Goal: Task Accomplishment & Management: Use online tool/utility

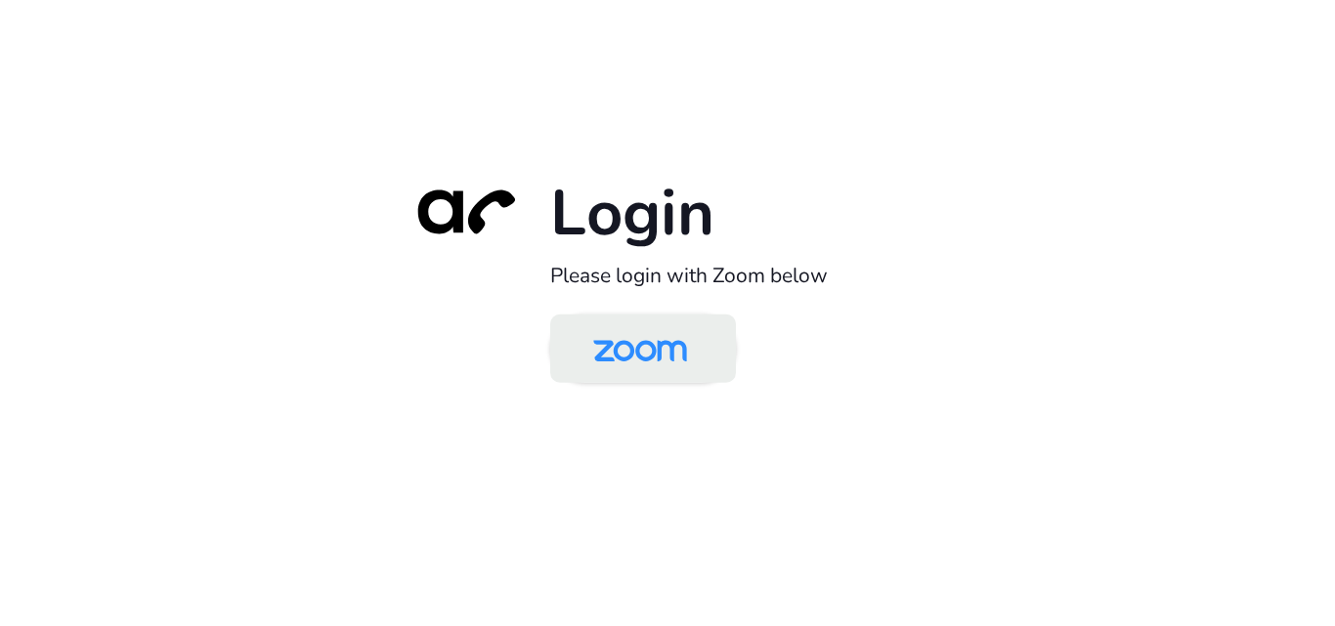
click at [662, 356] on img at bounding box center [640, 351] width 135 height 64
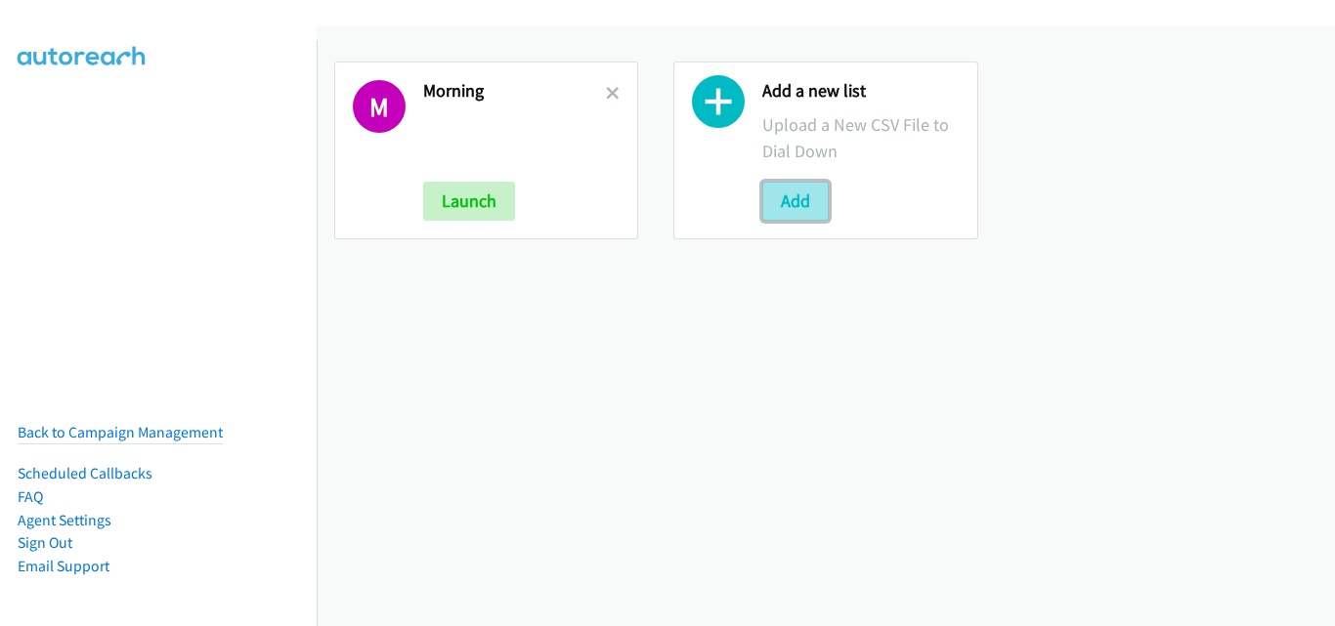
click at [778, 198] on button "Add" at bounding box center [795, 201] width 66 height 39
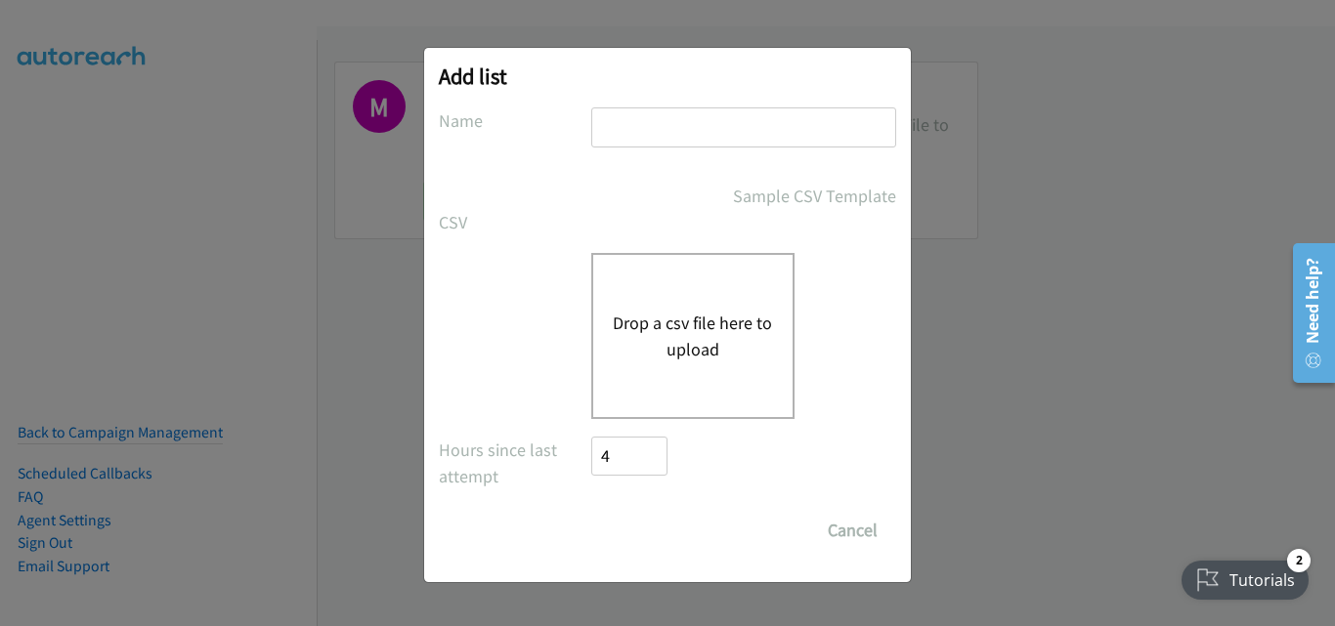
click at [723, 310] on button "Drop a csv file here to upload" at bounding box center [693, 336] width 160 height 53
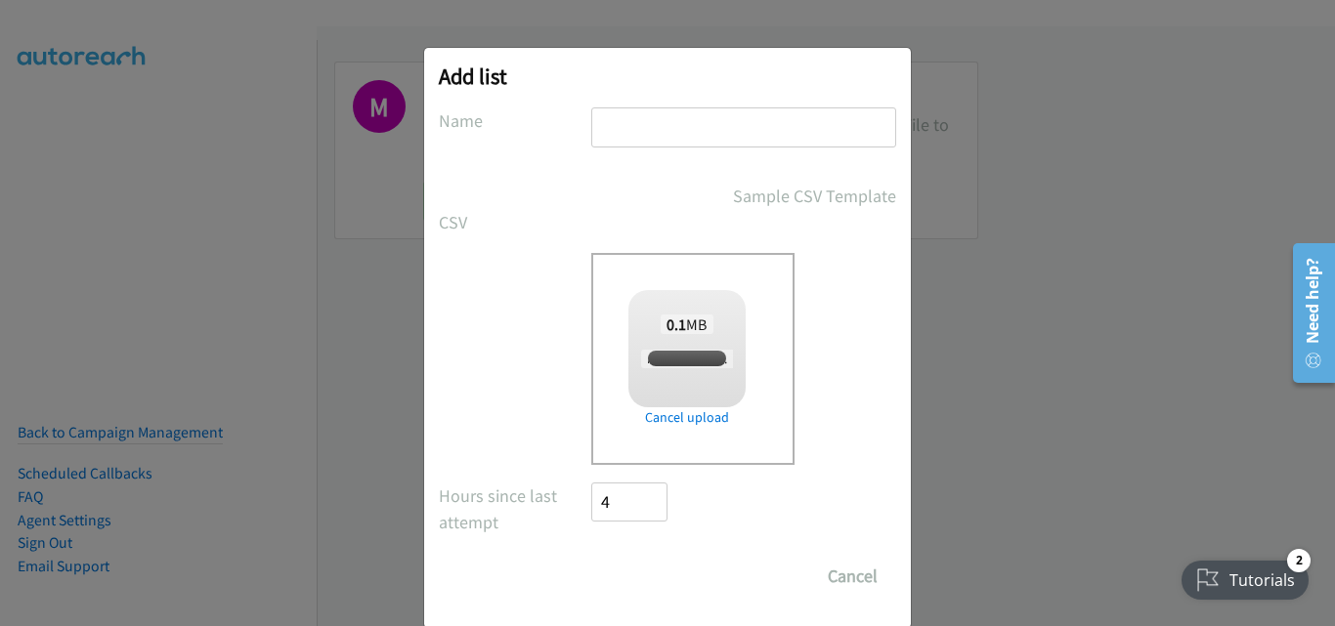
checkbox input "true"
click at [749, 140] on input "text" at bounding box center [743, 127] width 305 height 40
type input "OT"
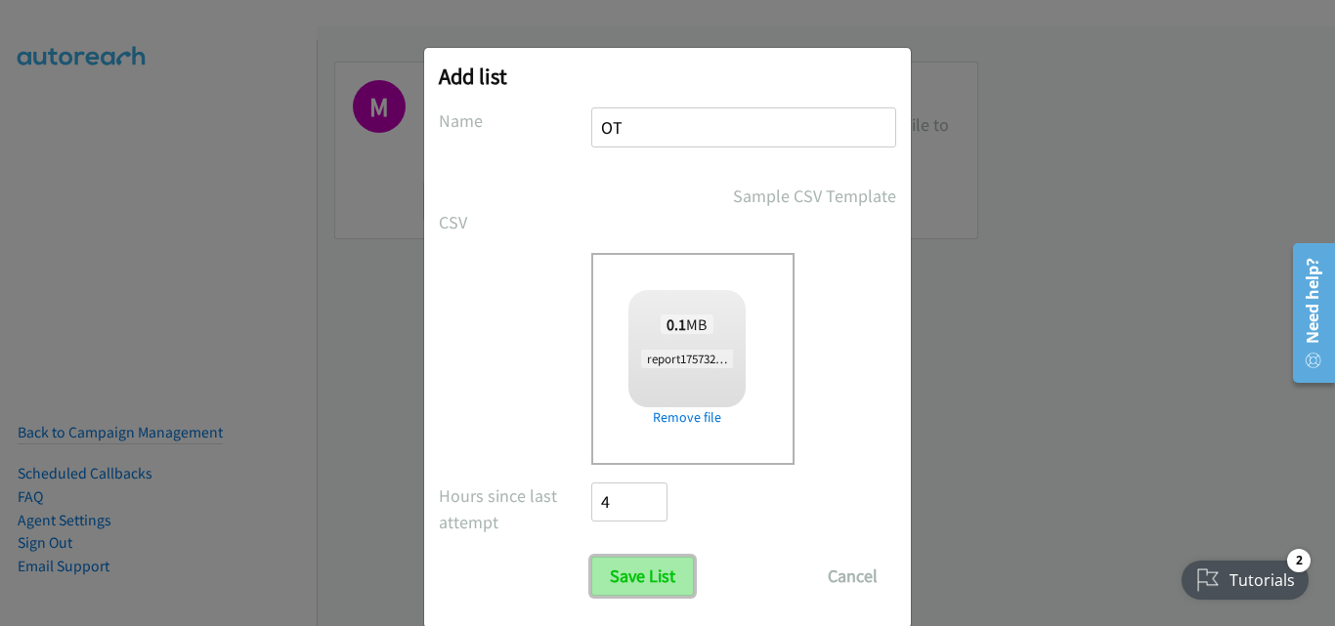
click at [625, 585] on input "Save List" at bounding box center [642, 576] width 103 height 39
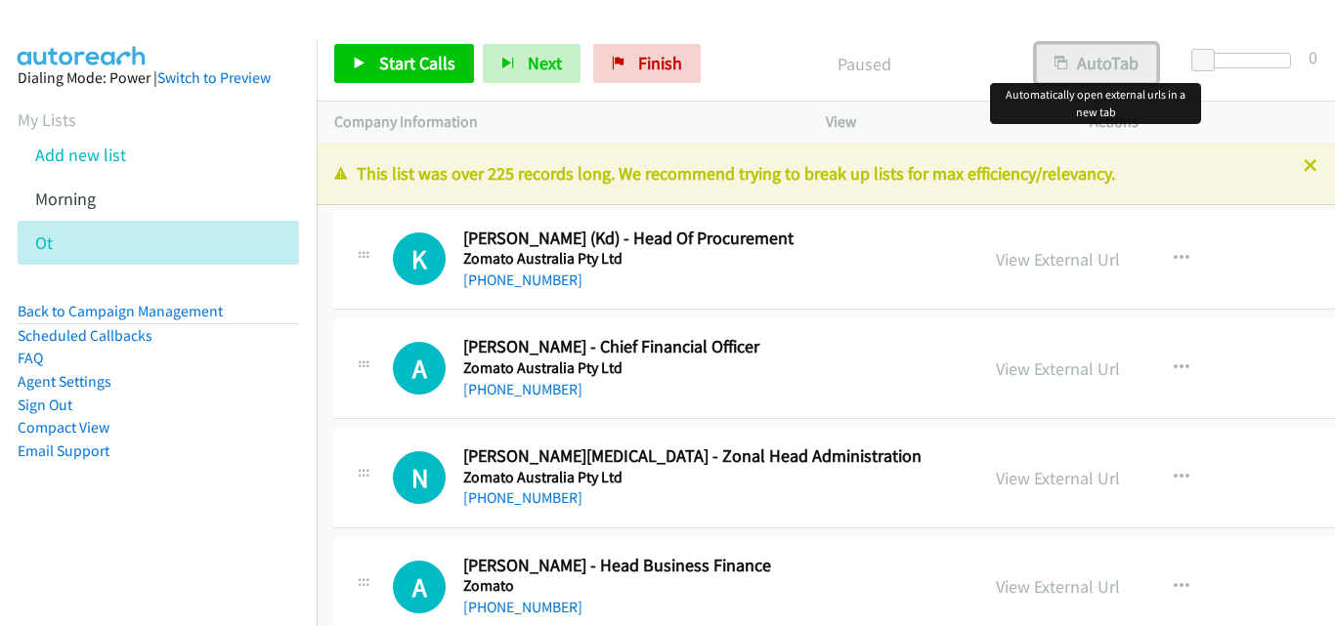
click at [1076, 56] on button "AutoTab" at bounding box center [1096, 63] width 121 height 39
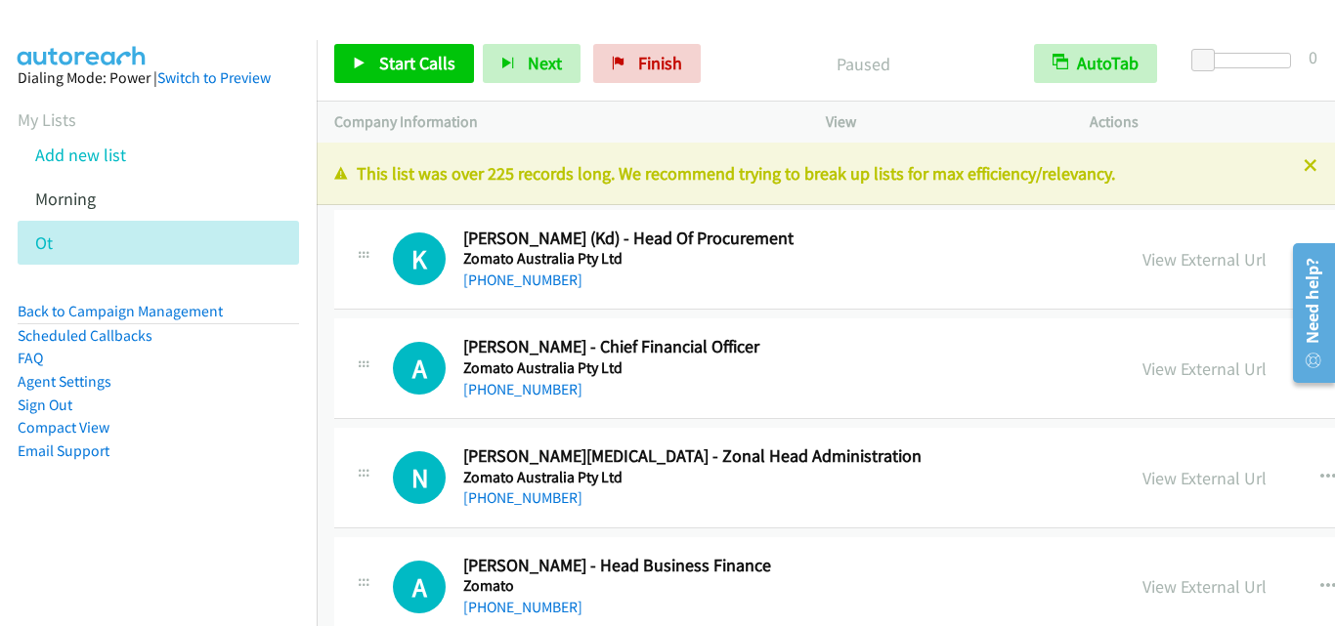
drag, startPoint x: 333, startPoint y: 313, endPoint x: 325, endPoint y: 121, distance: 191.7
click at [333, 313] on td "K Callback Scheduled Kuldeep Sharma (Kd) - Head Of Procurement Zomato Australia…" at bounding box center [1089, 259] width 1545 height 109
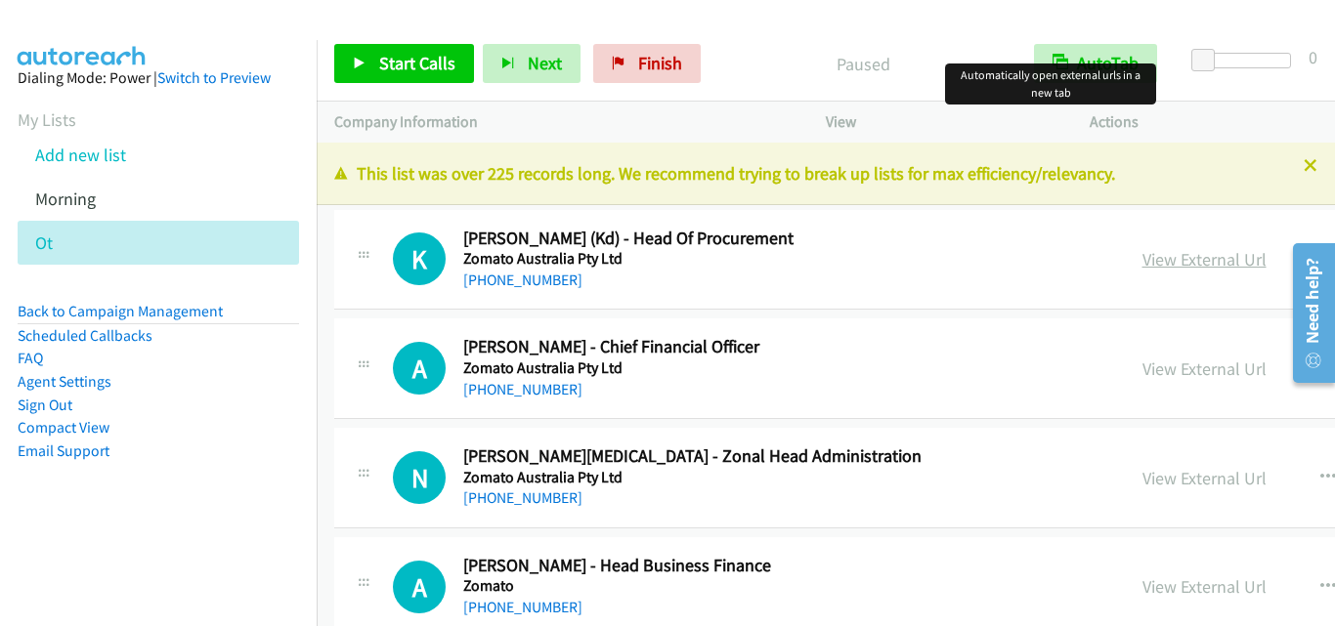
click at [1142, 263] on link "View External Url" at bounding box center [1204, 259] width 124 height 22
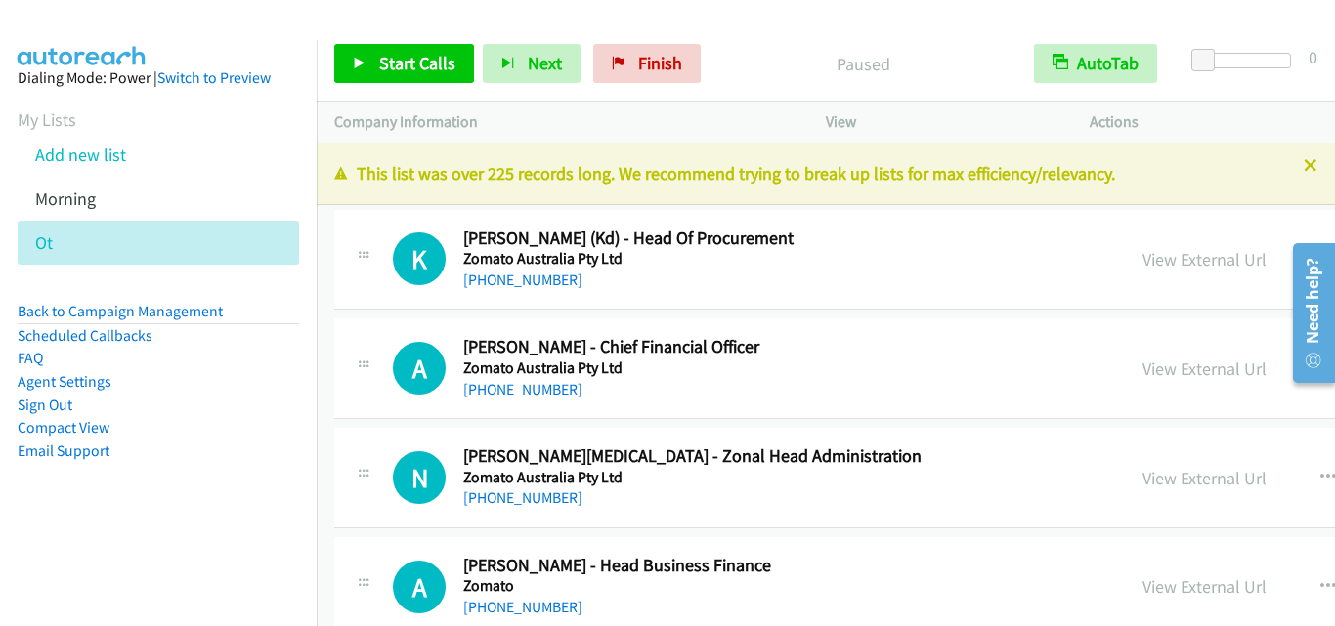
click at [340, 332] on div "A Callback Scheduled Akshant Goyal - Chief Financial Officer Zomato Australia P…" at bounding box center [1088, 369] width 1509 height 101
click at [377, 45] on link "Start Calls" at bounding box center [404, 63] width 140 height 39
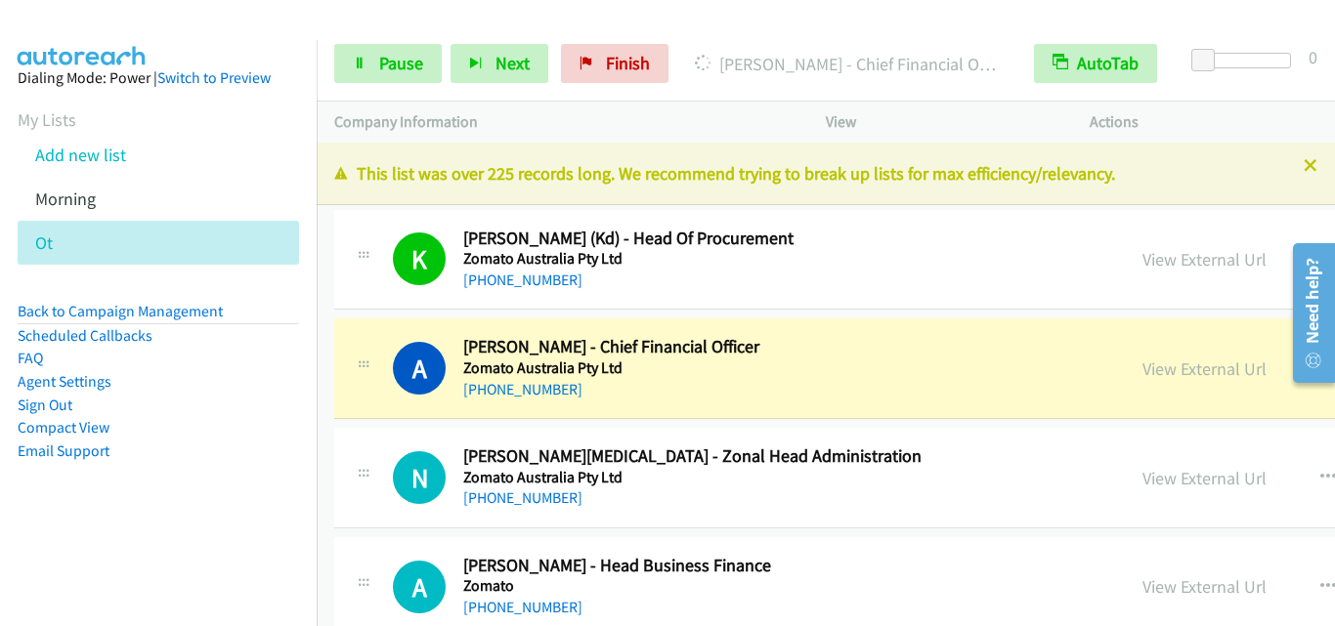
click at [342, 415] on div "A Callback Scheduled Akshant Goyal - Chief Financial Officer Zomato Australia P…" at bounding box center [1088, 369] width 1509 height 101
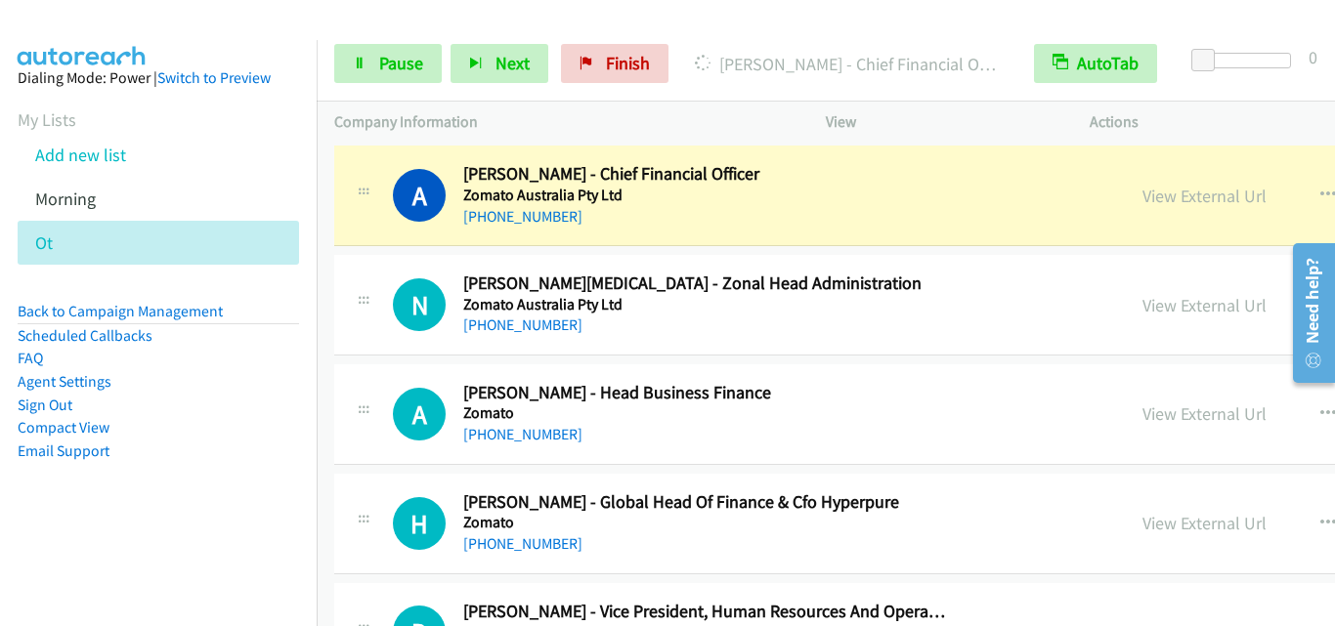
scroll to position [195, 0]
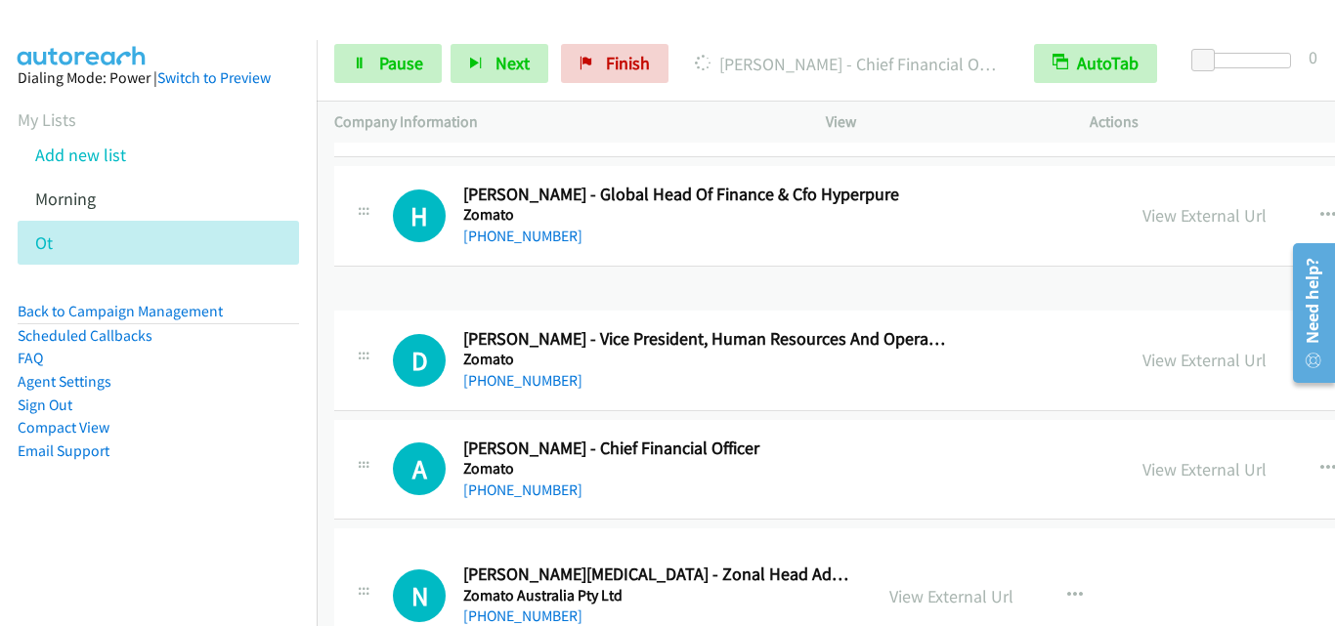
drag, startPoint x: 703, startPoint y: 295, endPoint x: 732, endPoint y: 440, distance: 147.3
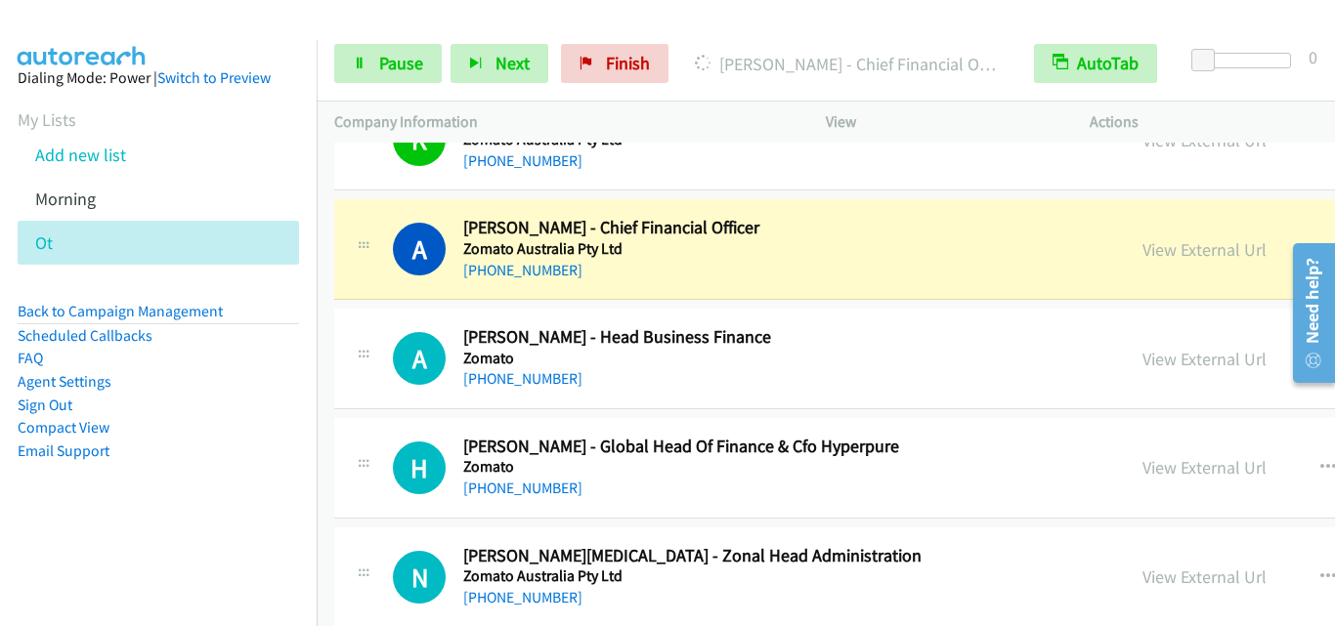
scroll to position [98, 0]
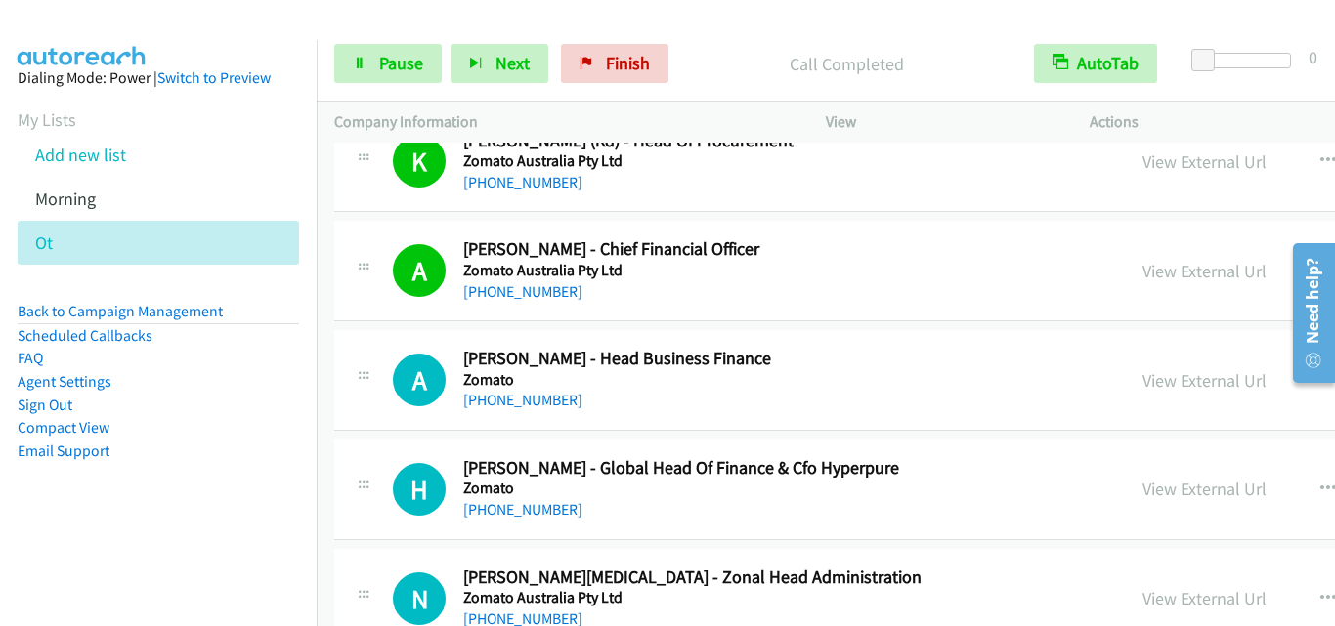
click at [365, 393] on div at bounding box center [363, 374] width 23 height 53
click at [373, 401] on div at bounding box center [363, 374] width 23 height 53
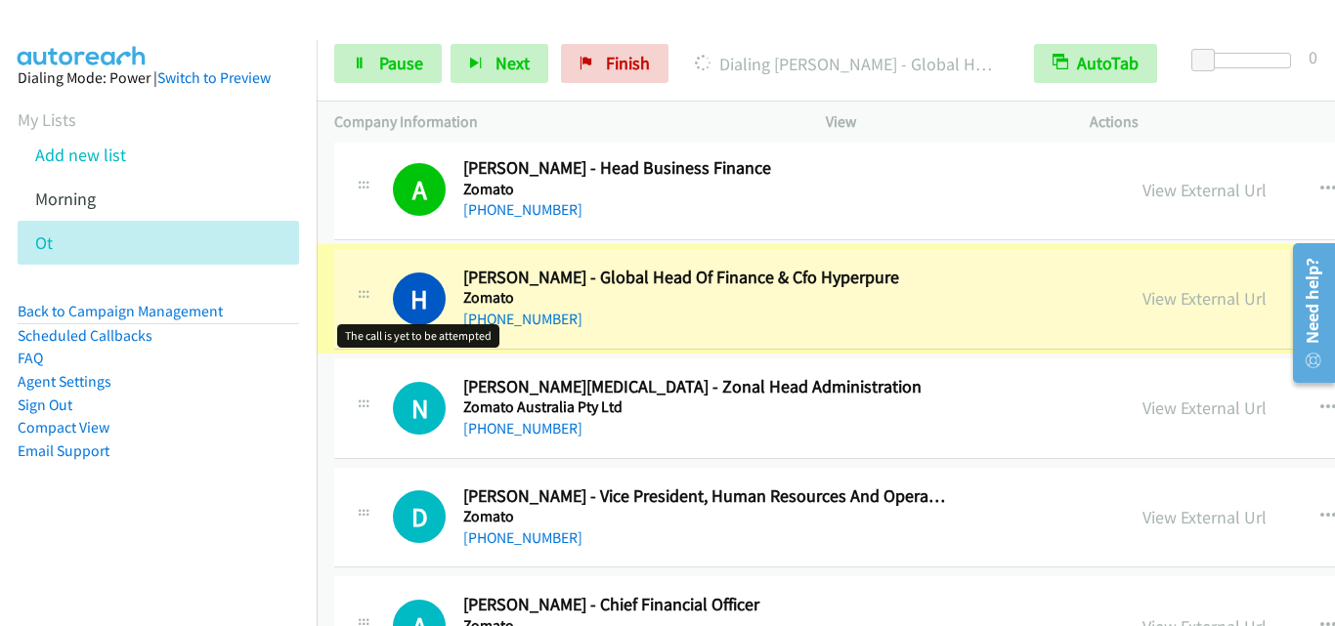
scroll to position [293, 0]
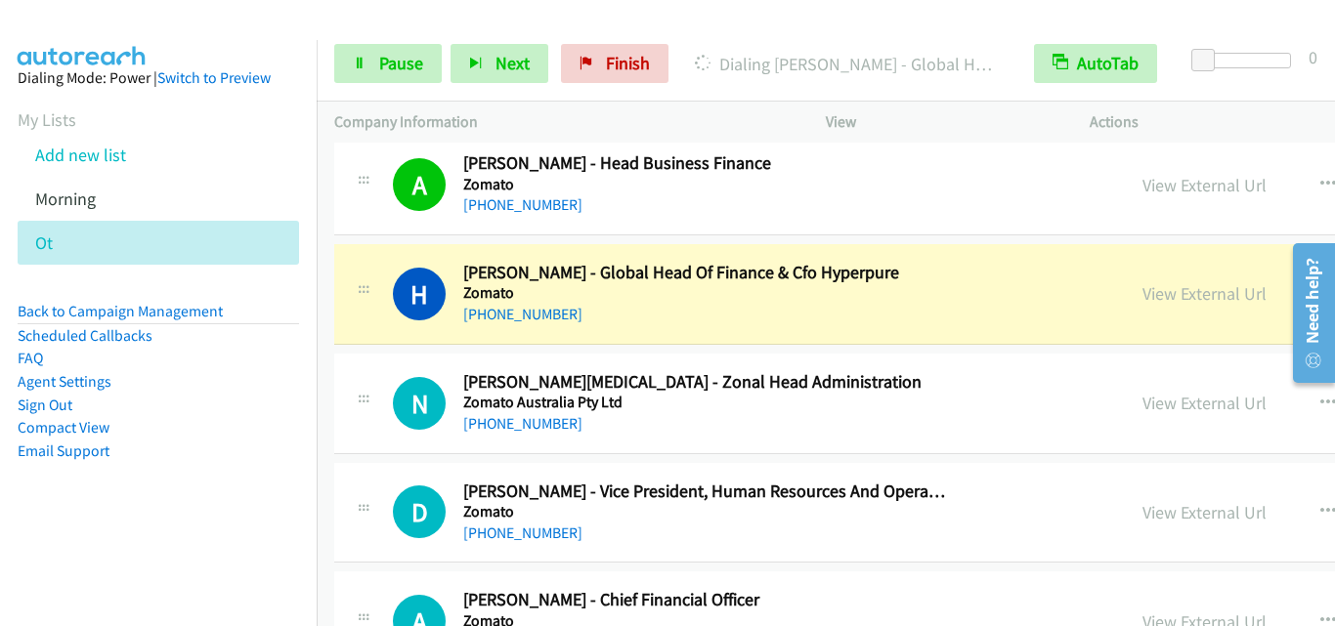
drag, startPoint x: 352, startPoint y: 200, endPoint x: 934, endPoint y: 20, distance: 609.7
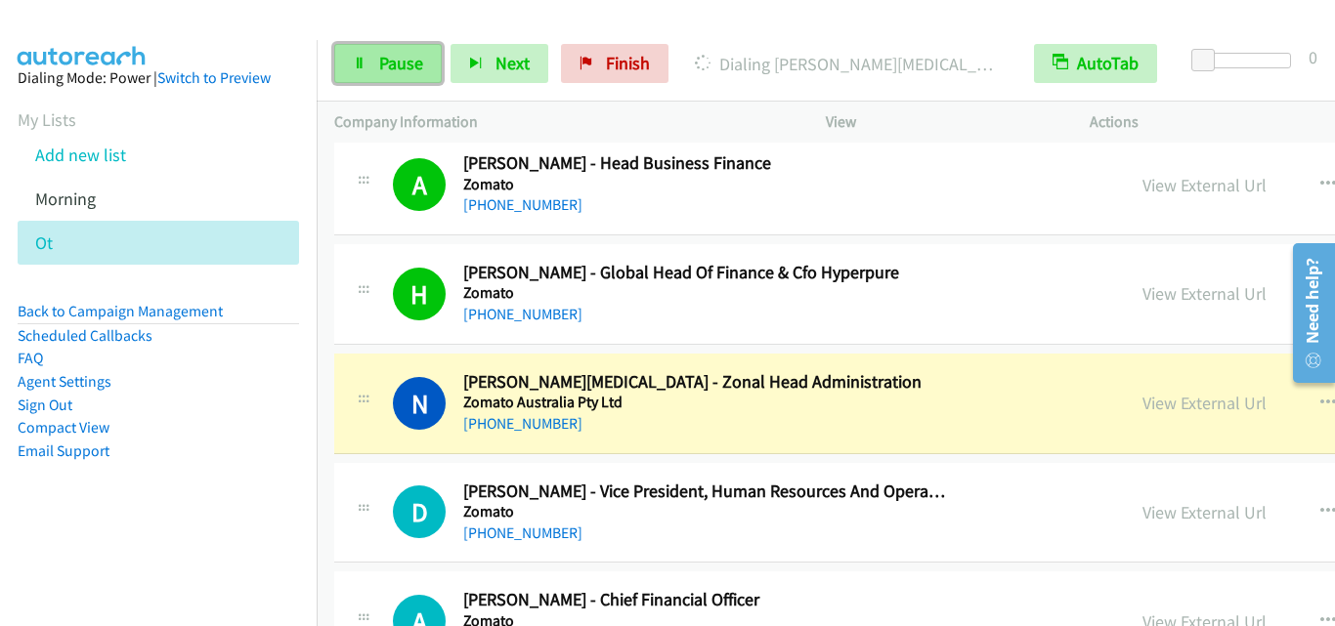
click at [390, 45] on link "Pause" at bounding box center [387, 63] width 107 height 39
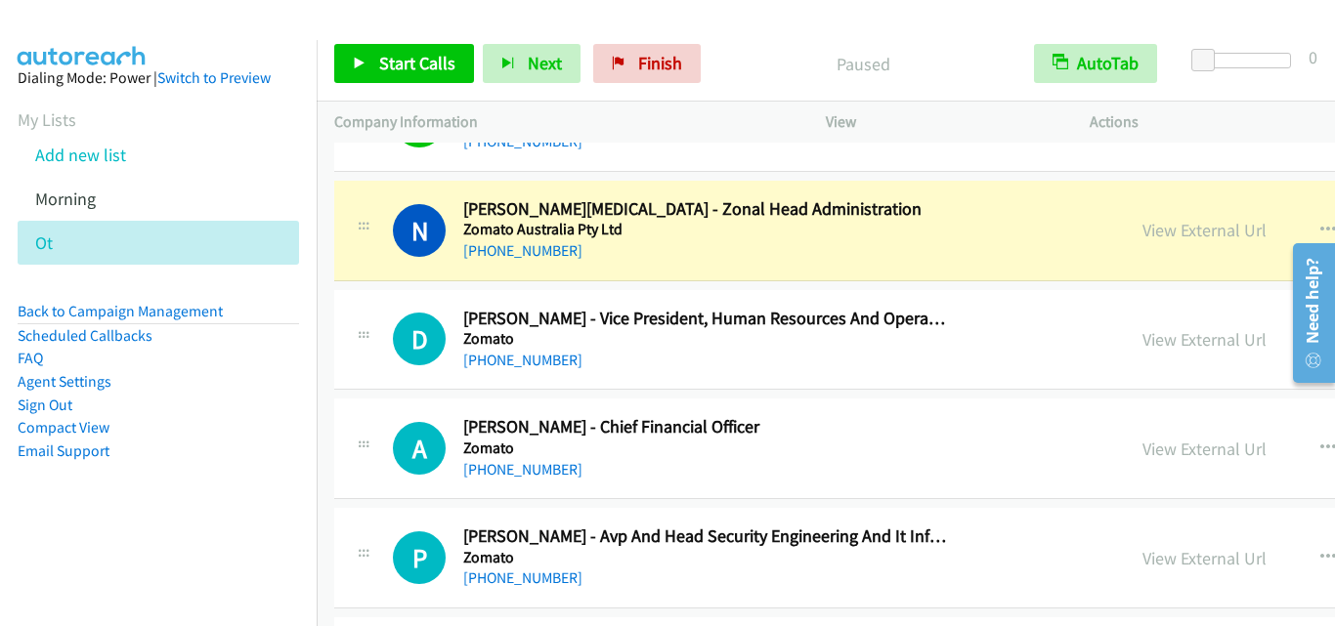
scroll to position [489, 0]
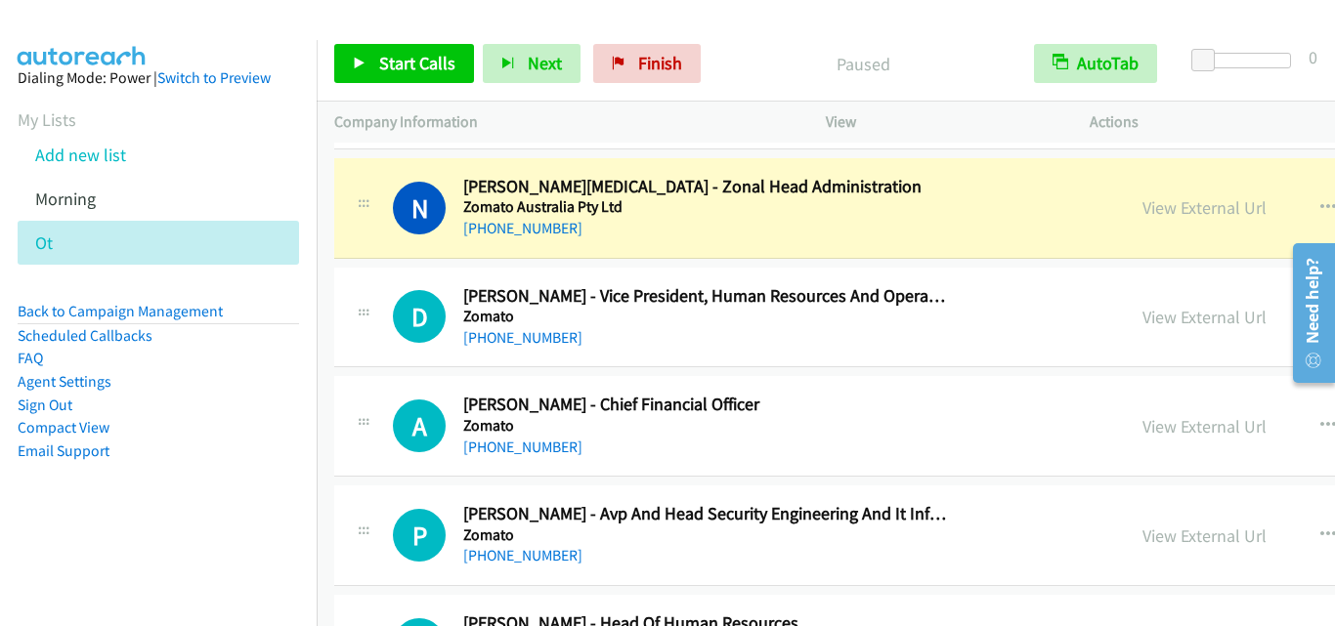
drag, startPoint x: 373, startPoint y: 338, endPoint x: 426, endPoint y: 79, distance: 264.2
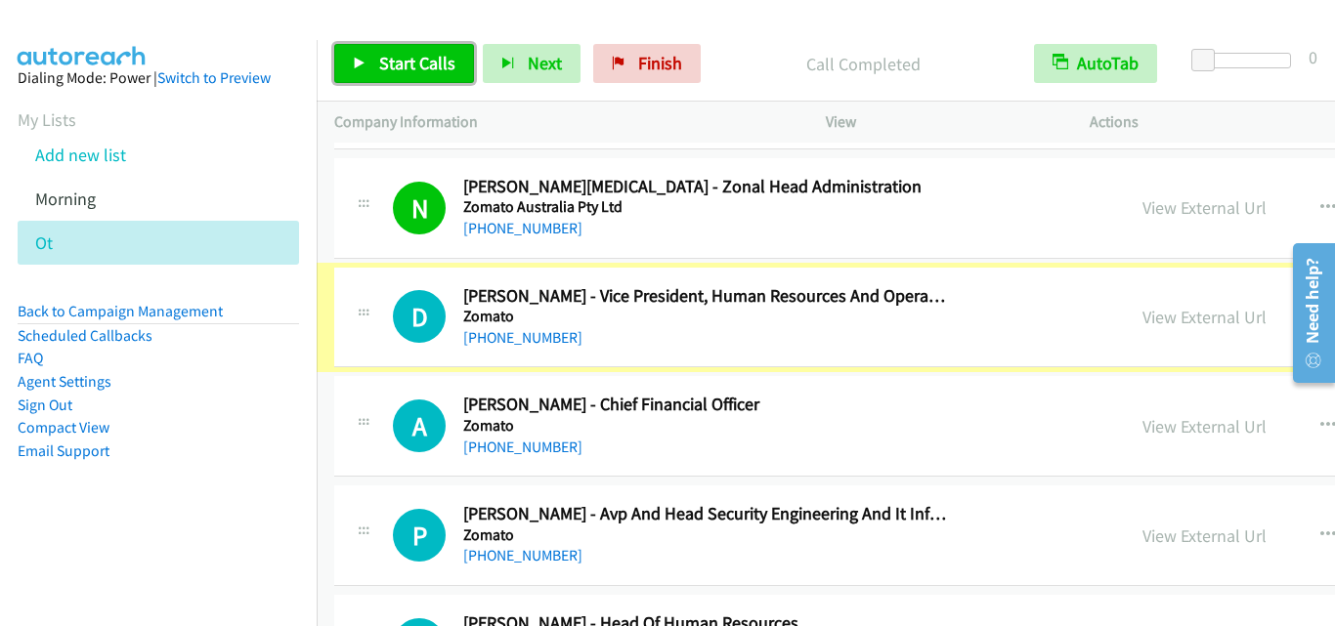
click at [424, 72] on span "Start Calls" at bounding box center [417, 63] width 76 height 22
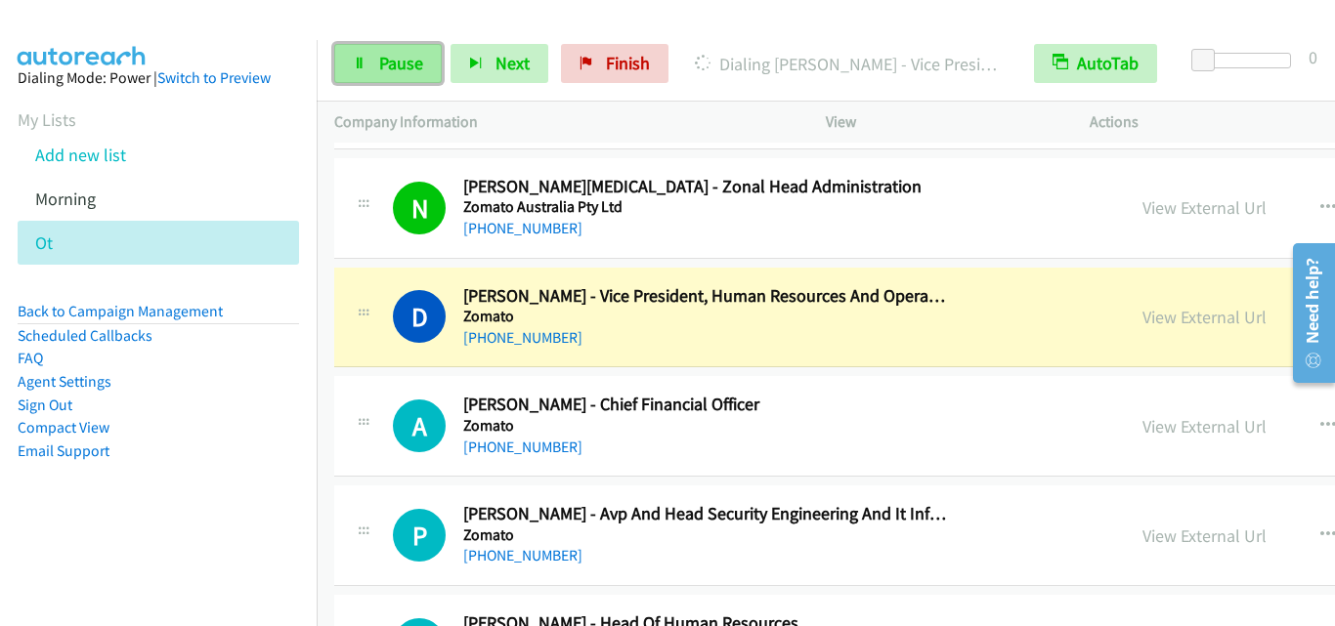
click at [389, 68] on span "Pause" at bounding box center [401, 63] width 44 height 22
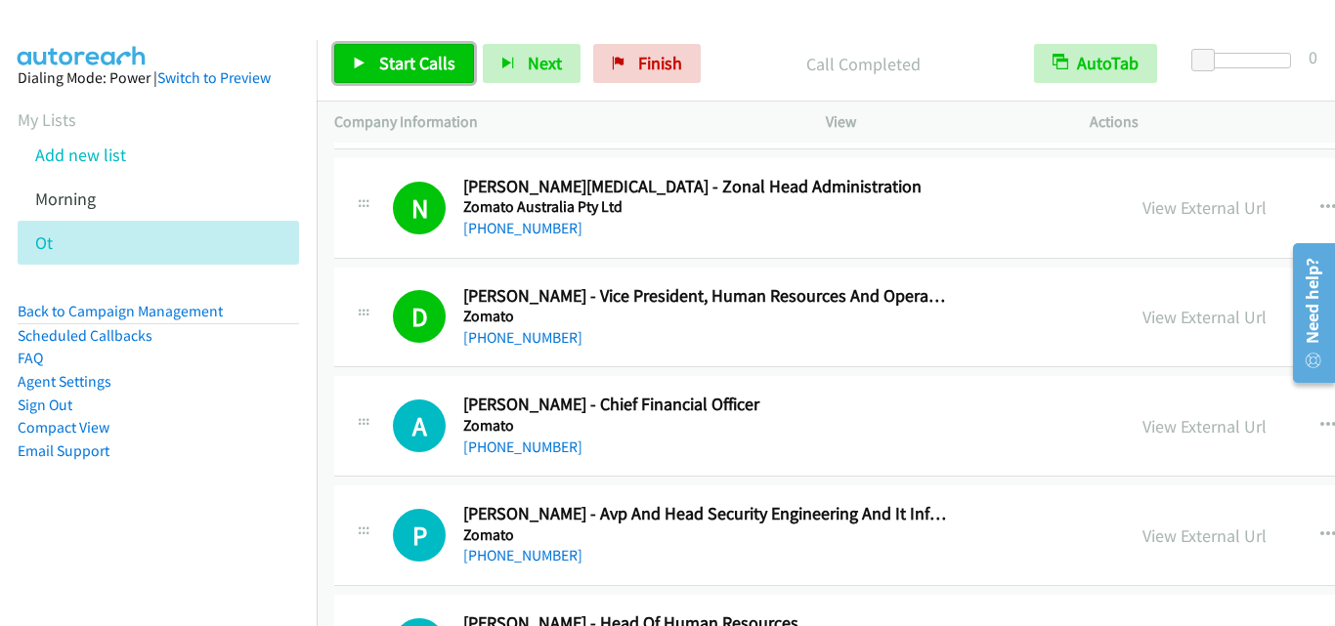
click at [401, 71] on span "Start Calls" at bounding box center [417, 63] width 76 height 22
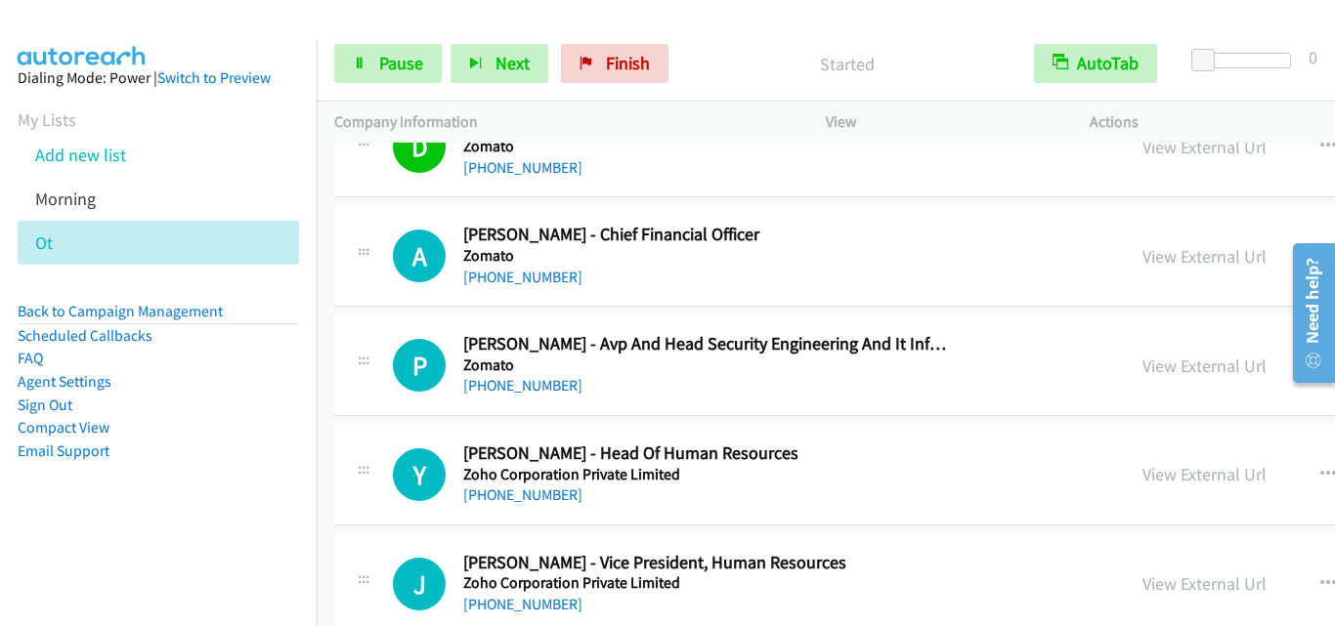
scroll to position [684, 0]
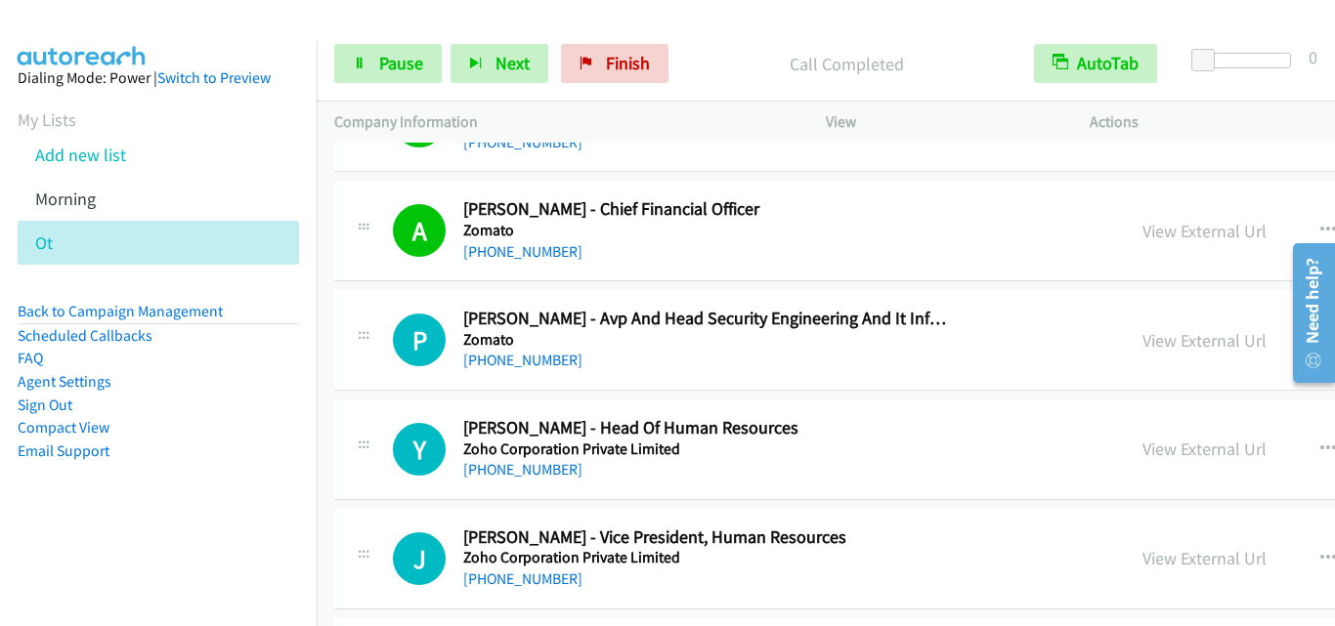
click at [395, 368] on div "P Callback Scheduled Prateek Tiwari - Avp And Head Security Engineering And It …" at bounding box center [750, 340] width 714 height 64
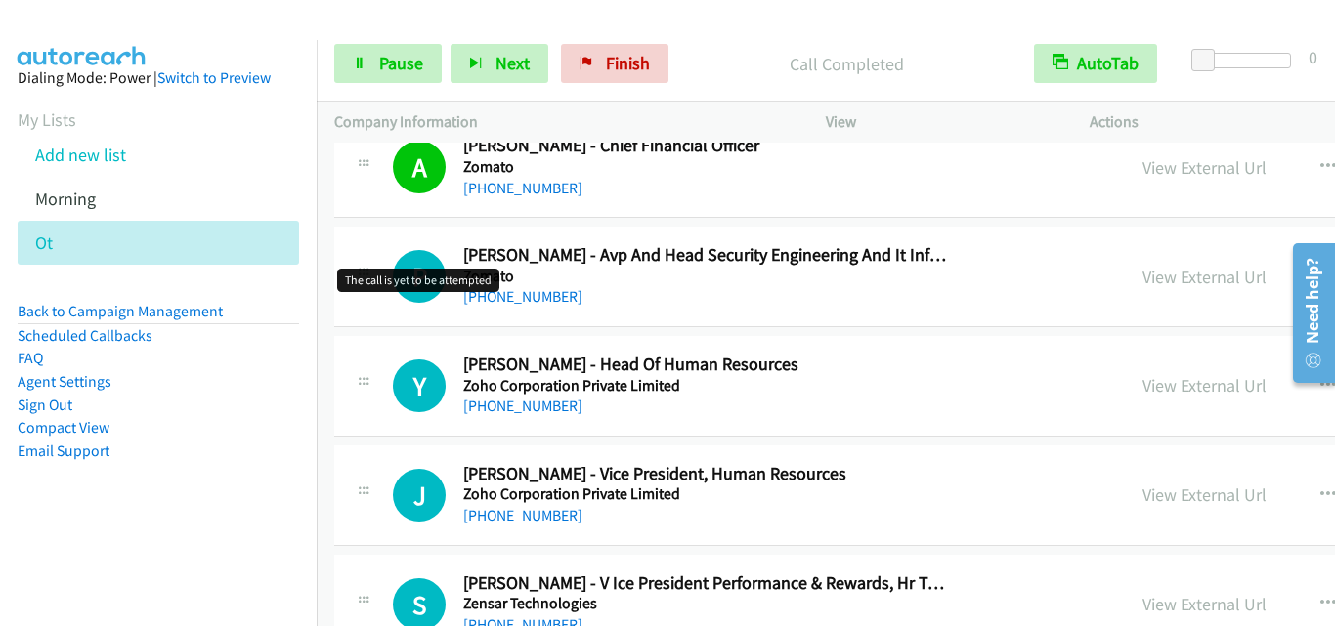
scroll to position [782, 0]
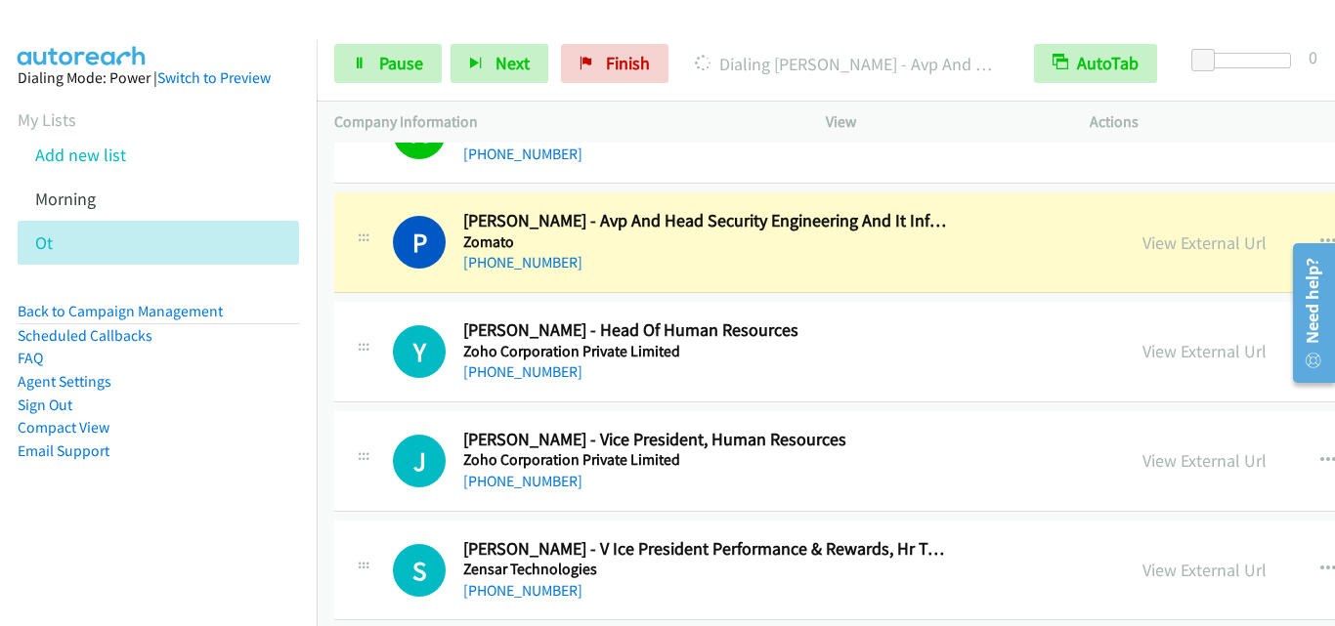
drag, startPoint x: 342, startPoint y: 265, endPoint x: 406, endPoint y: 187, distance: 101.3
click at [342, 265] on div "P Callback Scheduled Prateek Tiwari - Avp And Head Security Engineering And It …" at bounding box center [729, 242] width 790 height 64
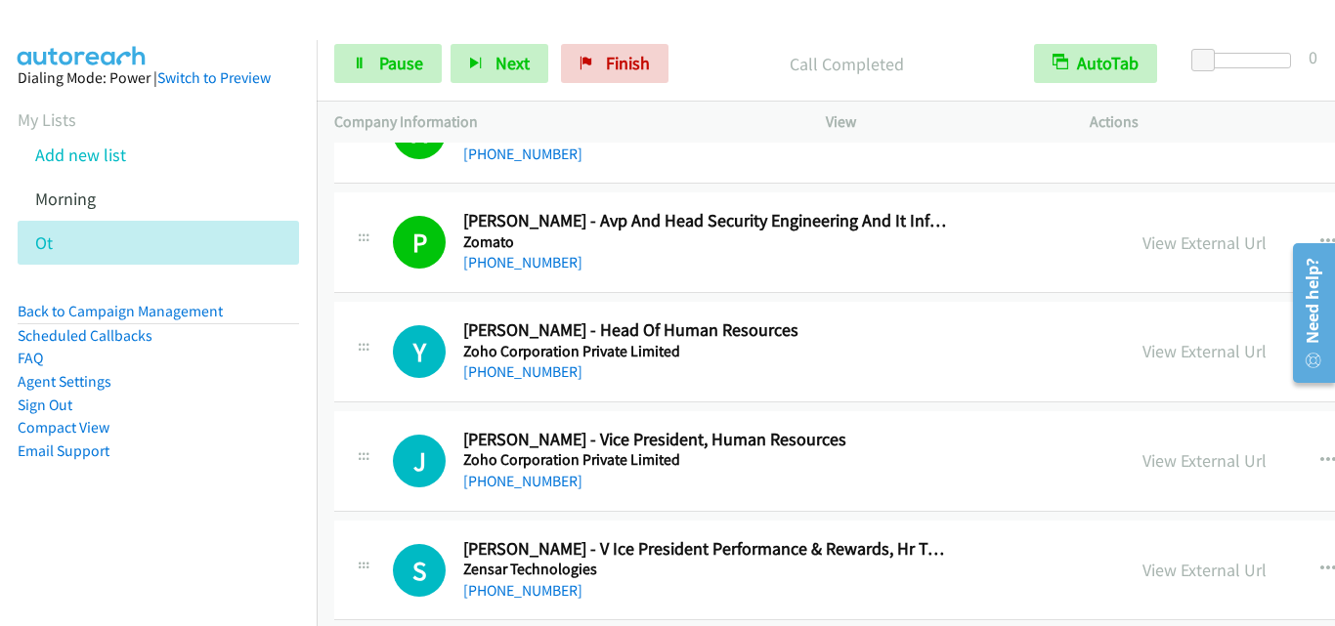
click at [398, 396] on div "Y Callback Scheduled Yashika Thakur - Head Of Human Resources Zoho Corporation …" at bounding box center [1088, 352] width 1509 height 101
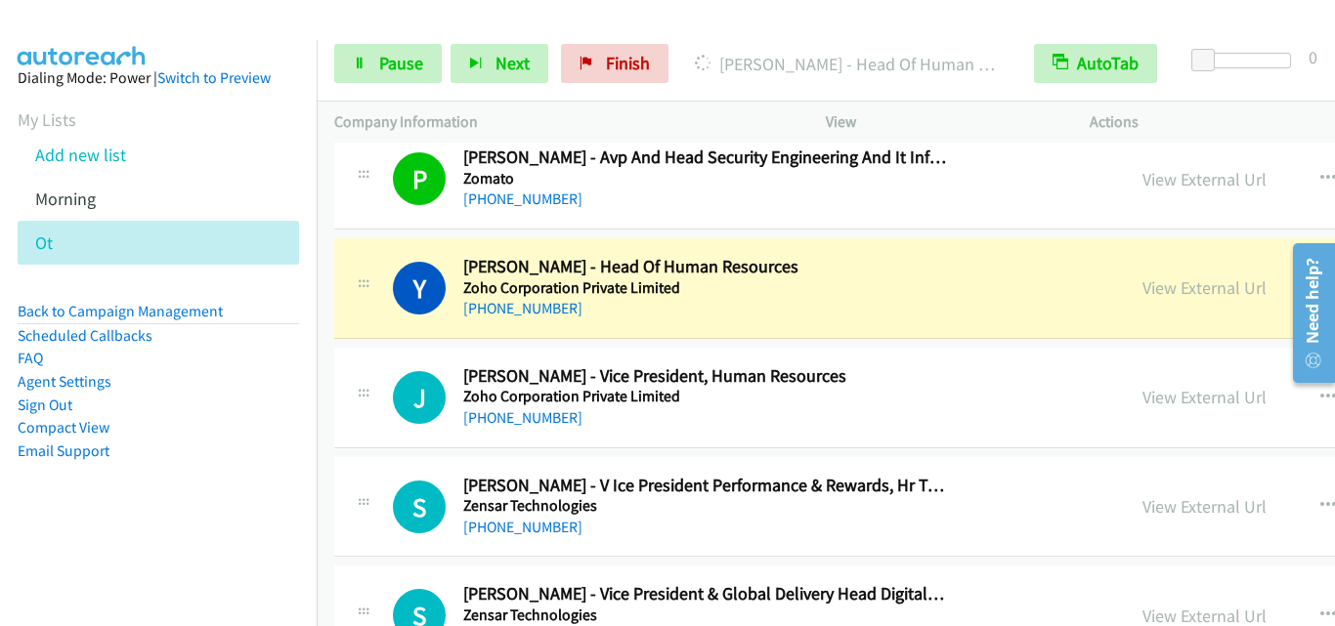
scroll to position [879, 0]
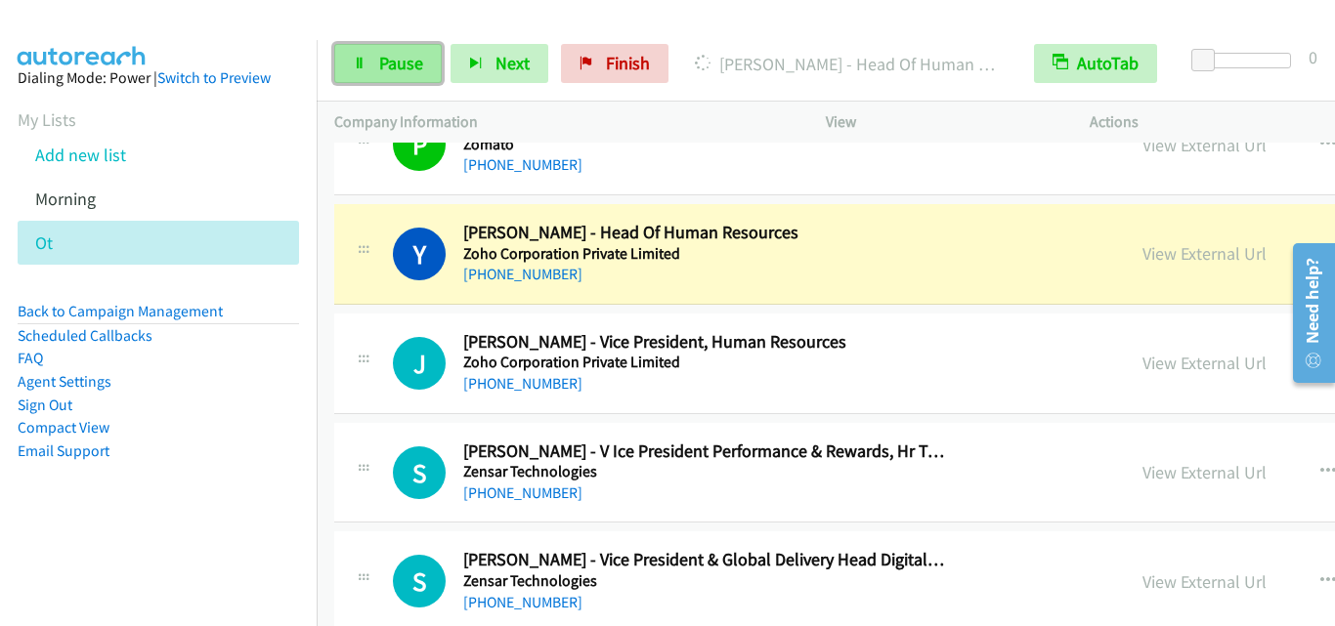
click at [404, 75] on link "Pause" at bounding box center [387, 63] width 107 height 39
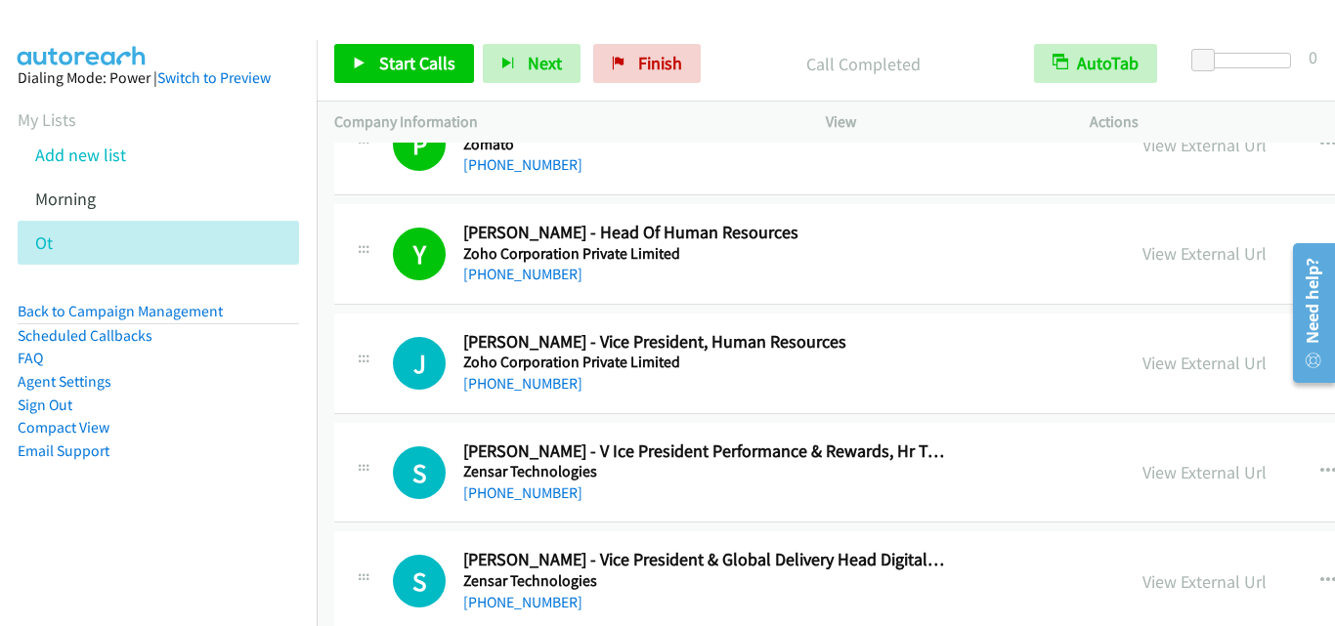
click at [369, 314] on div "J Callback Scheduled James Mcelroy - Vice President, Human Resources Zoho Corpo…" at bounding box center [1088, 364] width 1509 height 101
click at [392, 47] on link "Start Calls" at bounding box center [404, 63] width 140 height 39
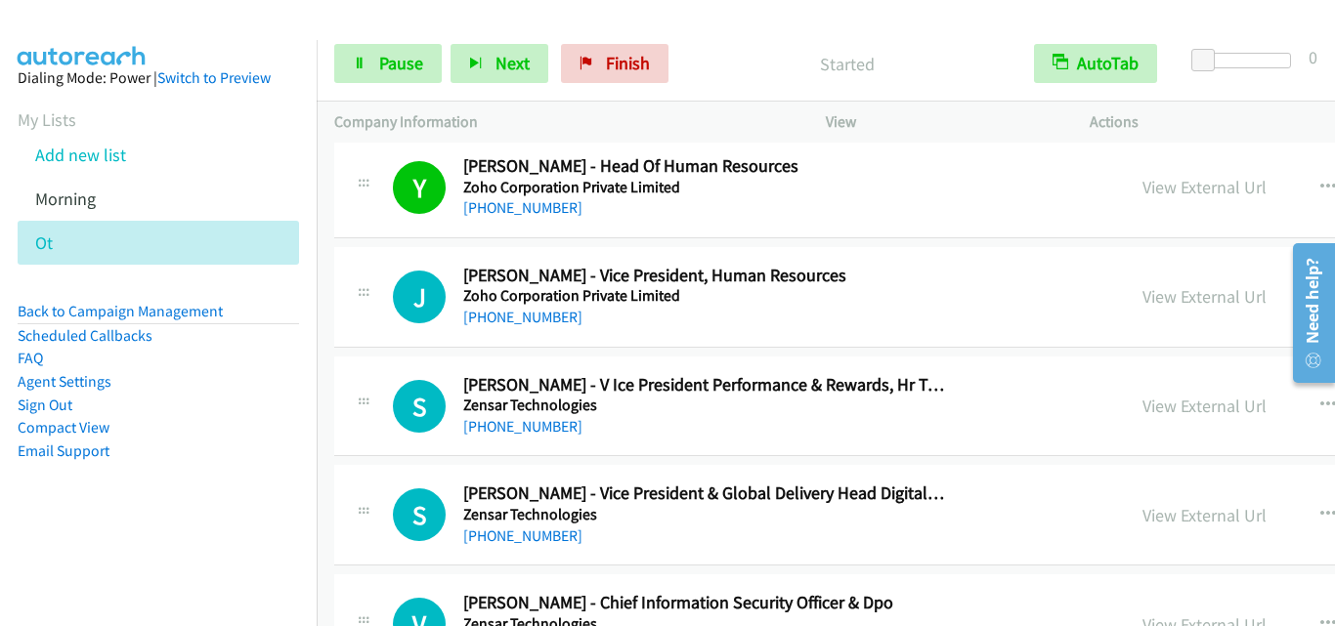
scroll to position [977, 0]
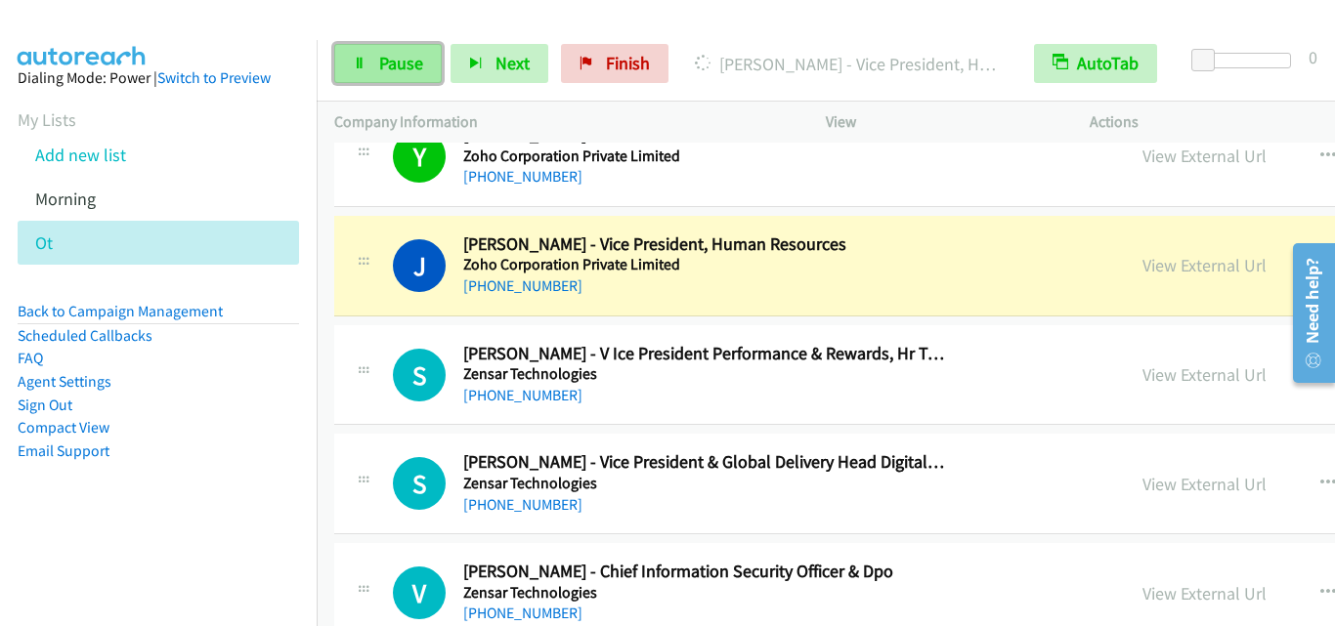
click at [397, 49] on link "Pause" at bounding box center [387, 63] width 107 height 39
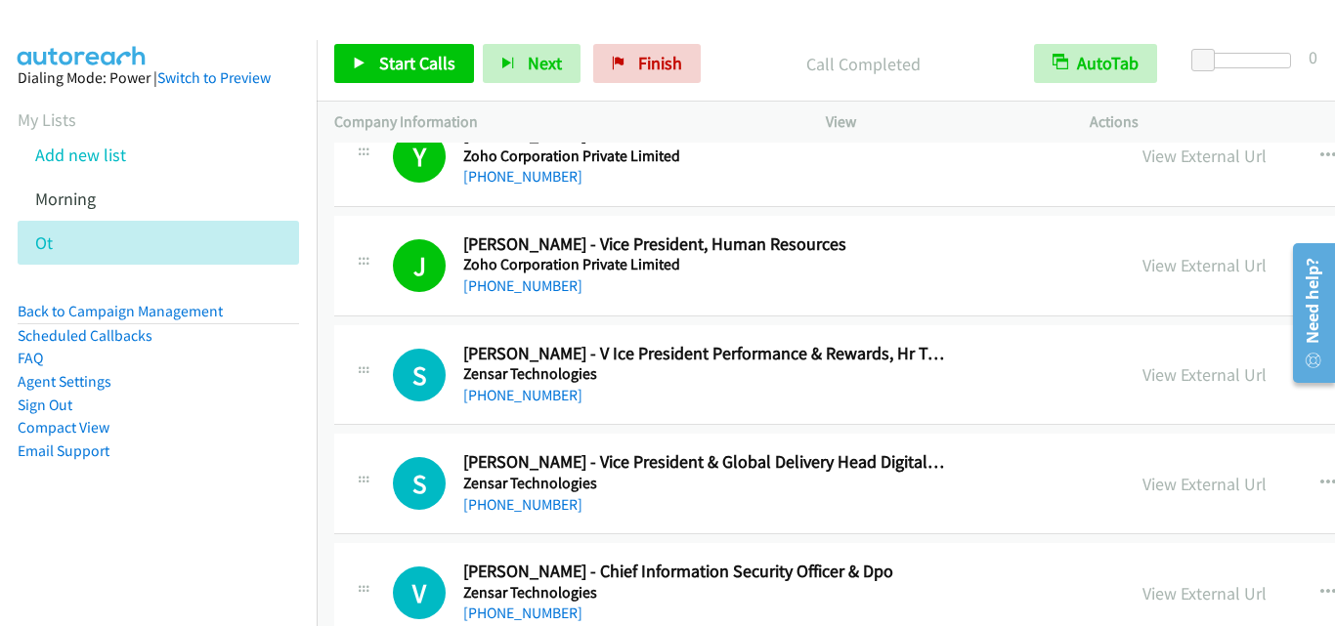
click at [341, 404] on div "S Callback Scheduled Sanjeeva Maithani - V Ice President Performance & Rewards,…" at bounding box center [729, 375] width 790 height 64
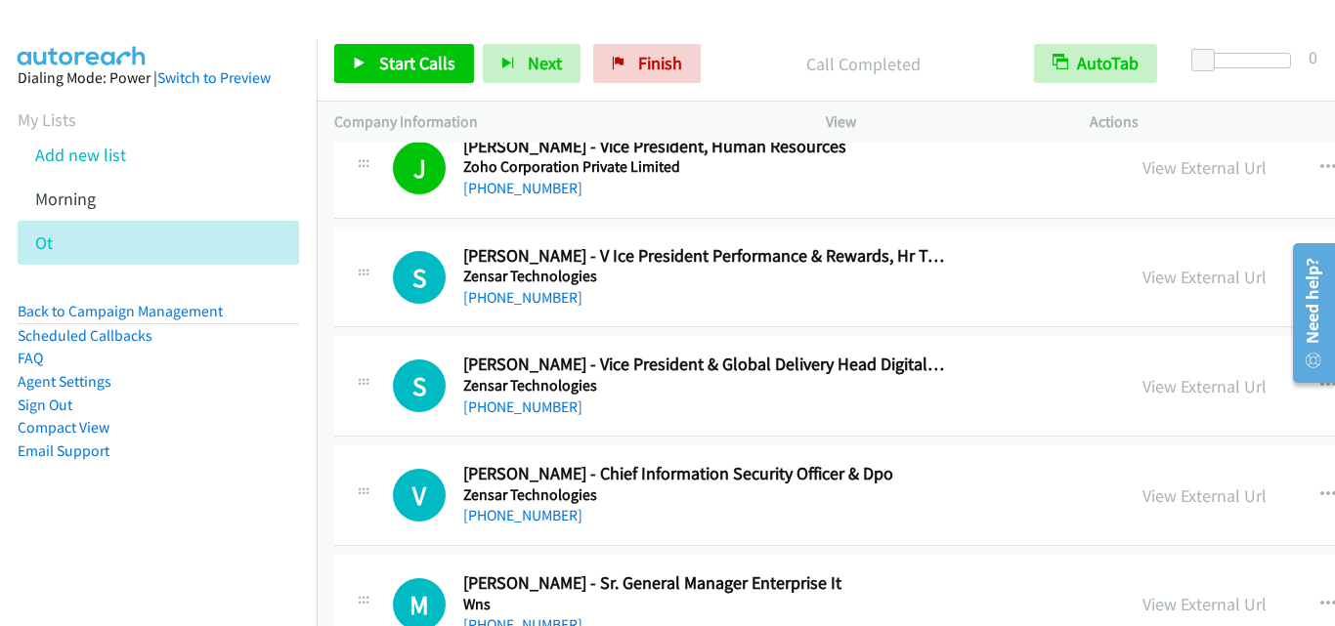
scroll to position [1172, 0]
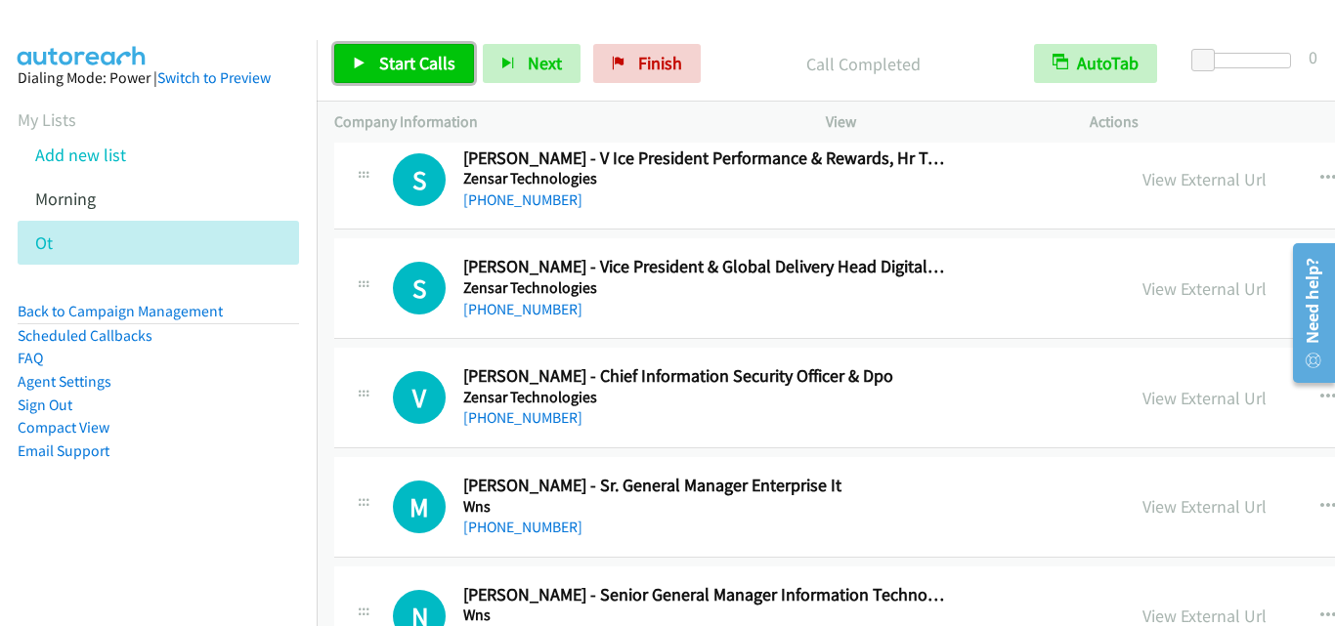
click at [411, 77] on link "Start Calls" at bounding box center [404, 63] width 140 height 39
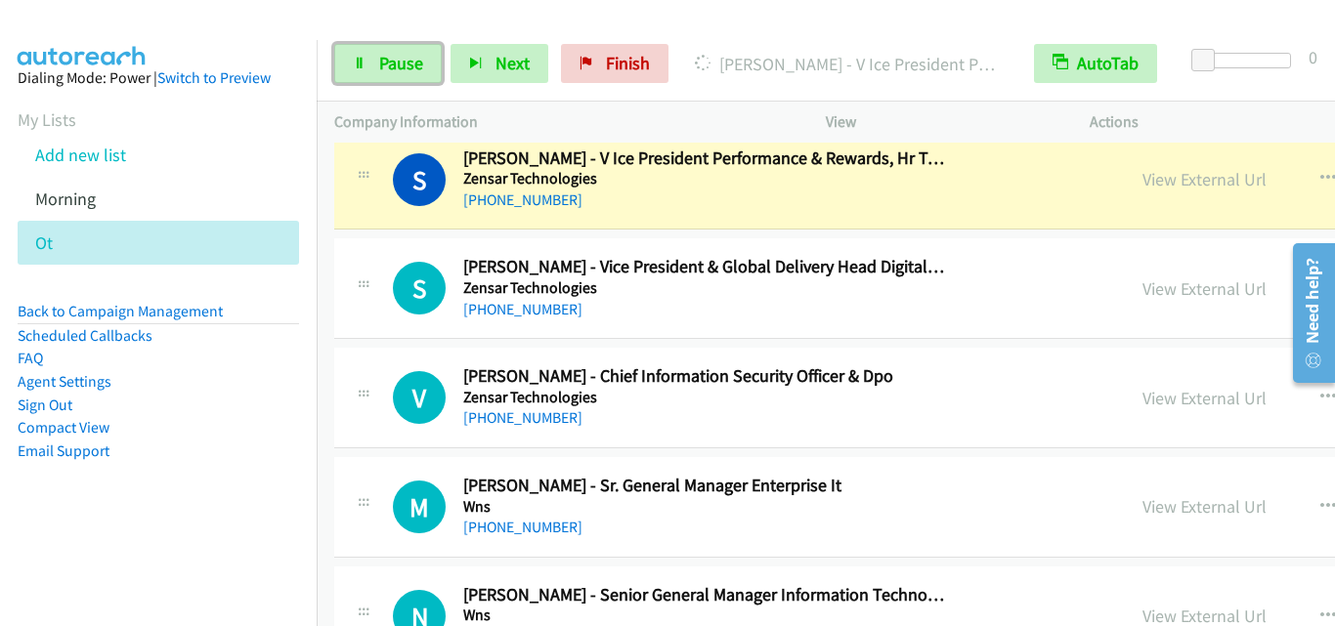
drag, startPoint x: 354, startPoint y: 68, endPoint x: 417, endPoint y: 131, distance: 89.1
click at [354, 68] on icon at bounding box center [360, 65] width 14 height 14
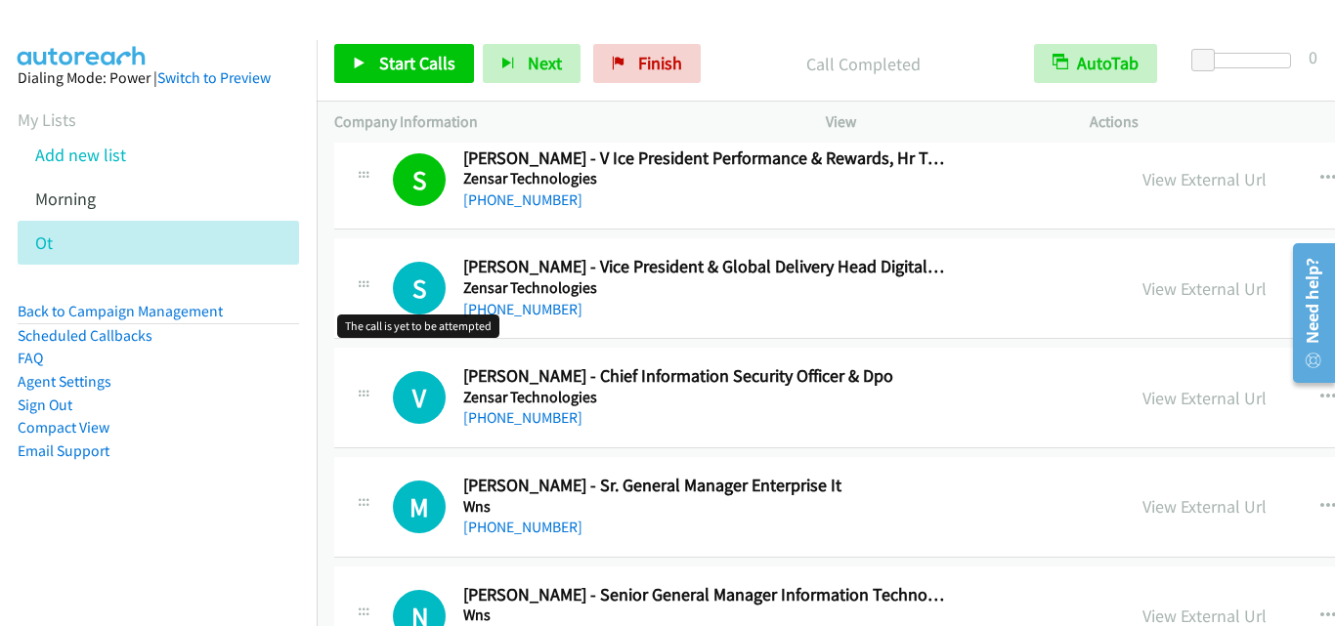
click at [395, 314] on h1 "S" at bounding box center [419, 288] width 53 height 53
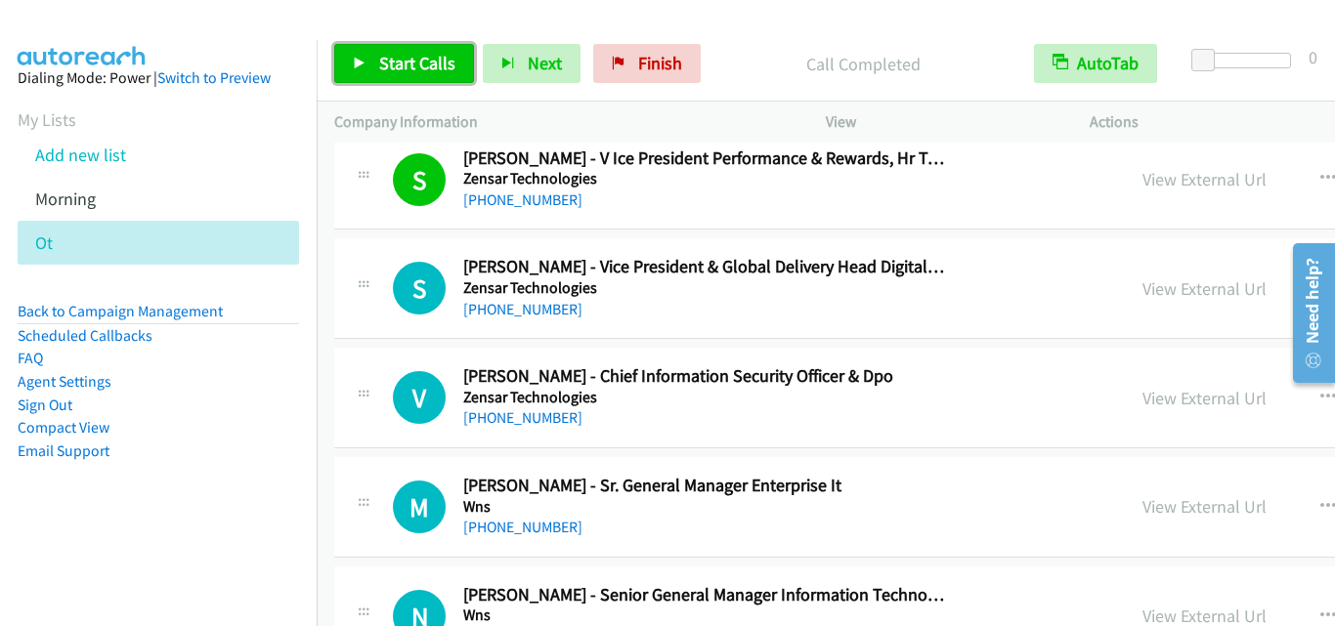
click at [411, 60] on span "Start Calls" at bounding box center [417, 63] width 76 height 22
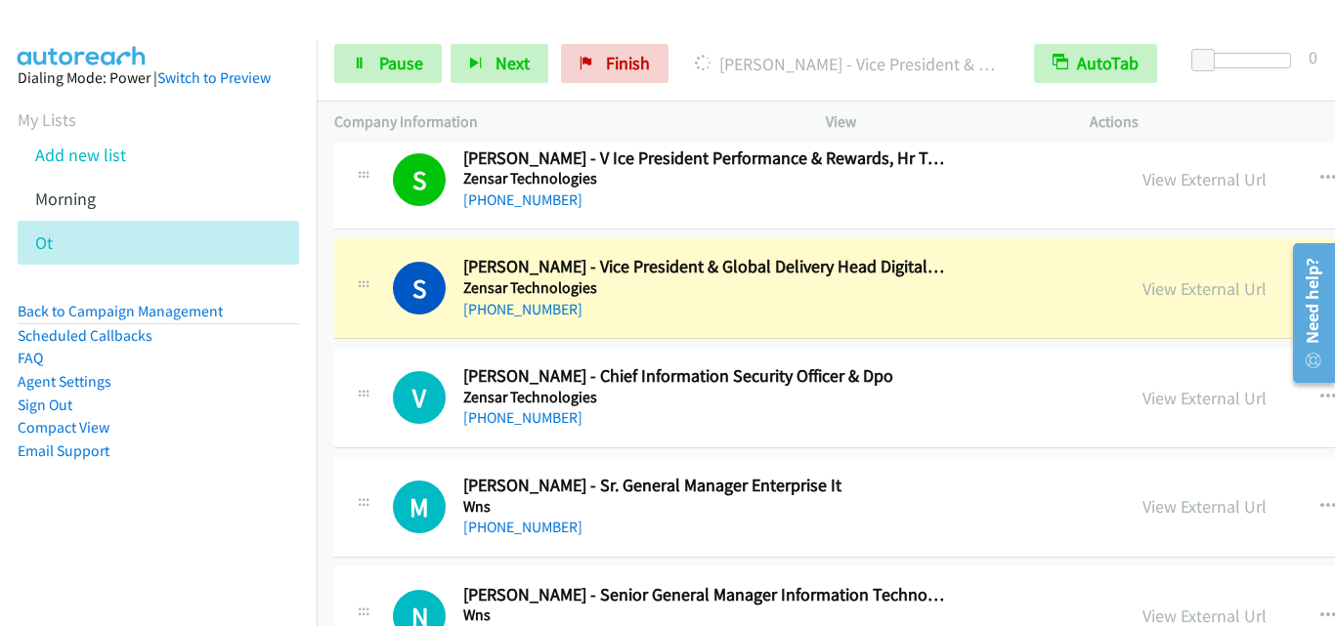
scroll to position [1270, 0]
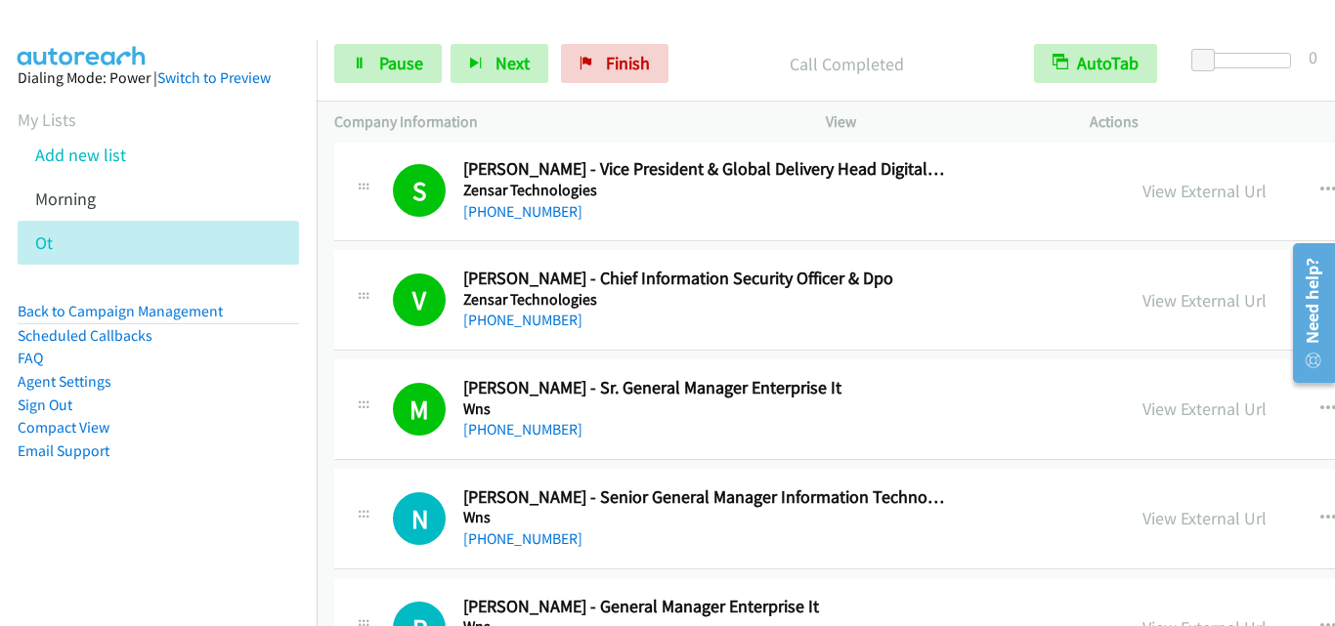
click at [400, 450] on div "M Callback Scheduled Mudit Khanna - Sr. General Manager Enterprise It Wns Asia/…" at bounding box center [1088, 410] width 1509 height 101
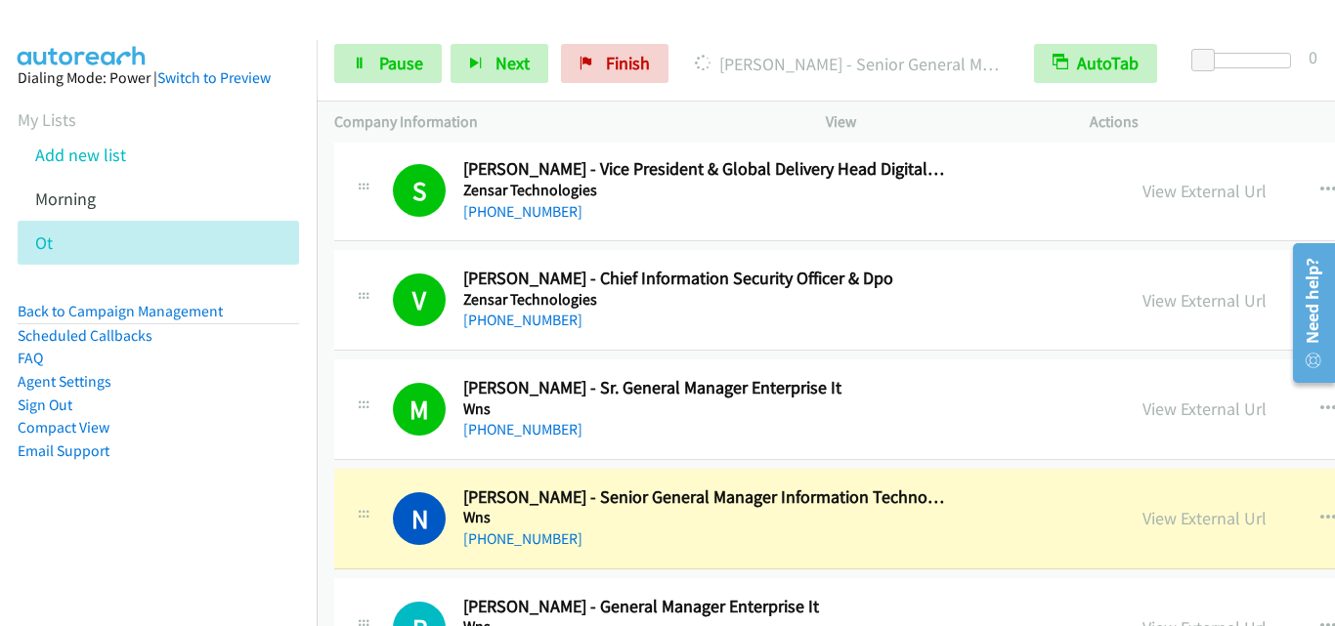
click at [434, 472] on div "N Callback Scheduled Neville Nunes - Senior General Manager Information Technol…" at bounding box center [1088, 519] width 1509 height 101
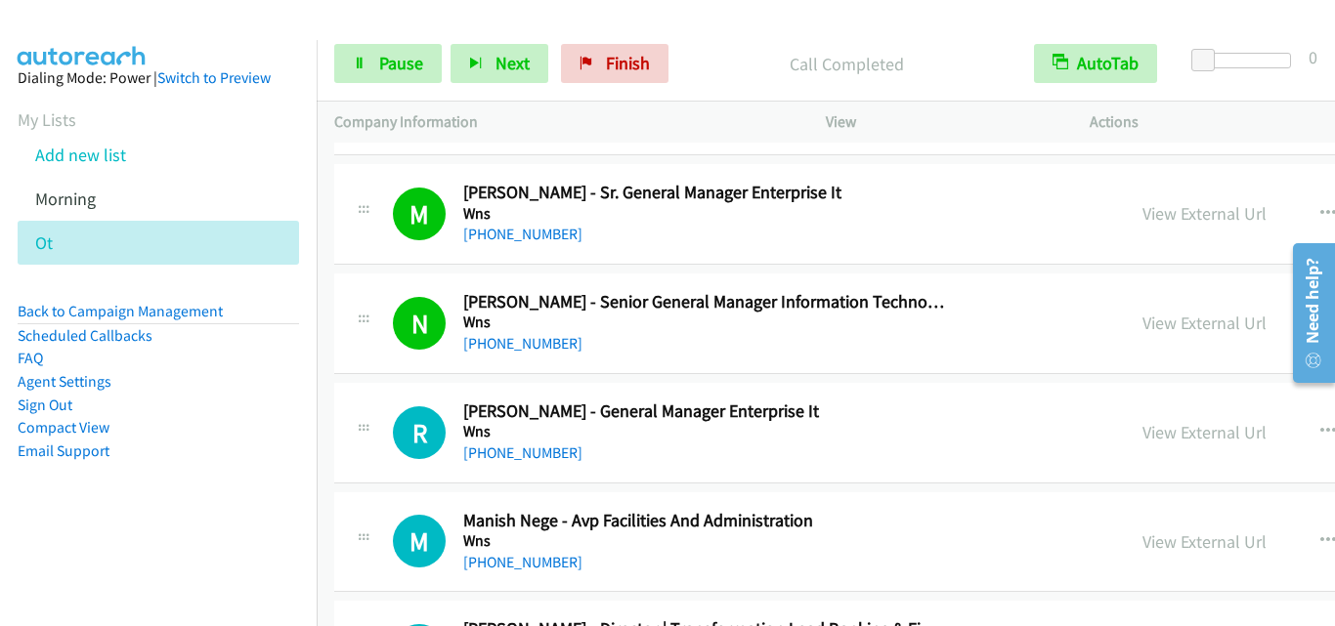
scroll to position [1563, 0]
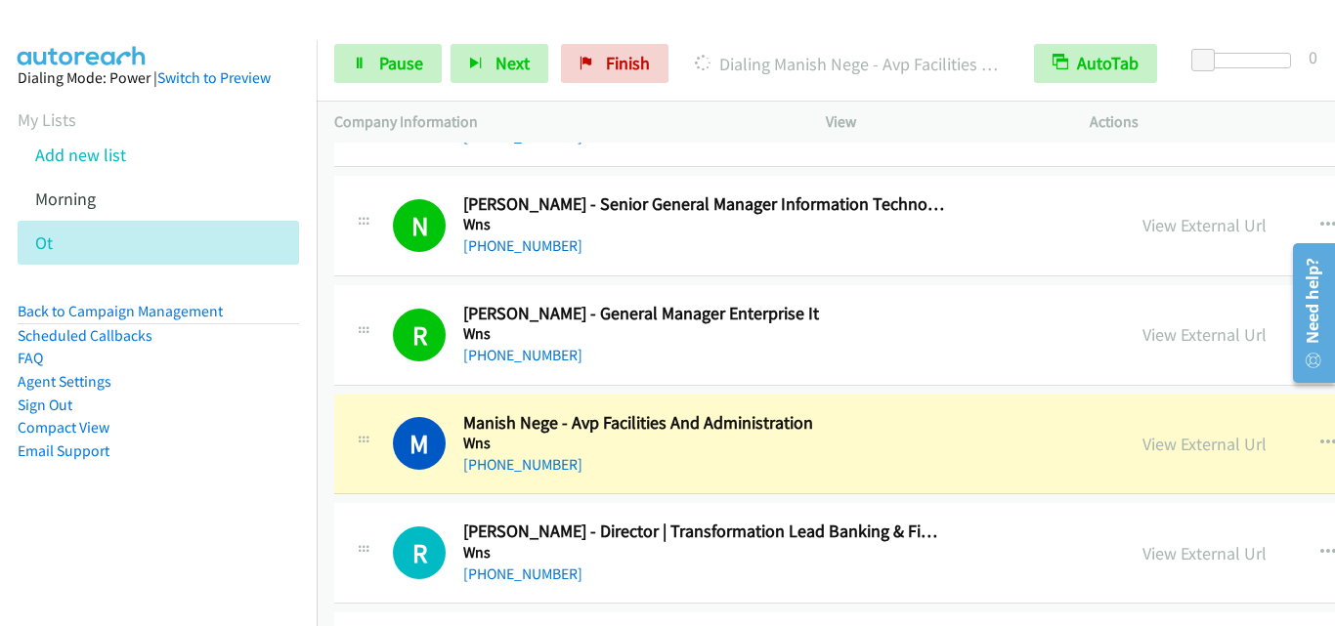
click at [435, 405] on div "M Callback Scheduled Manish Nege - Avp Facilities And Administration Wns Asia/C…" at bounding box center [1088, 445] width 1509 height 101
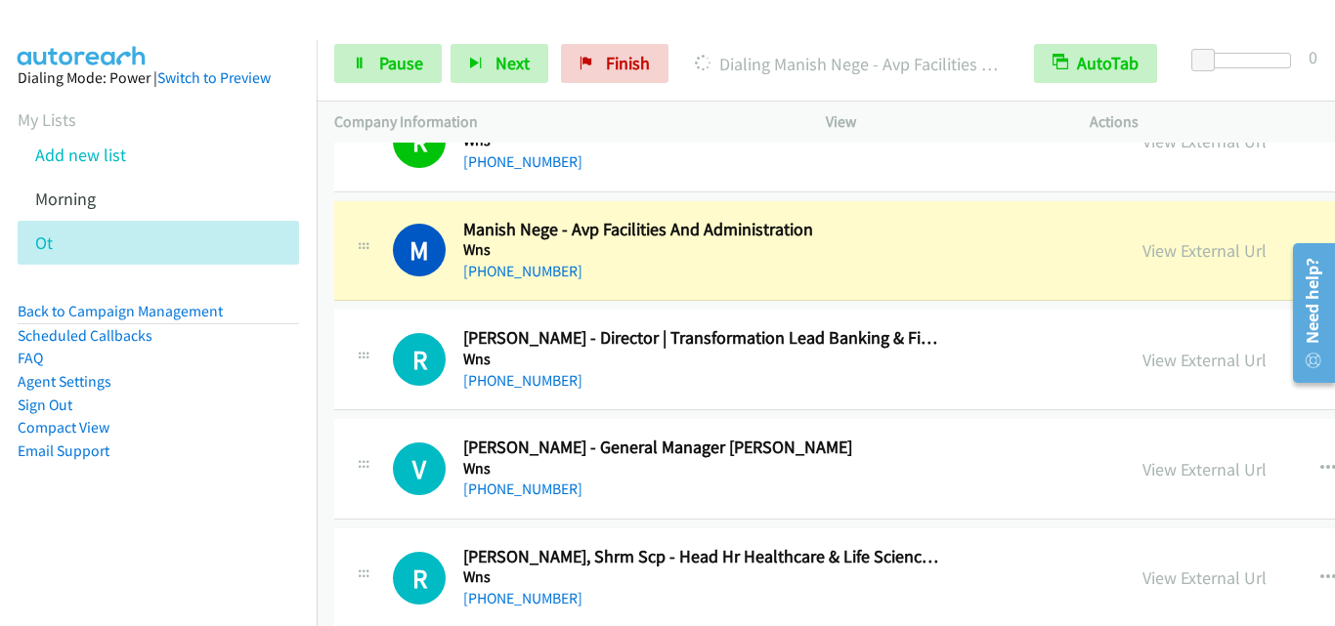
scroll to position [1759, 0]
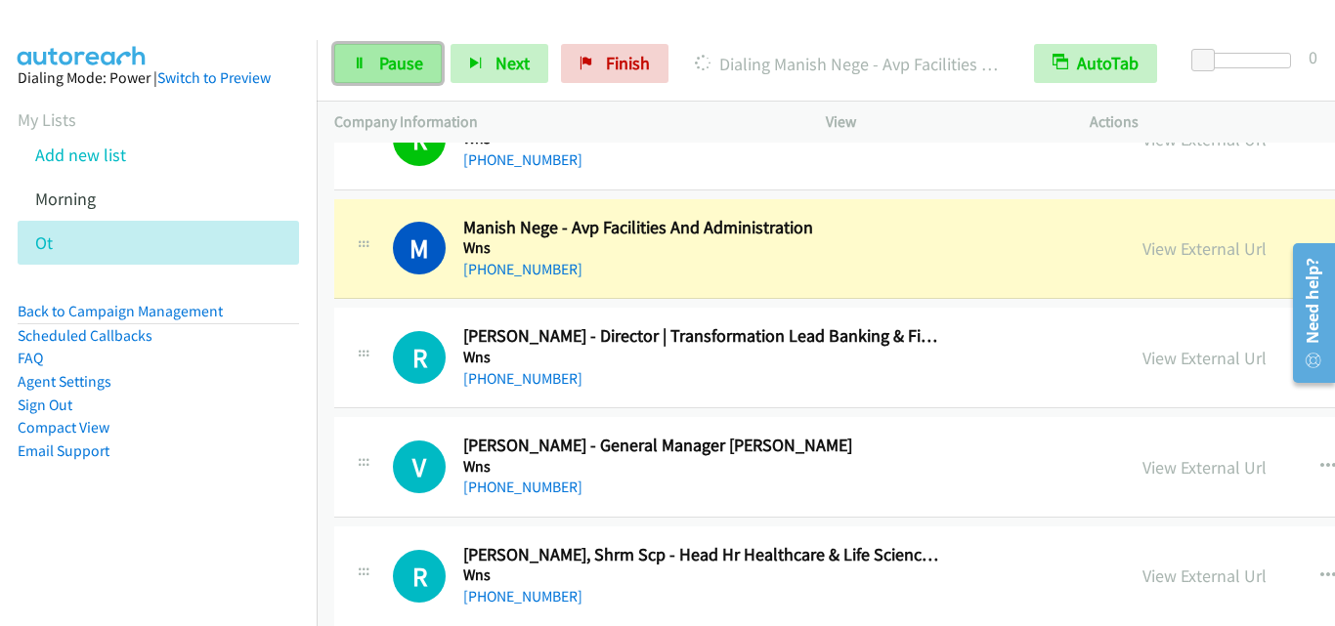
click at [409, 79] on link "Pause" at bounding box center [387, 63] width 107 height 39
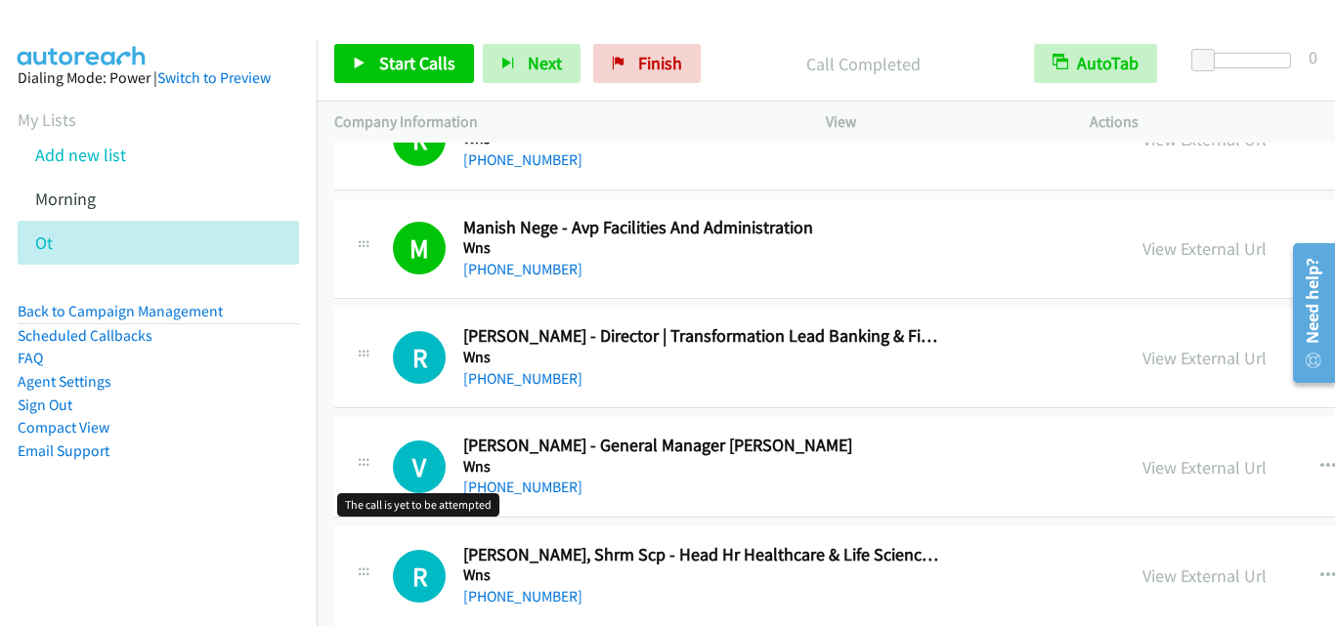
click at [410, 463] on h1 "V" at bounding box center [419, 467] width 53 height 53
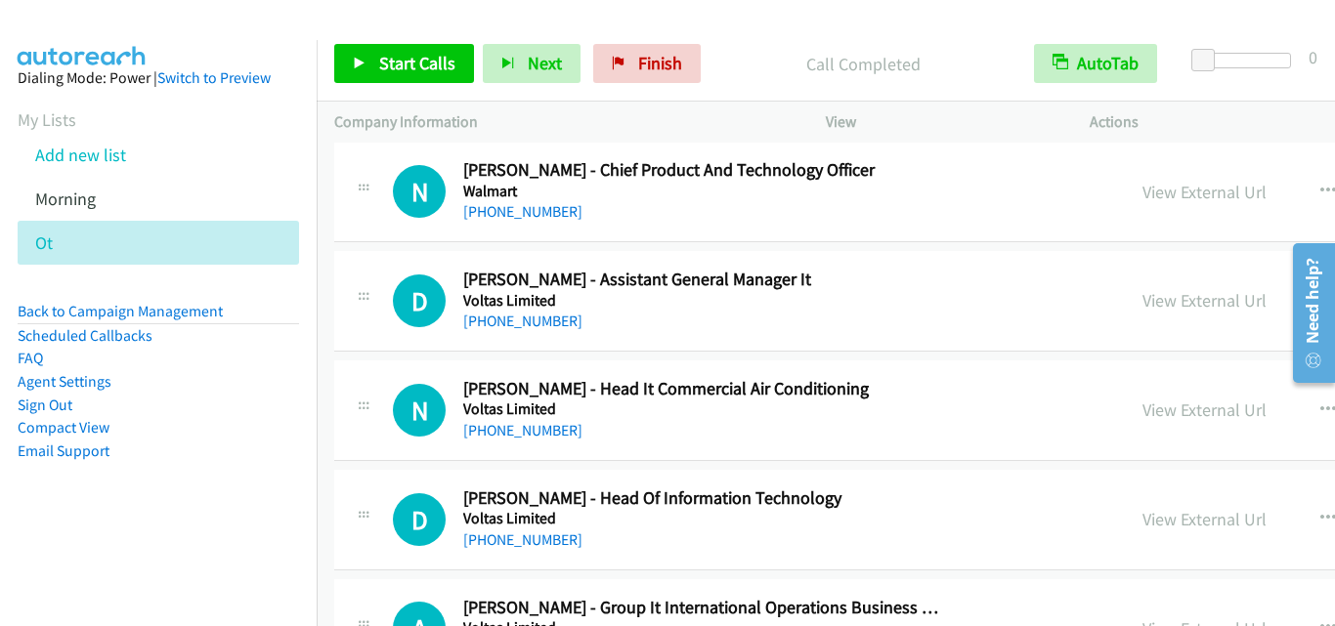
scroll to position [3224, 0]
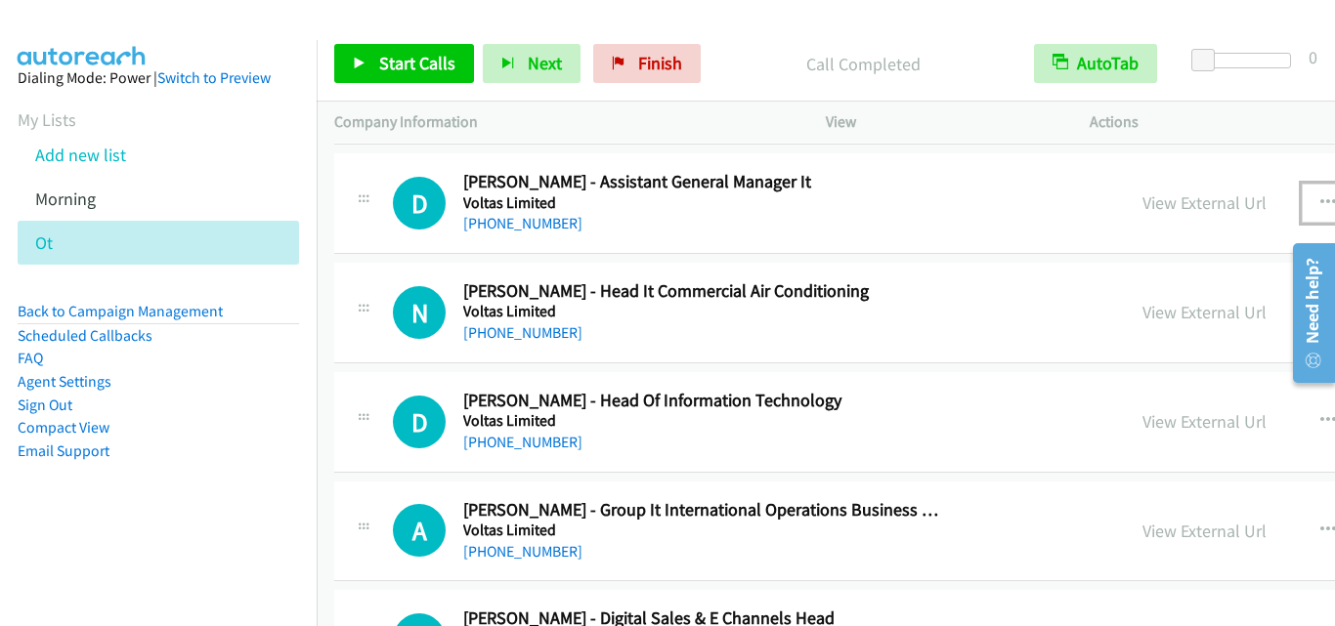
click at [1320, 195] on icon "button" at bounding box center [1328, 203] width 16 height 16
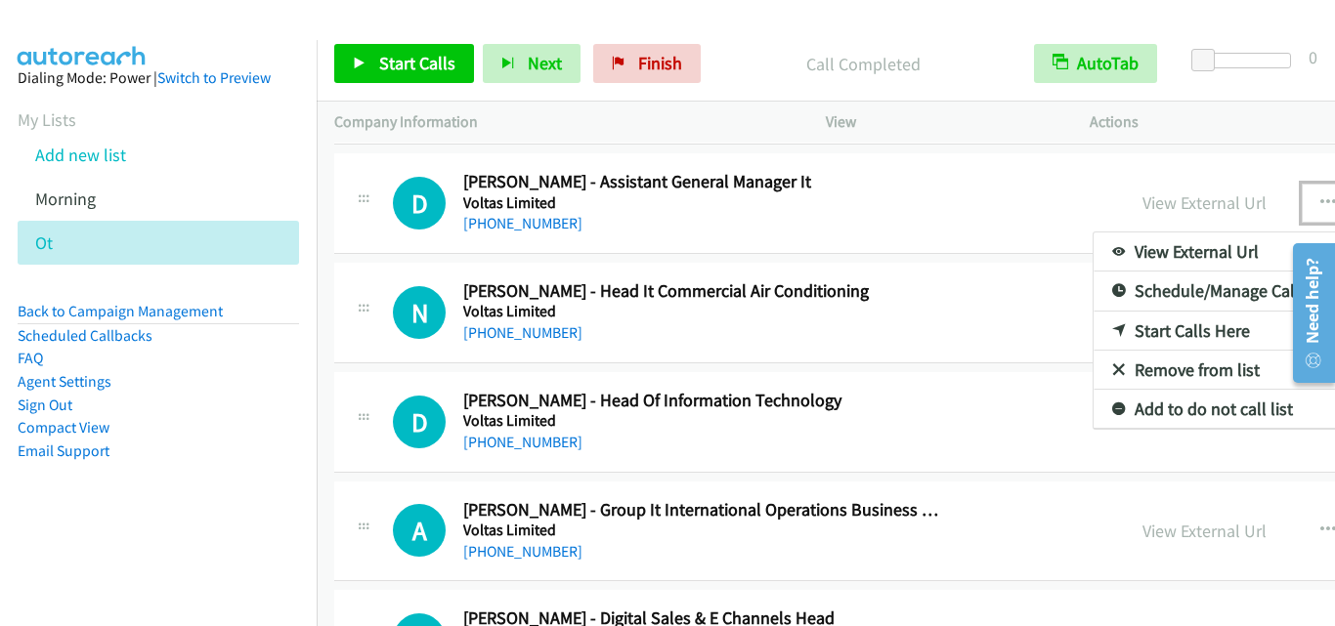
click at [1093, 334] on link "Start Calls Here" at bounding box center [1223, 331] width 260 height 39
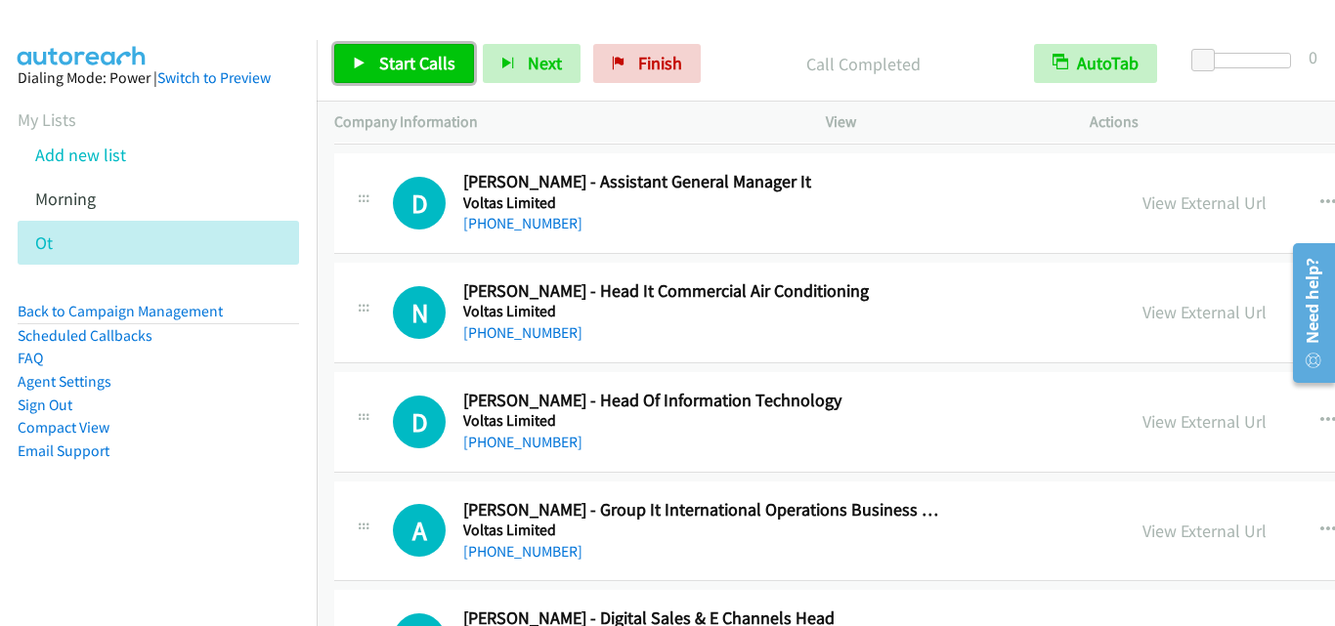
click at [426, 54] on span "Start Calls" at bounding box center [417, 63] width 76 height 22
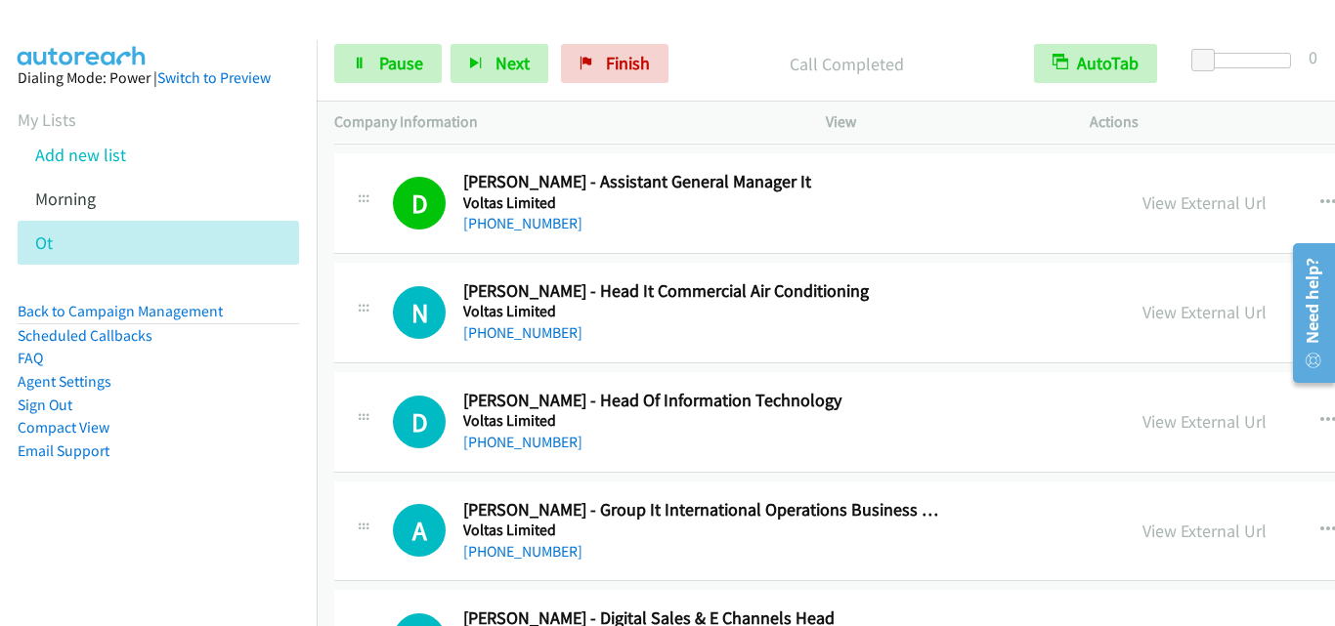
click at [386, 400] on div "D Callback Scheduled Debanjan Chakraborty - Head Of Information Technology Volt…" at bounding box center [729, 422] width 755 height 64
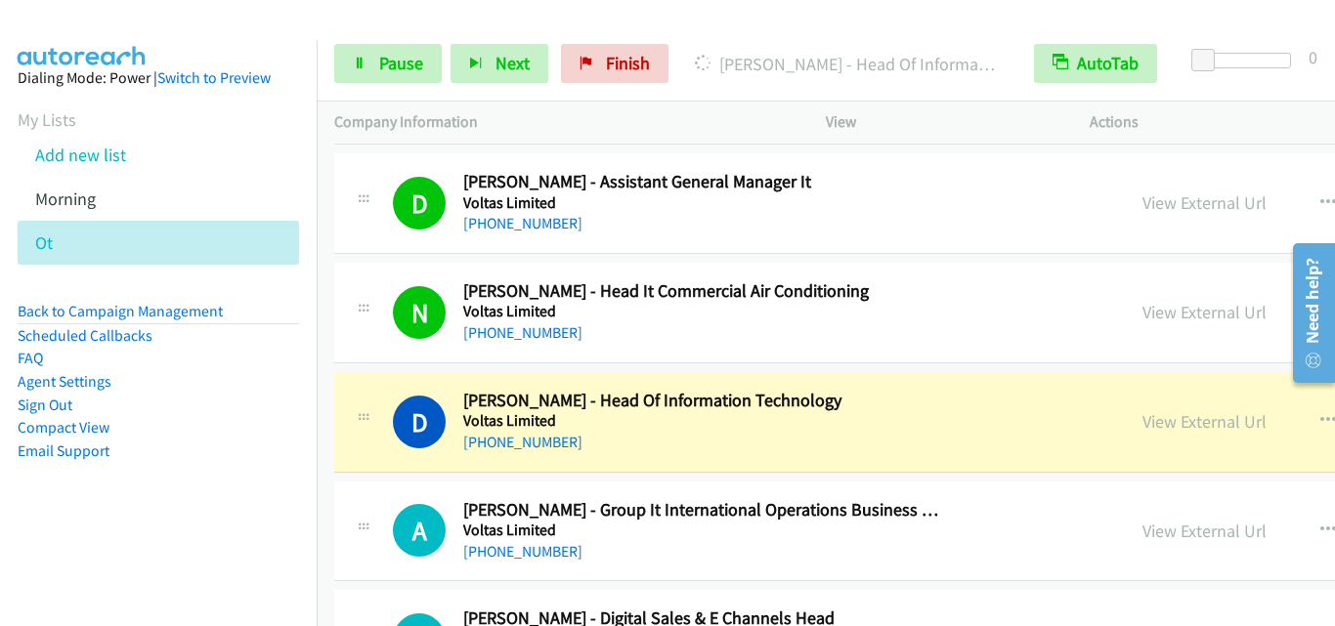
click at [366, 457] on div "D Callback Scheduled Debanjan Chakraborty - Head Of Information Technology Volt…" at bounding box center [1088, 422] width 1509 height 101
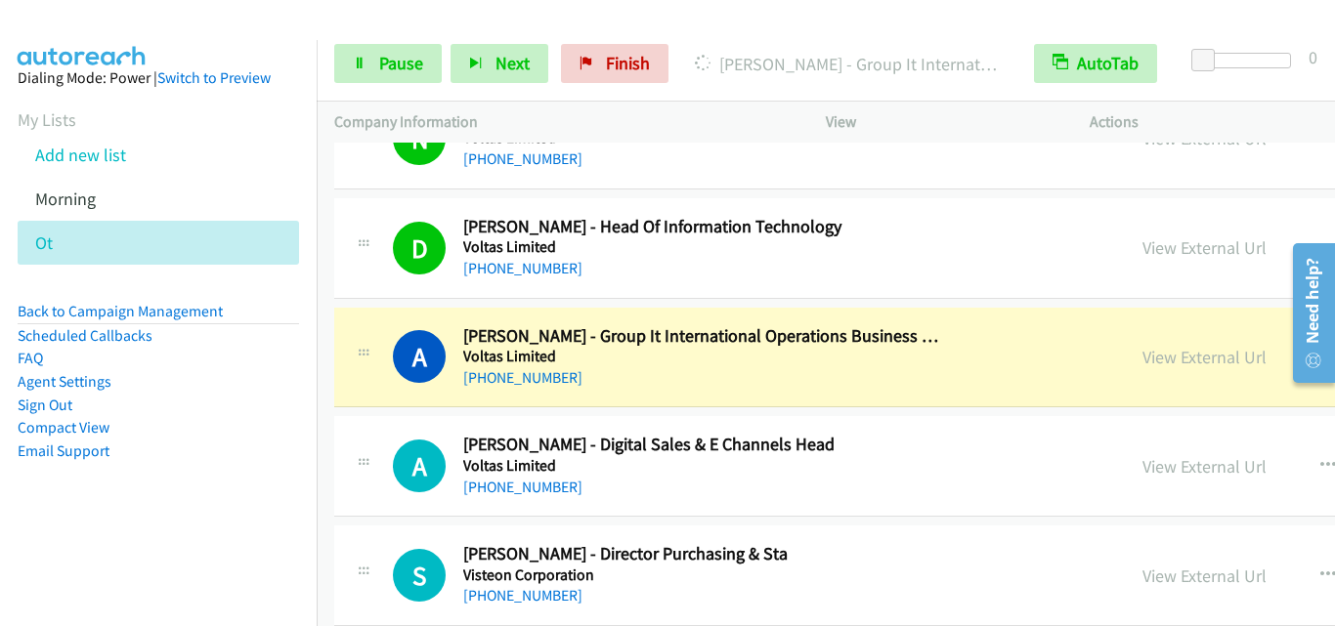
scroll to position [3420, 0]
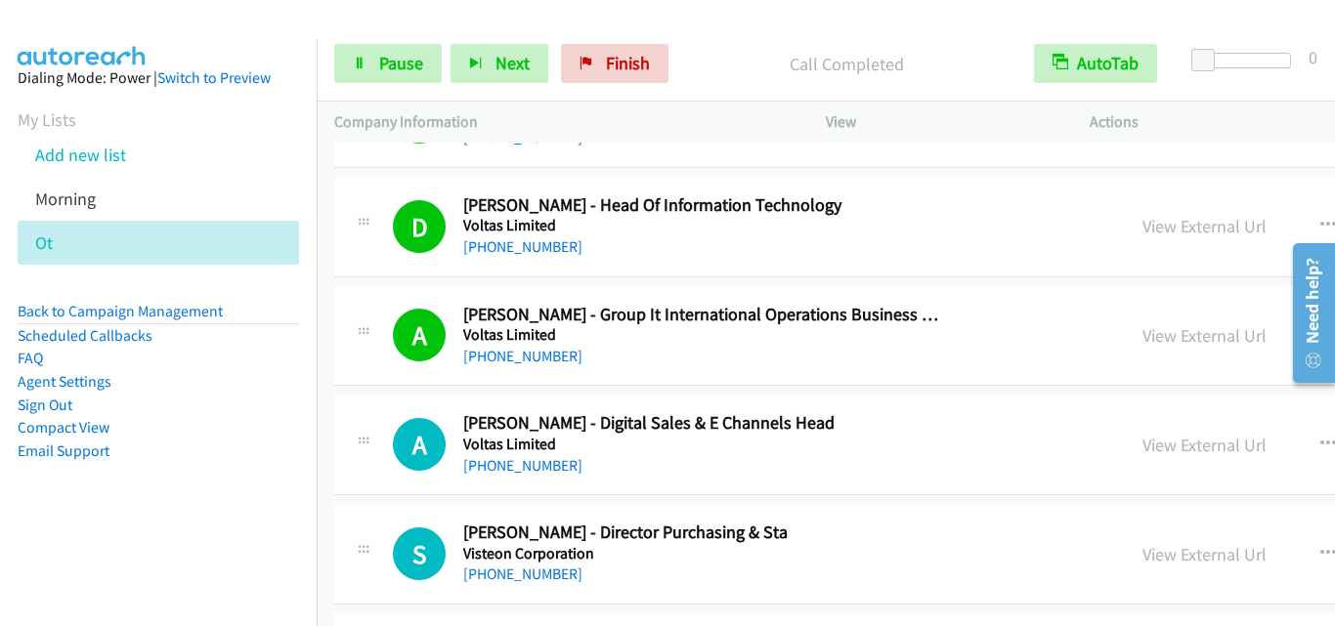
click at [388, 417] on div "A Callback Scheduled Anoop Bhardwaj - Digital Sales & E Channels Head Voltas Li…" at bounding box center [729, 444] width 755 height 64
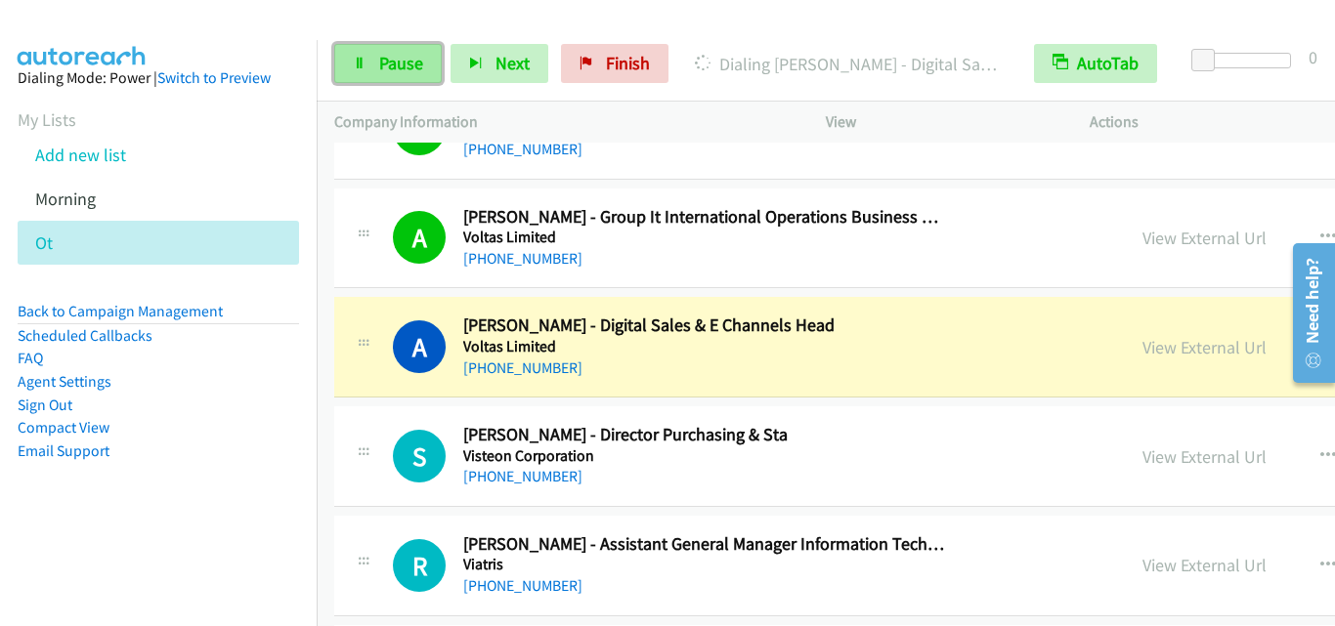
click at [406, 65] on span "Pause" at bounding box center [401, 63] width 44 height 22
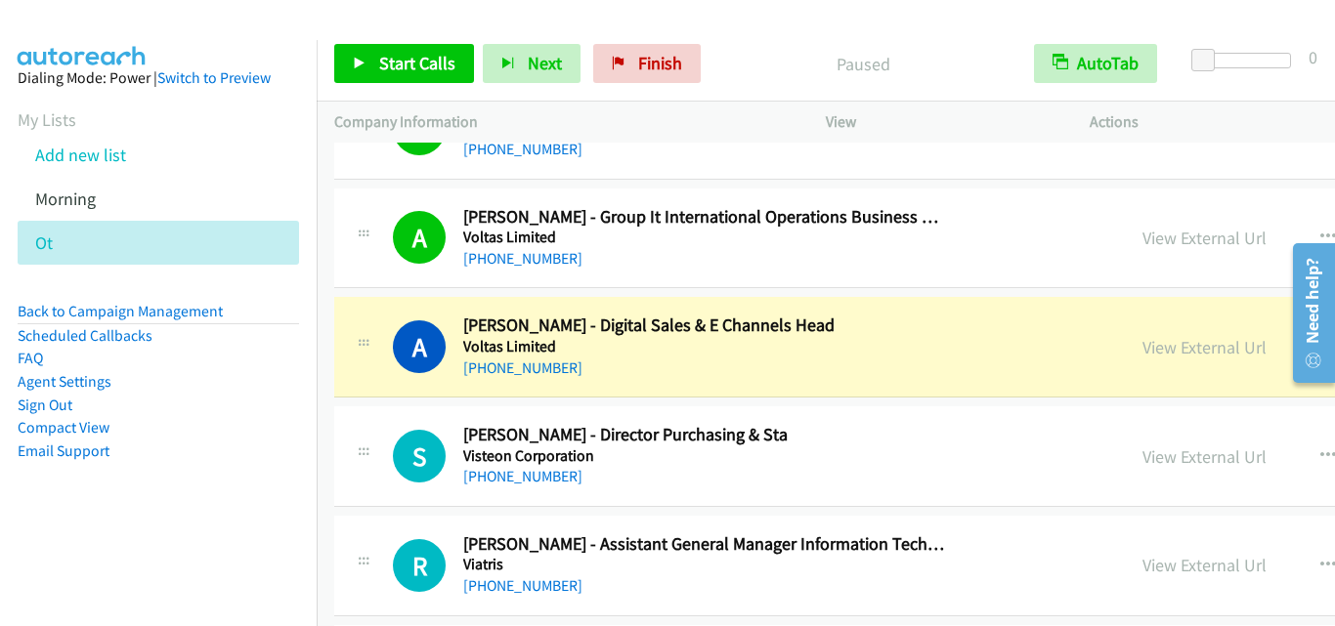
click at [361, 432] on div at bounding box center [363, 450] width 23 height 53
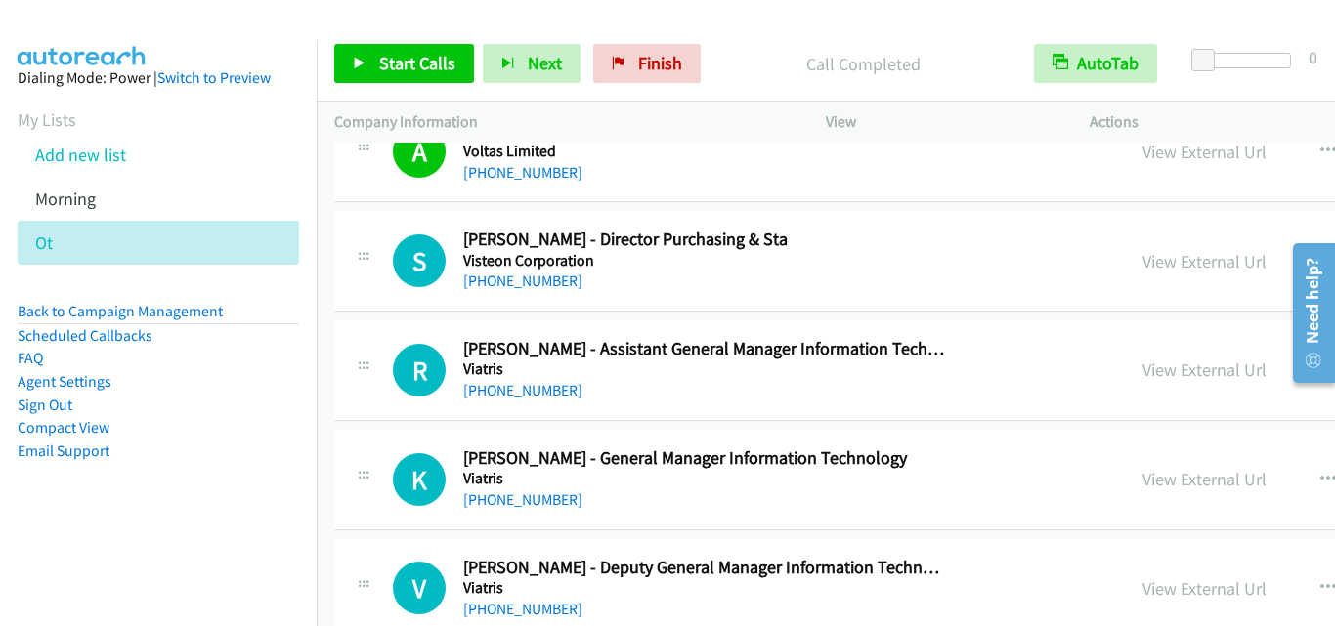
scroll to position [3810, 0]
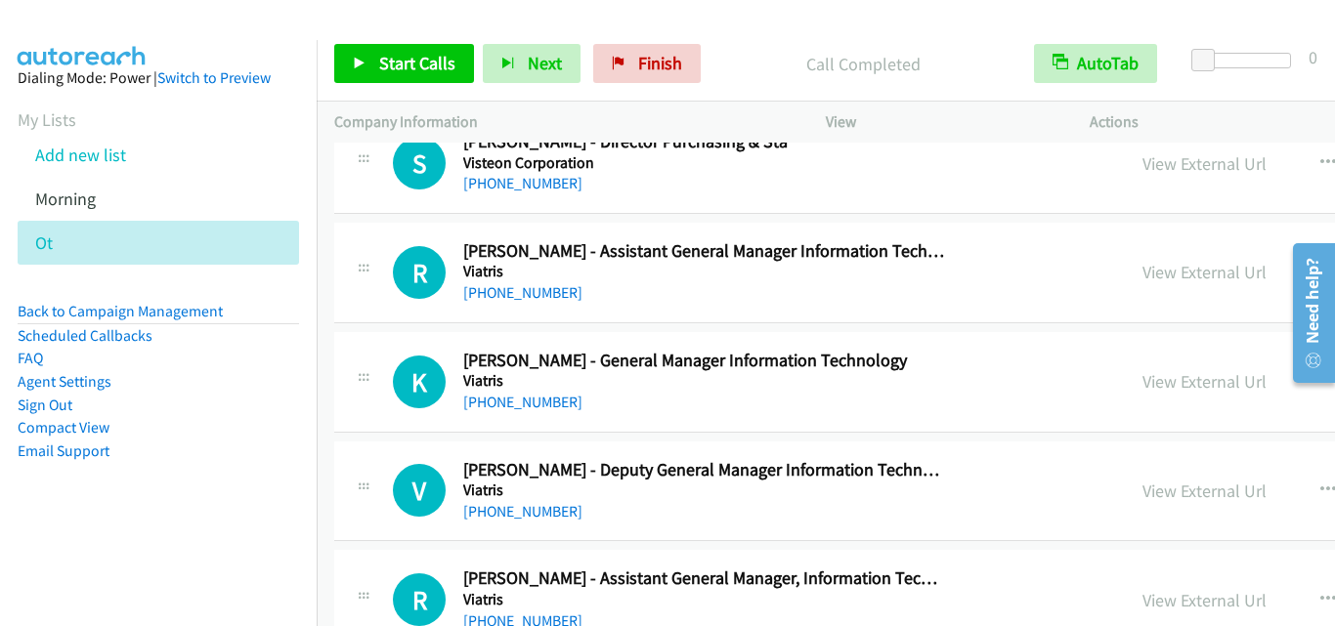
click at [1320, 268] on icon "button" at bounding box center [1328, 273] width 16 height 16
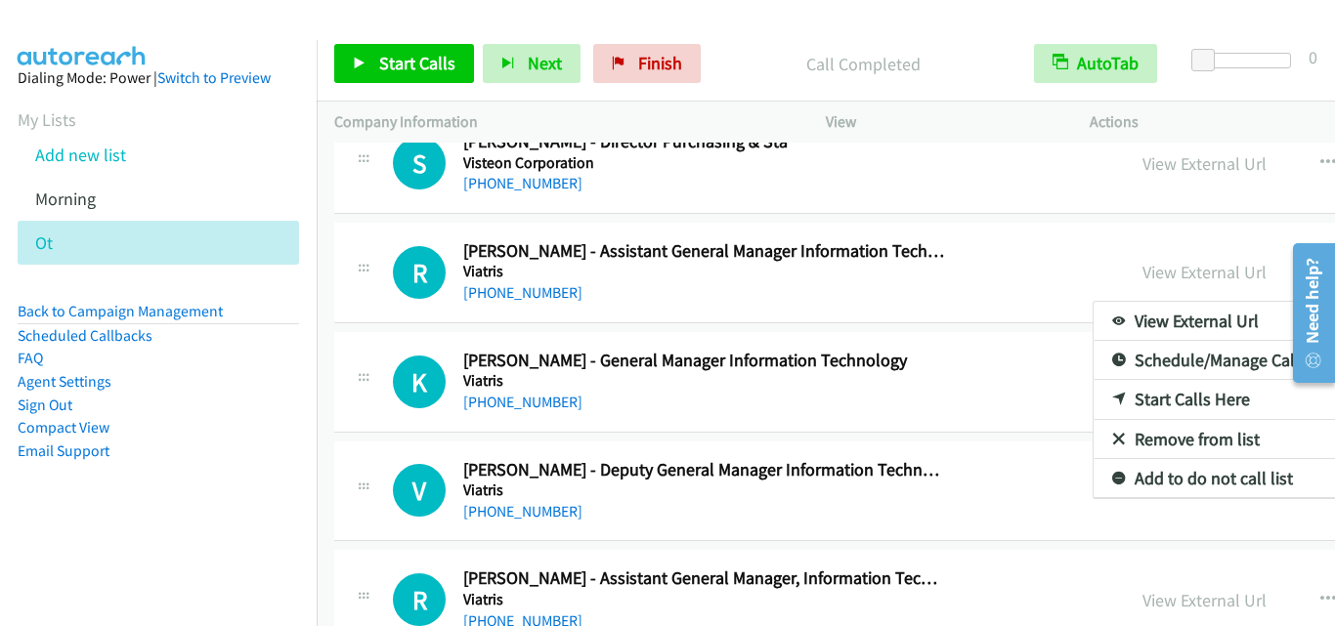
click at [1093, 402] on link "Start Calls Here" at bounding box center [1223, 399] width 260 height 39
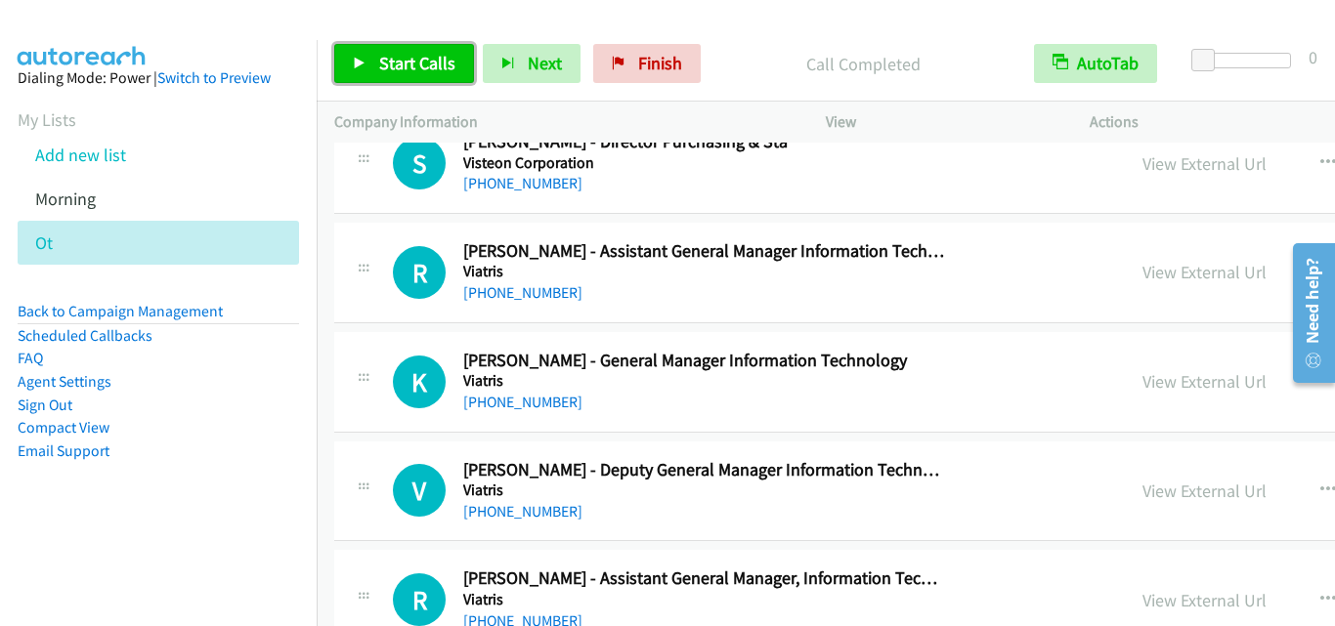
click at [391, 51] on link "Start Calls" at bounding box center [404, 63] width 140 height 39
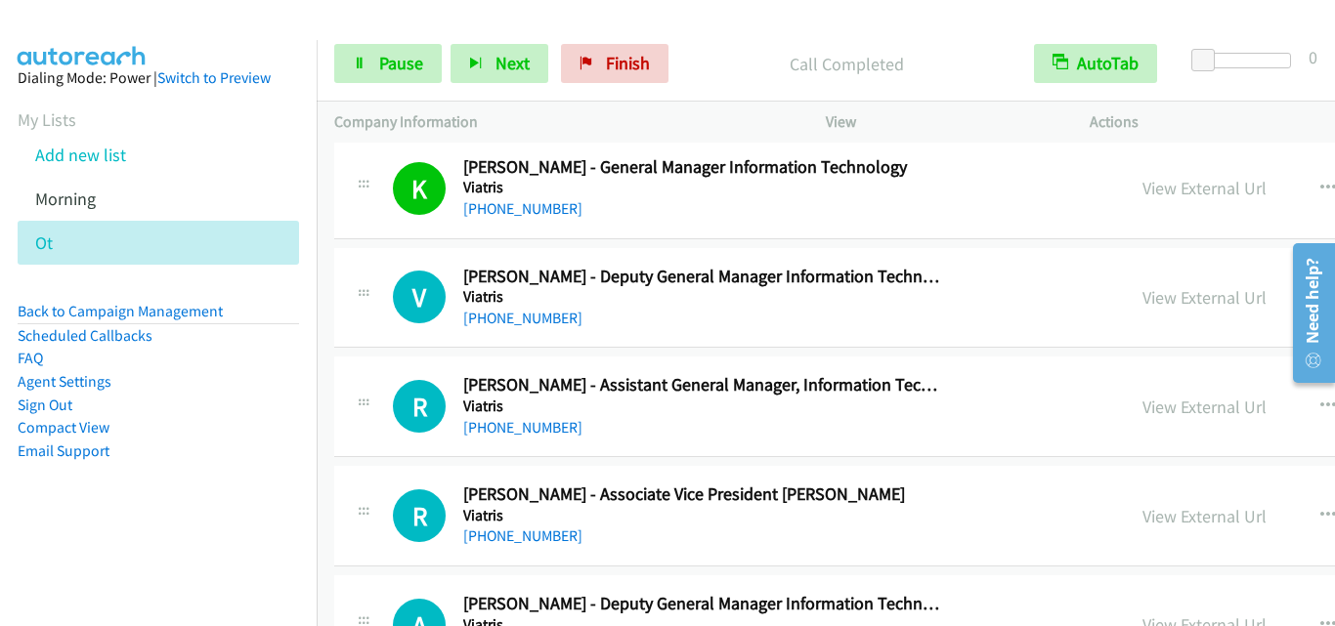
scroll to position [4006, 0]
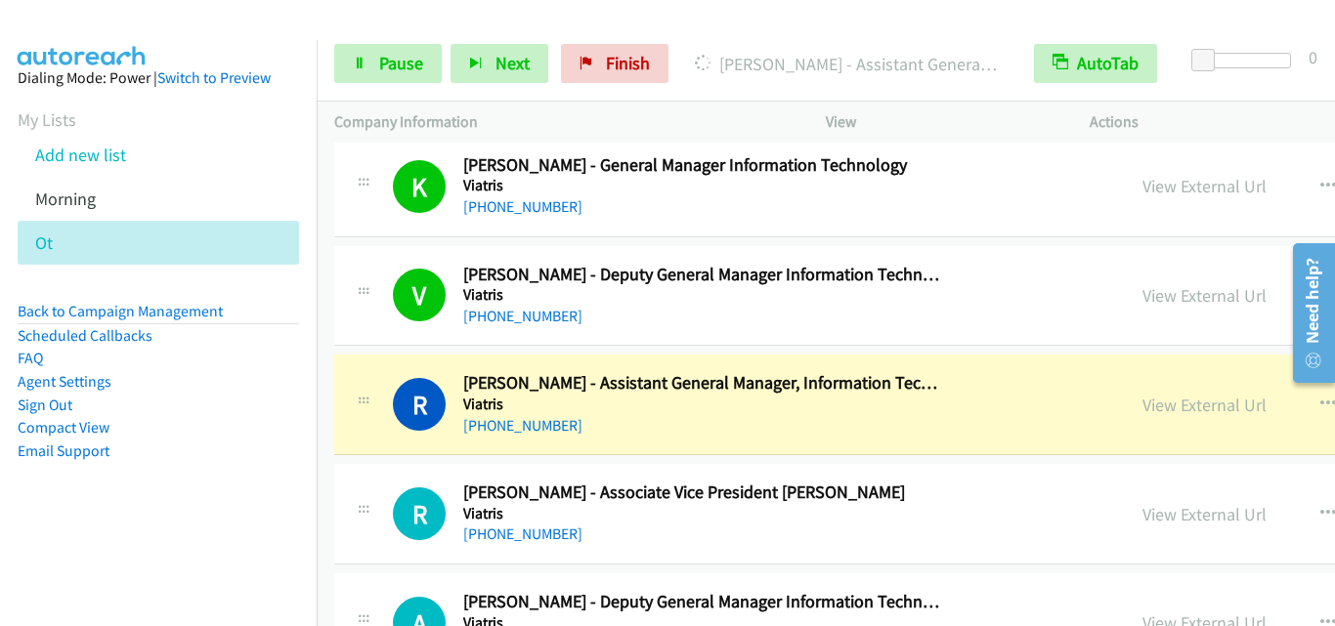
click at [408, 482] on div "R Callback Scheduled Raghvesh Pandey - Associate Vice President Hr Viatris Asia…" at bounding box center [750, 514] width 714 height 64
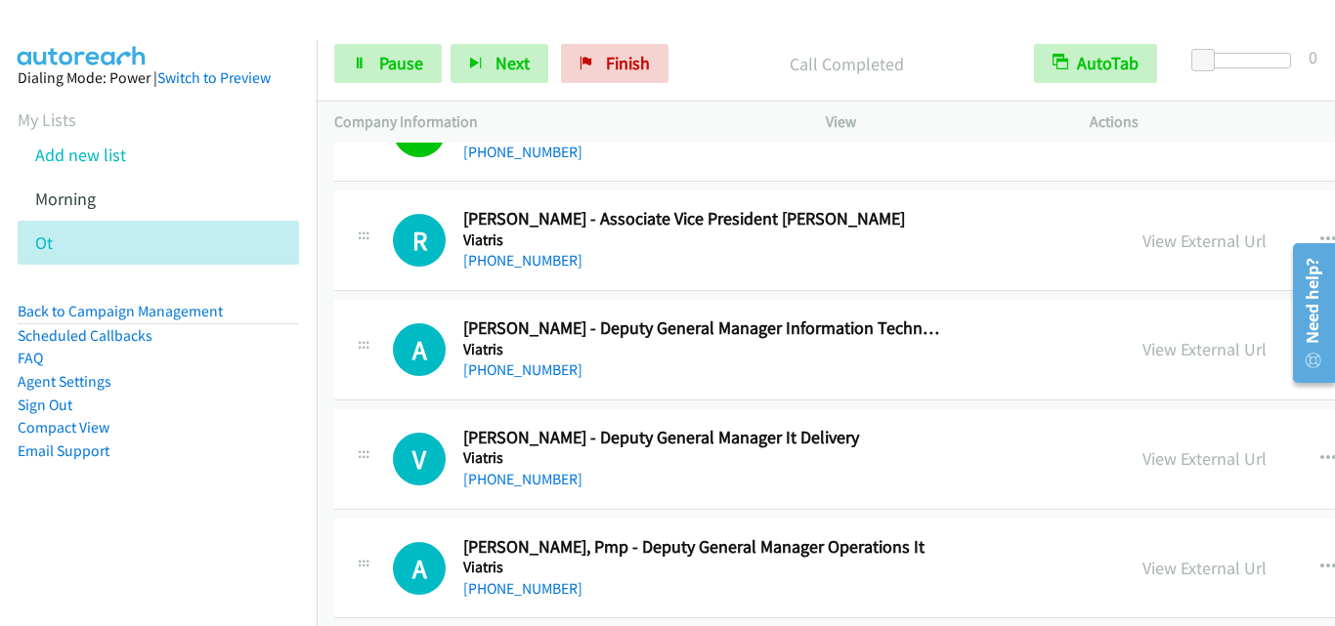
scroll to position [4299, 0]
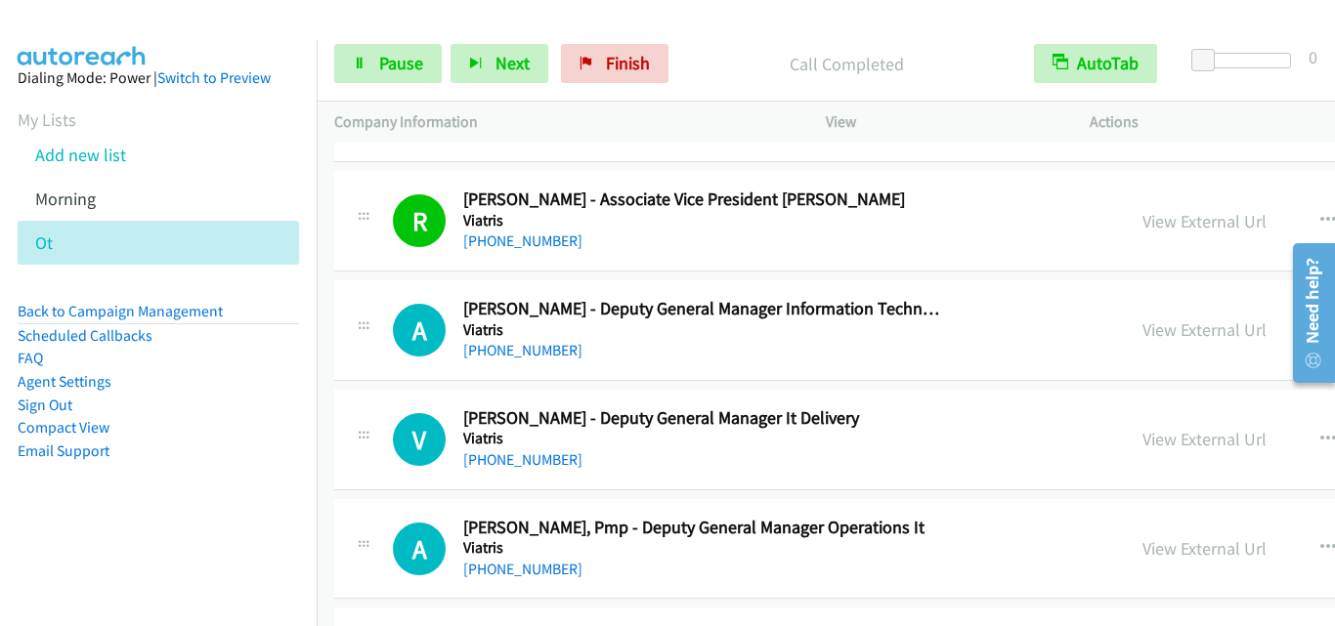
click at [355, 376] on div "A Callback Scheduled Aditya Khadilkar - Deputy General Manager Information Tech…" at bounding box center [1088, 330] width 1509 height 101
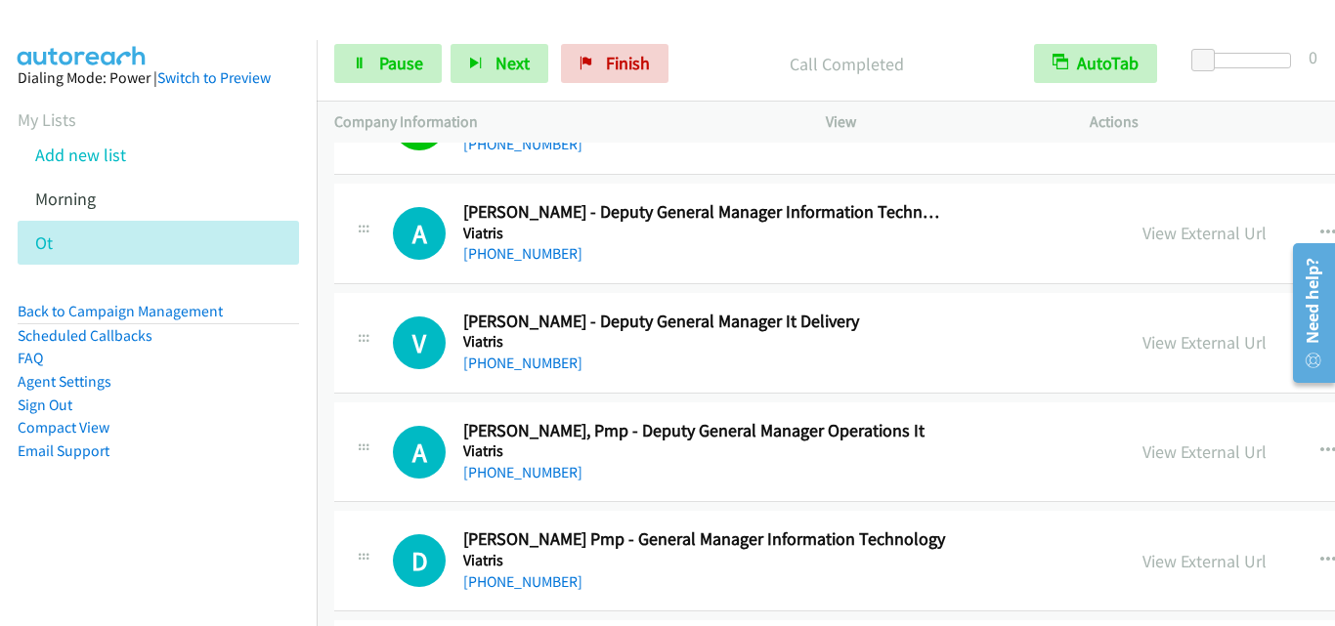
scroll to position [4397, 0]
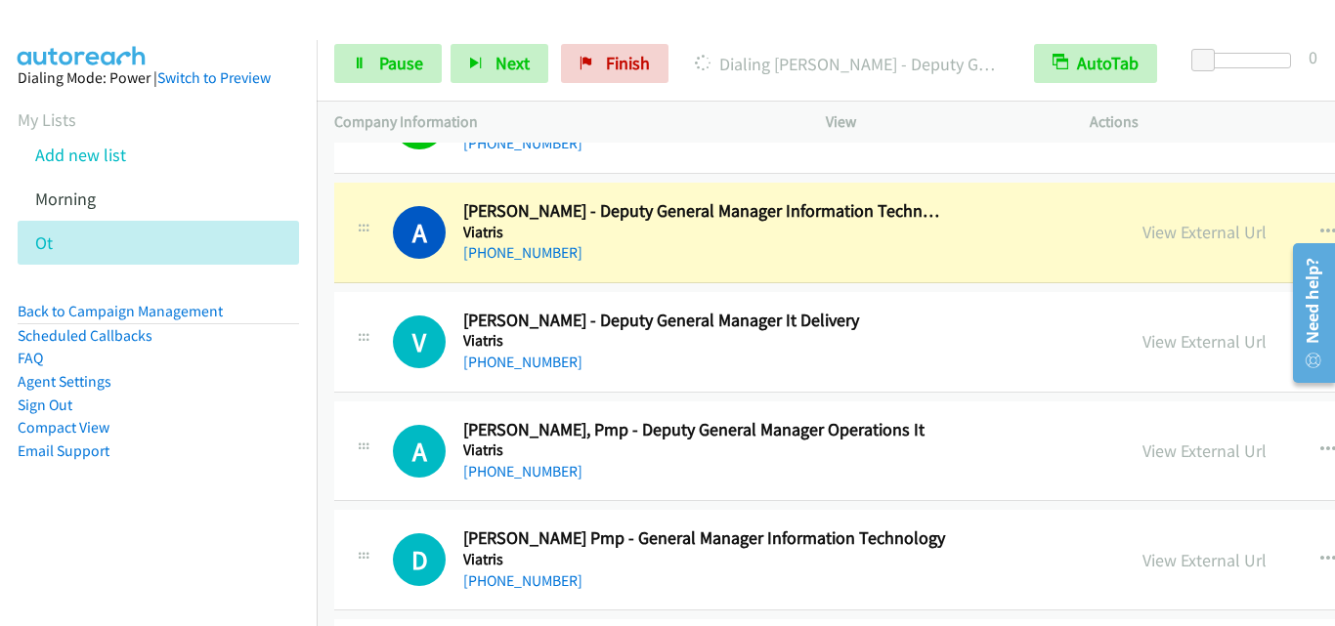
click at [407, 403] on div "A Callback Scheduled Ashish K. Singh, Pmp - Deputy General Manager Operations I…" at bounding box center [1088, 452] width 1509 height 101
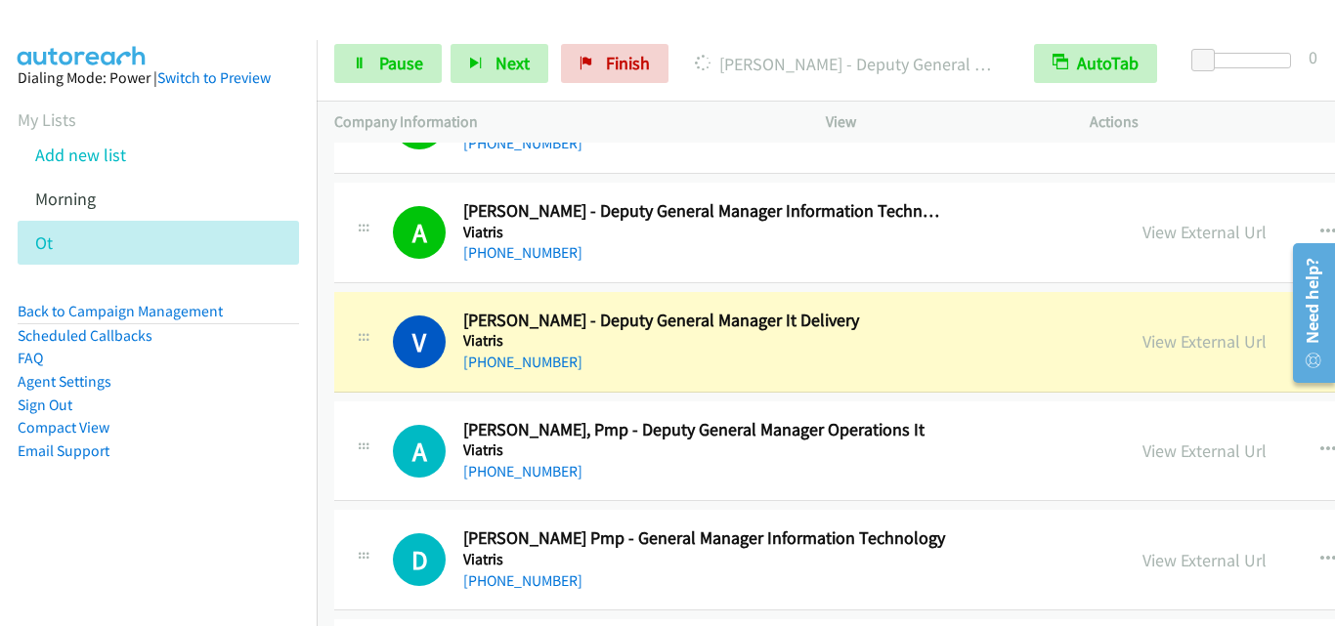
click at [377, 385] on div "V Callback Scheduled Vijayraj Jayakumar - Deputy General Manager It Delivery Vi…" at bounding box center [1088, 342] width 1509 height 101
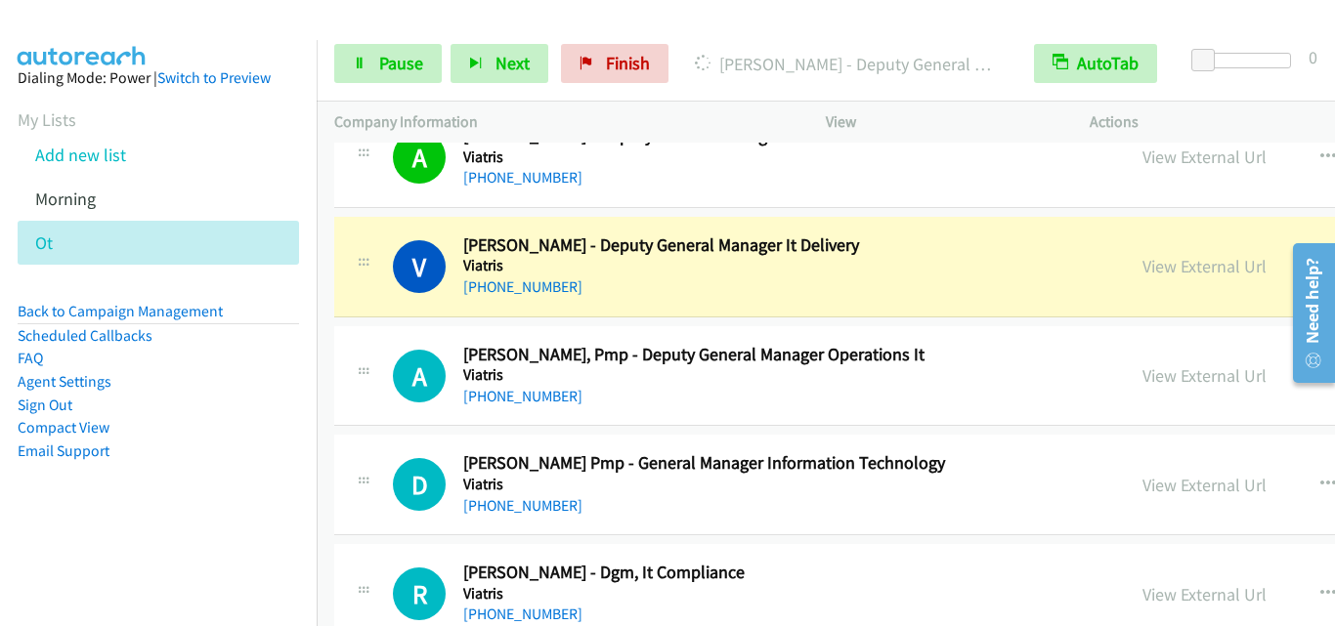
scroll to position [4494, 0]
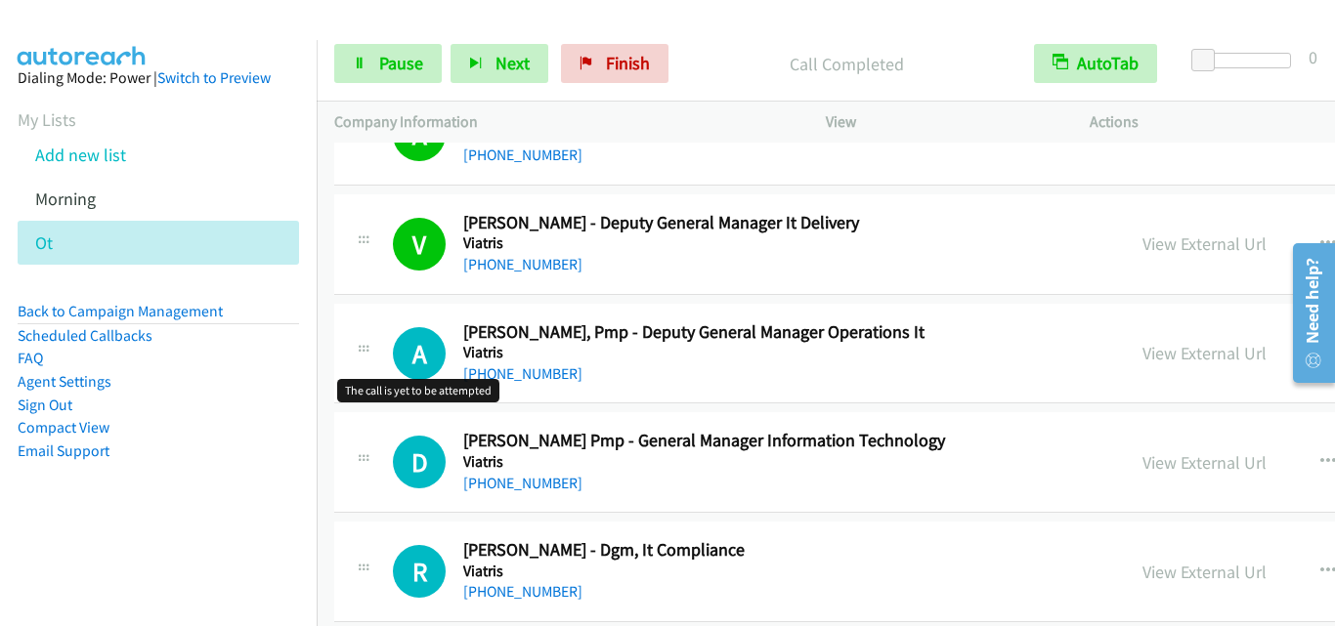
click at [413, 362] on h1 "A" at bounding box center [419, 353] width 53 height 53
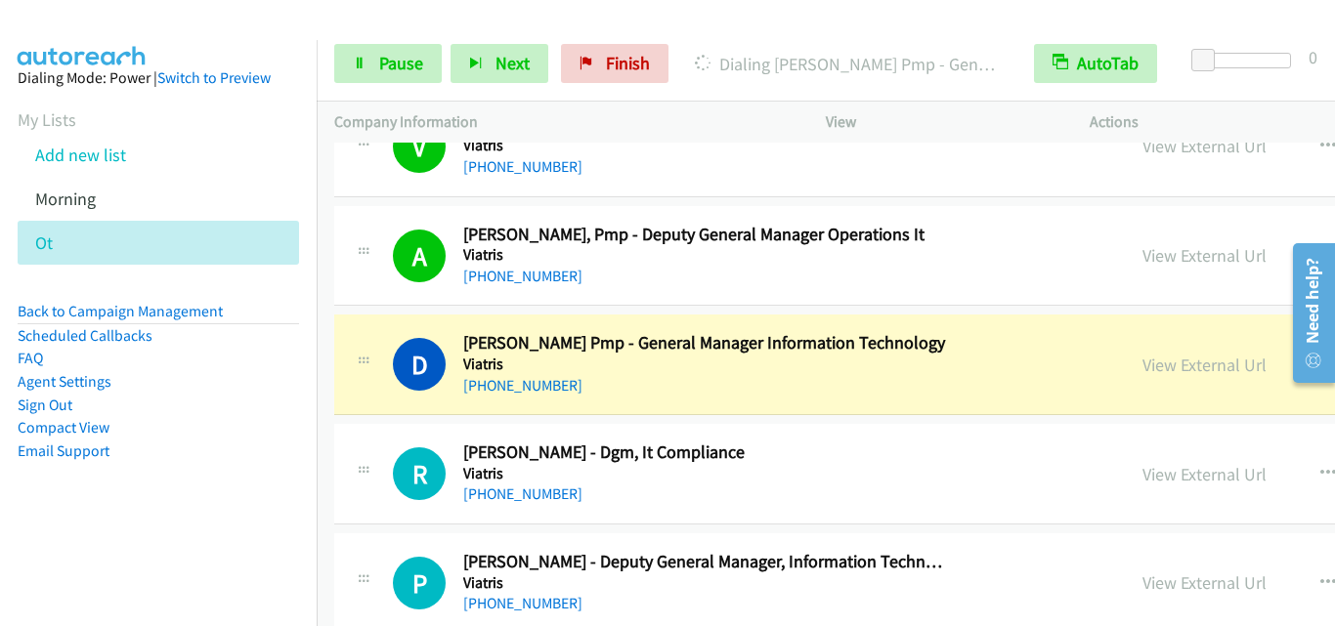
drag, startPoint x: 391, startPoint y: 425, endPoint x: 812, endPoint y: 2, distance: 596.9
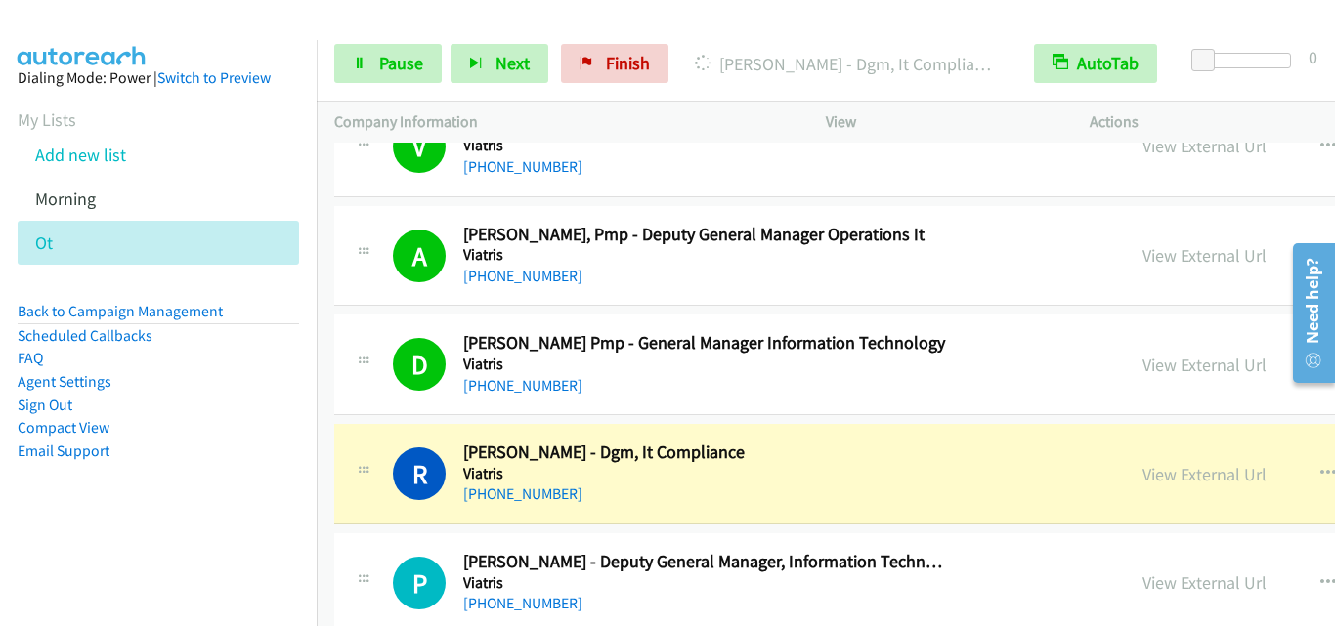
click at [385, 436] on div "R Callback Scheduled Ramesh Vijayvargiya - Dgm, It Compliance Viatris Asia/Calc…" at bounding box center [1088, 474] width 1509 height 101
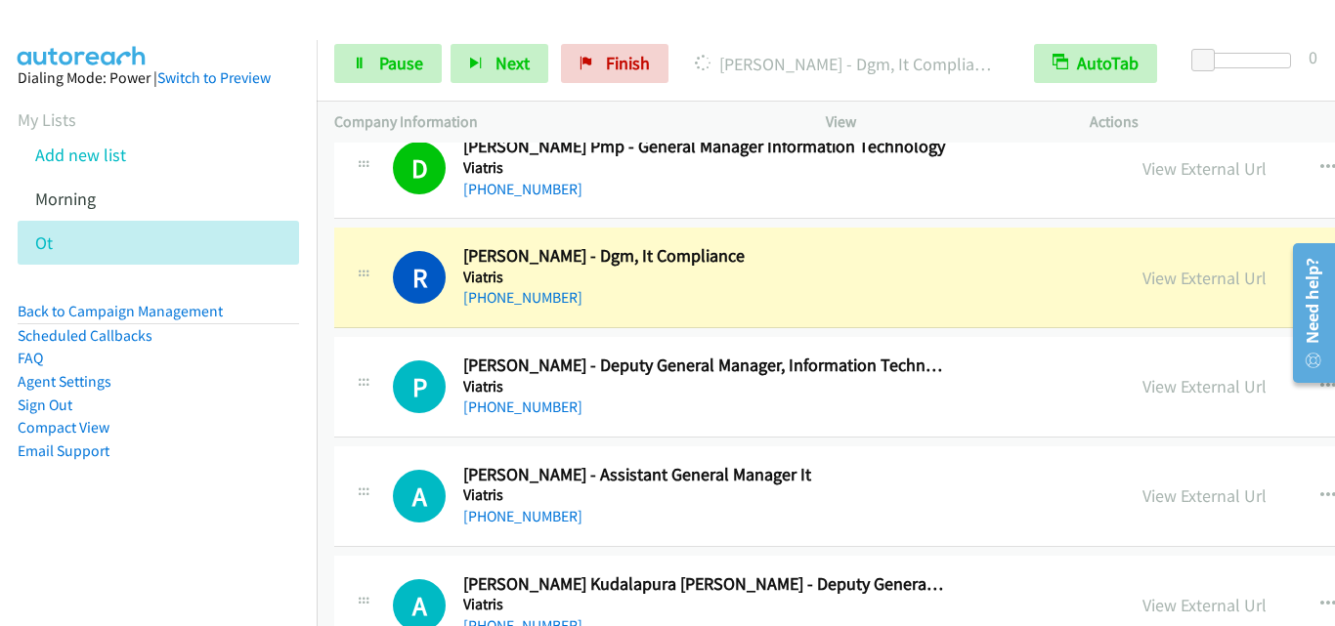
scroll to position [4885, 0]
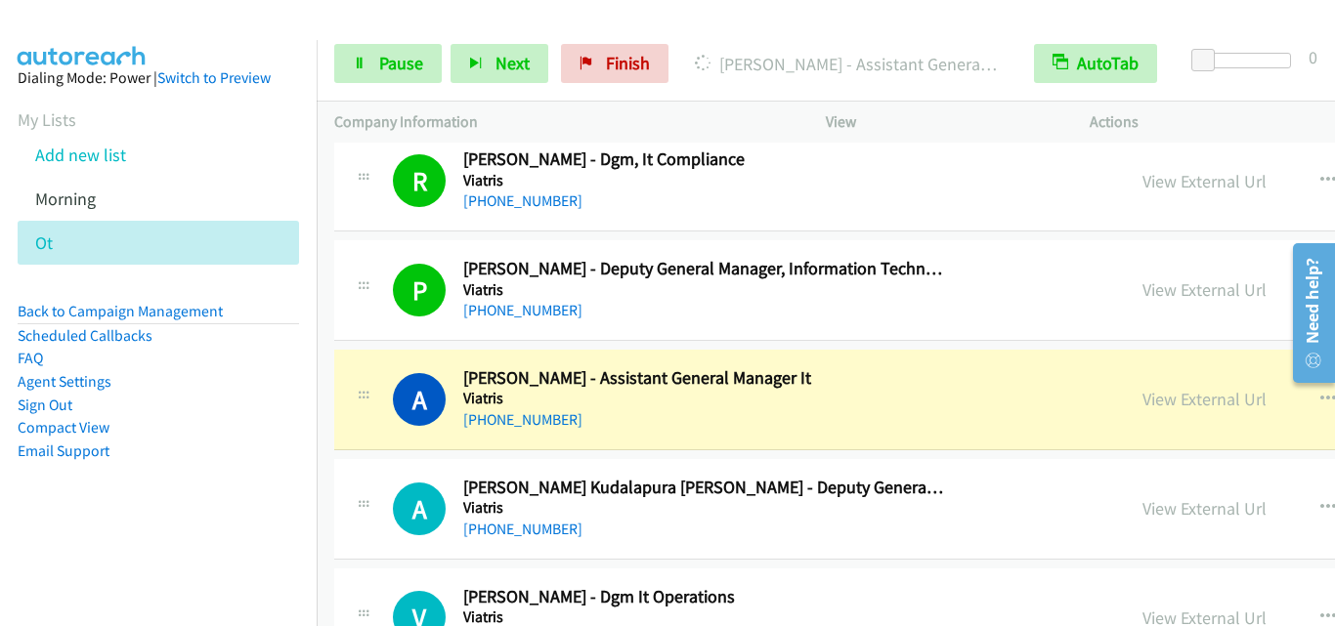
click at [383, 396] on div "A Callback Scheduled Anand S. - Assistant General Manager It Viatris Asia/Calcu…" at bounding box center [729, 399] width 755 height 64
click at [410, 62] on span "Pause" at bounding box center [401, 63] width 44 height 22
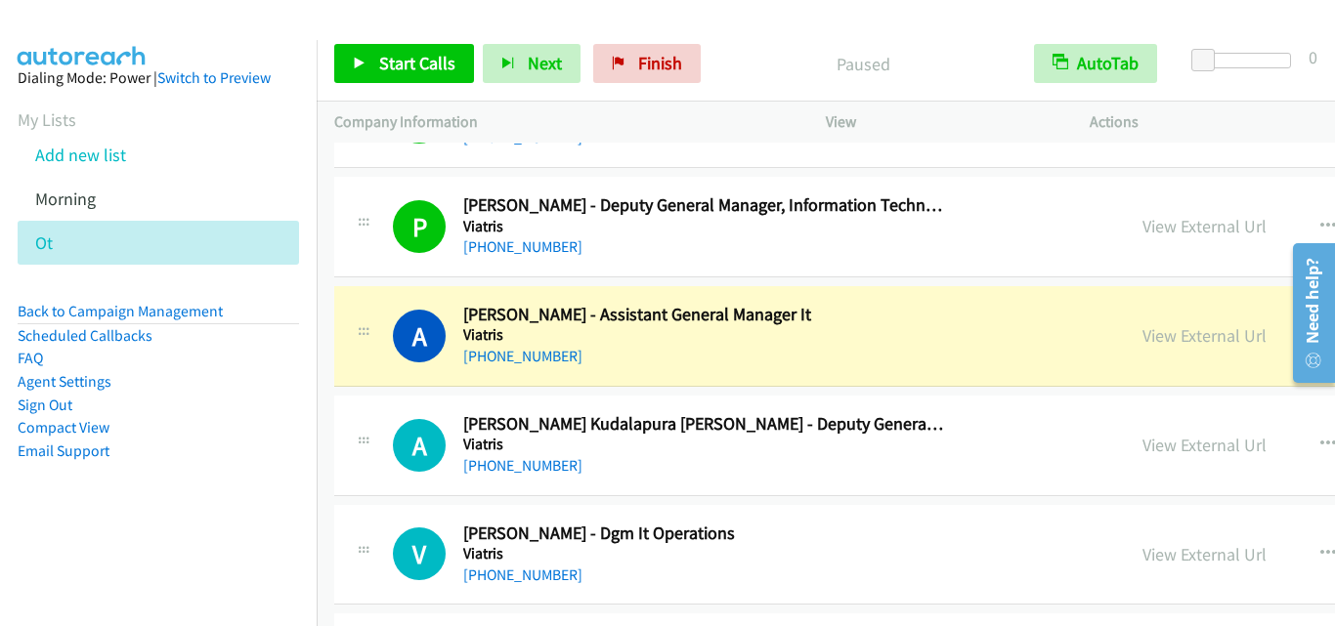
scroll to position [4983, 0]
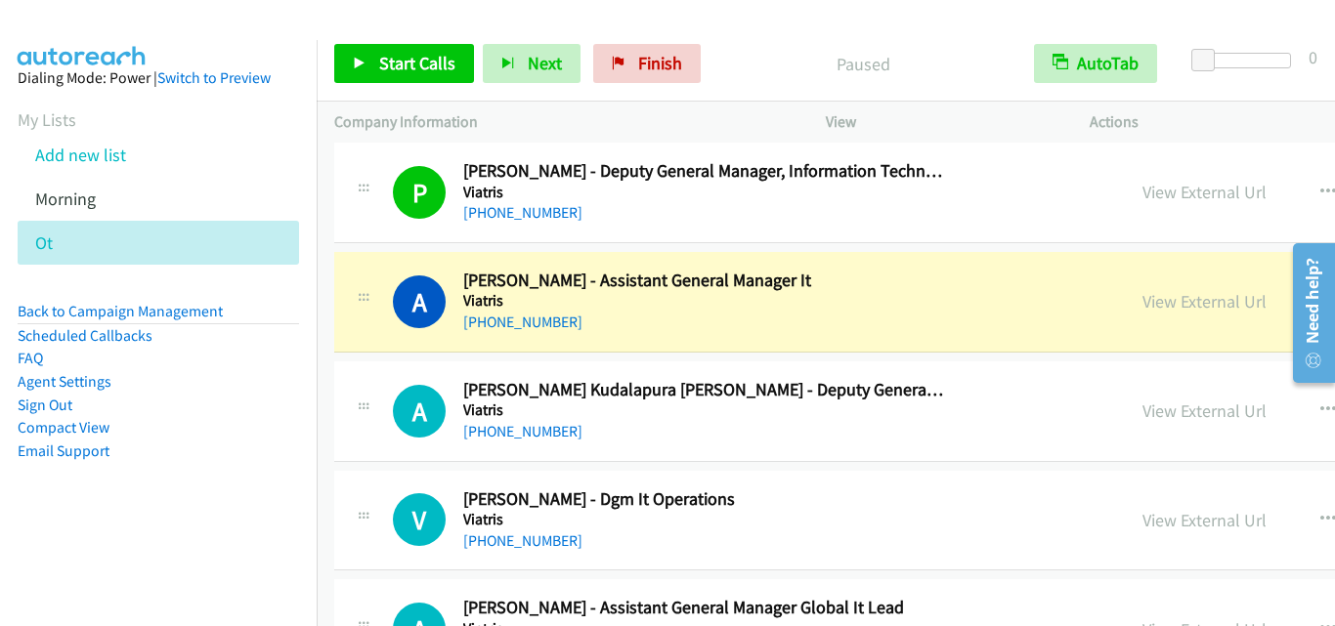
click at [366, 353] on td "A Callback Scheduled Anand S. - Assistant General Manager It Viatris Asia/Calcu…" at bounding box center [1089, 301] width 1545 height 109
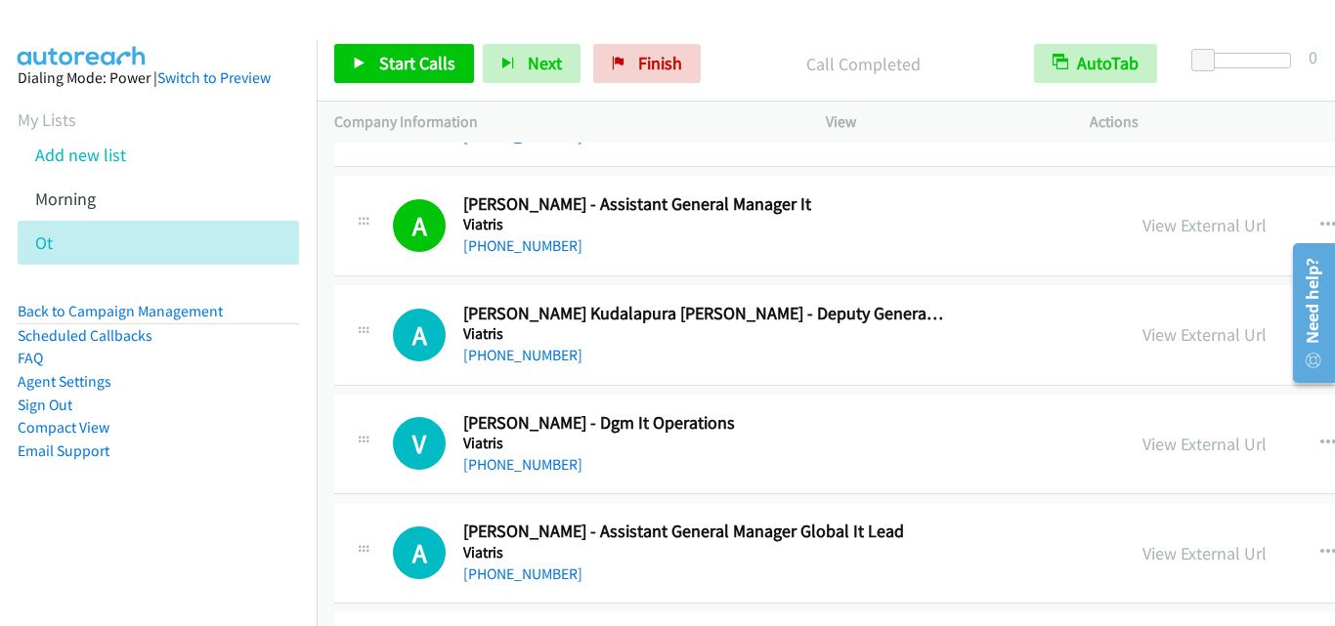
scroll to position [5080, 0]
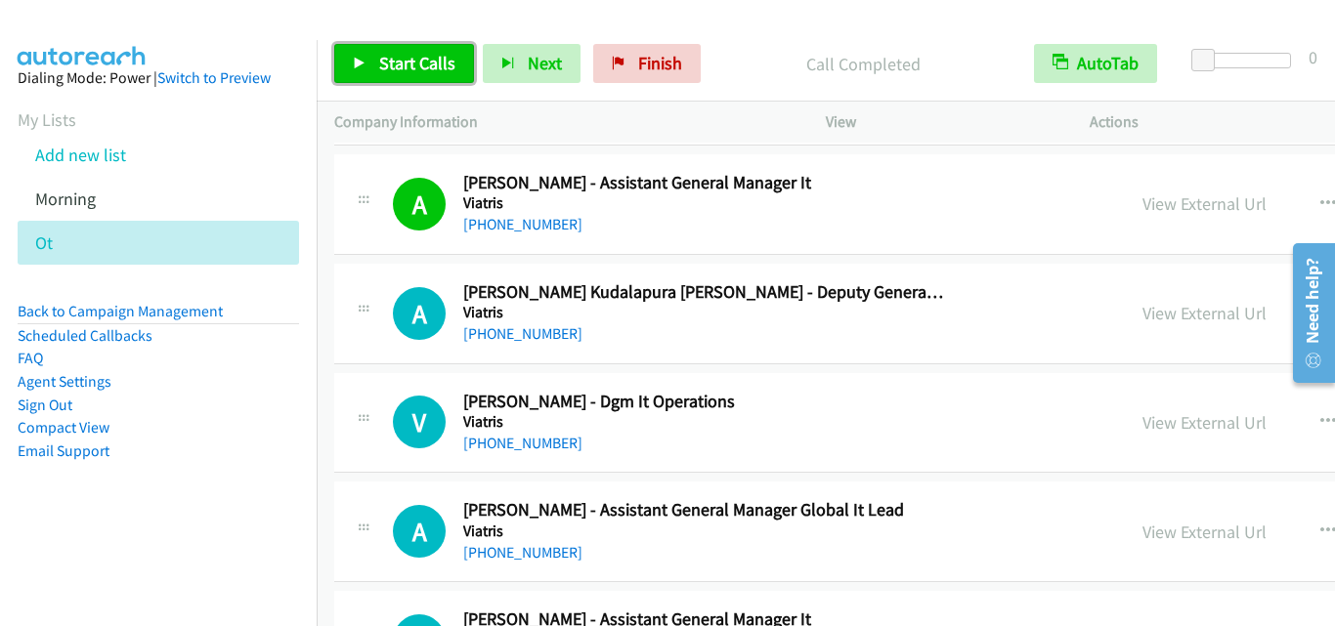
click at [377, 59] on link "Start Calls" at bounding box center [404, 63] width 140 height 39
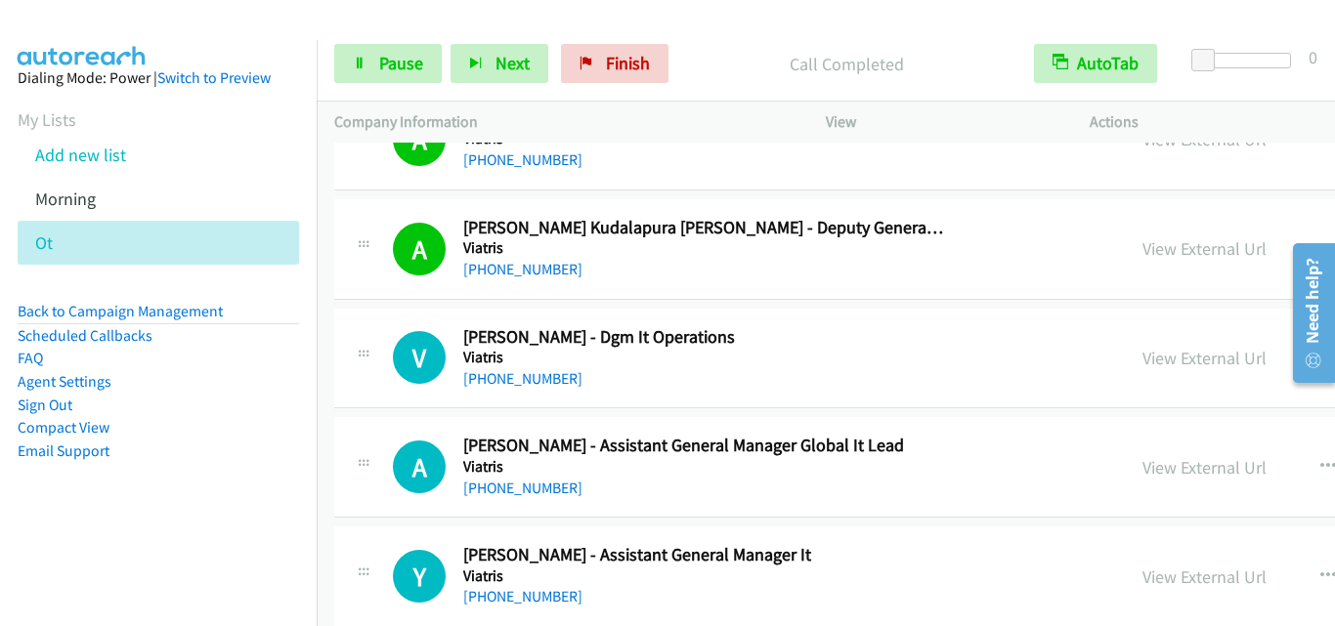
scroll to position [5178, 0]
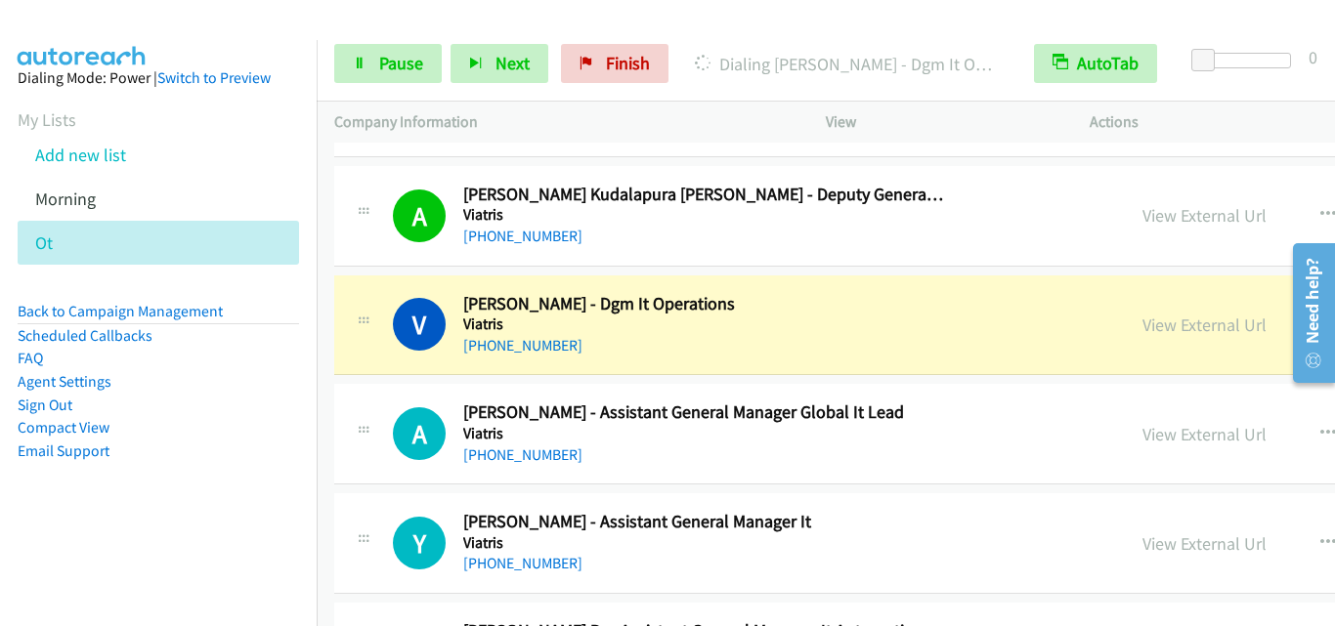
click at [393, 397] on div "A Callback Scheduled Arunachalam Govinbesamy - Assistant General Manager Global…" at bounding box center [1088, 434] width 1509 height 101
click at [384, 66] on span "Pause" at bounding box center [401, 63] width 44 height 22
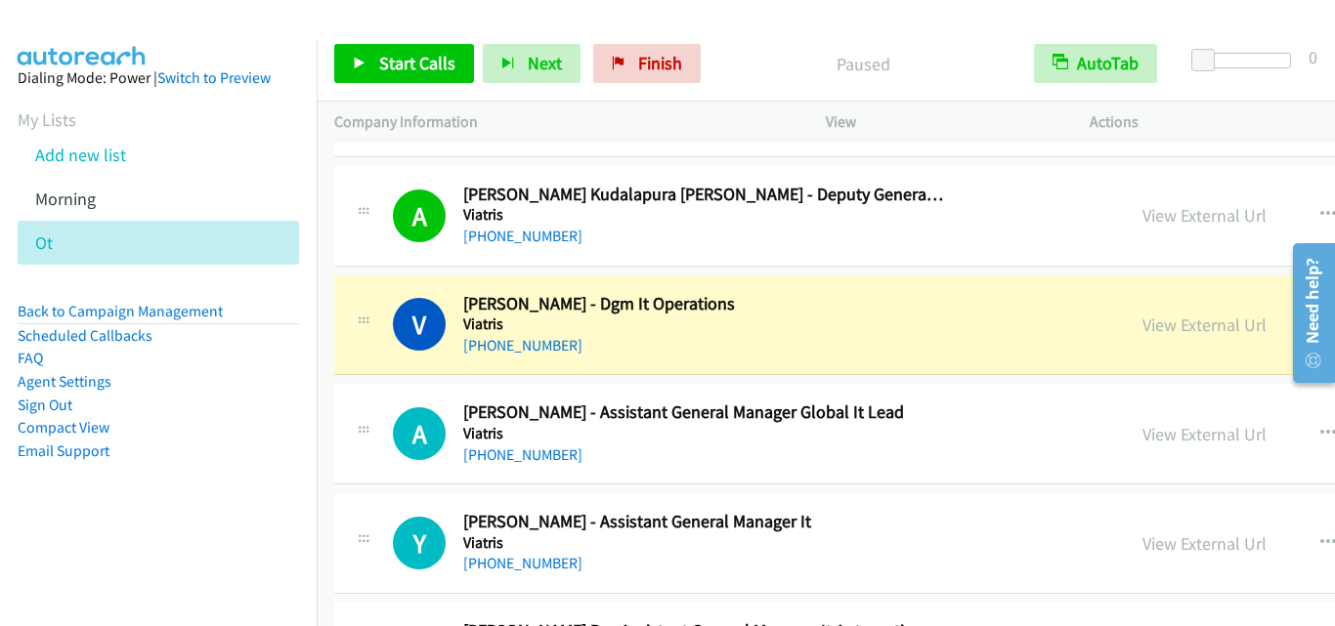
click at [403, 399] on div "A Callback Scheduled Arunachalam Govinbesamy - Assistant General Manager Global…" at bounding box center [1088, 434] width 1509 height 101
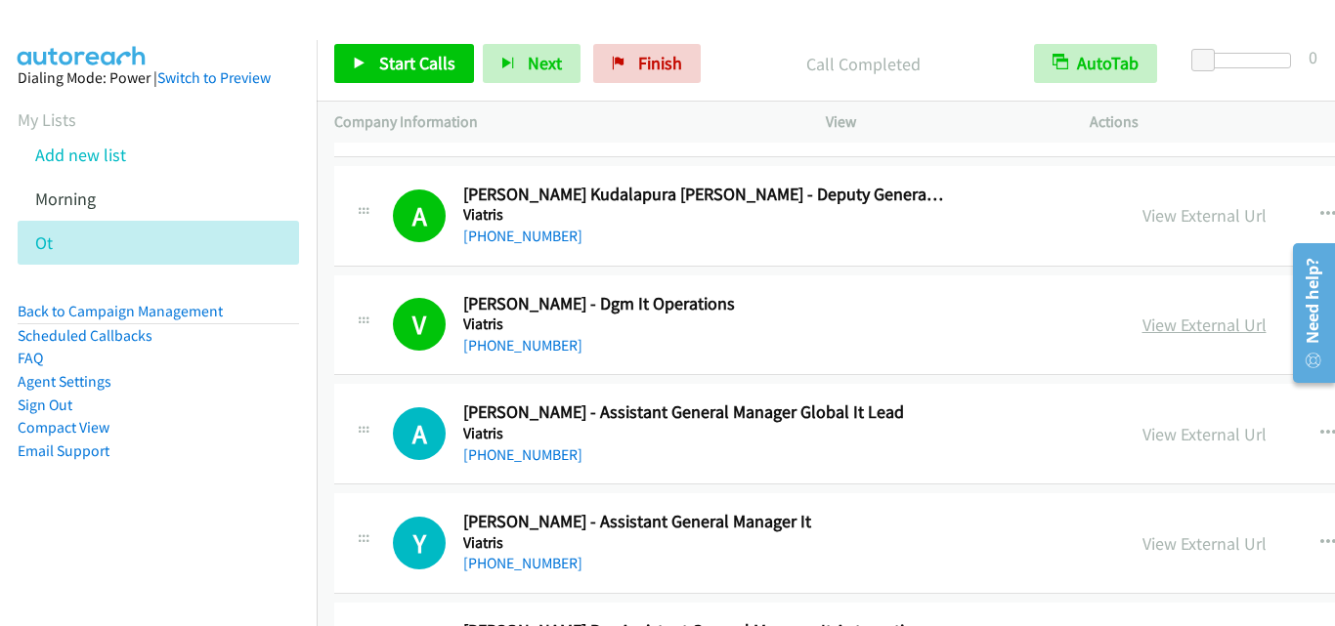
click at [1142, 319] on link "View External Url" at bounding box center [1204, 325] width 124 height 22
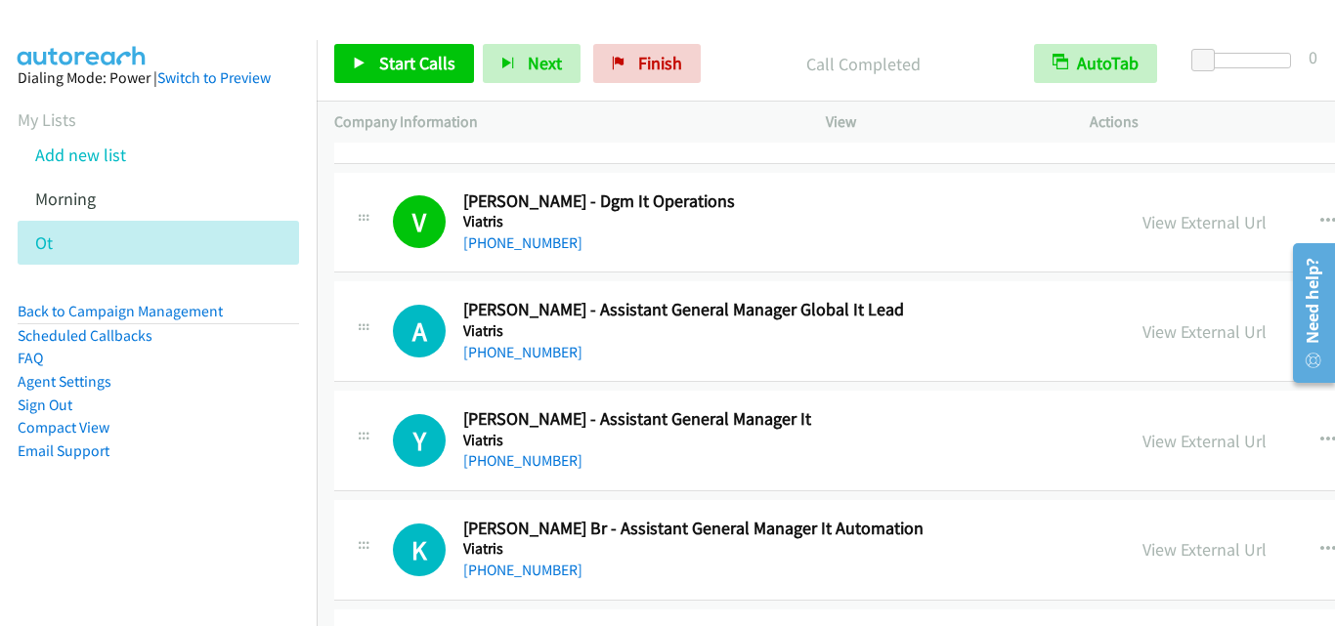
scroll to position [5276, 0]
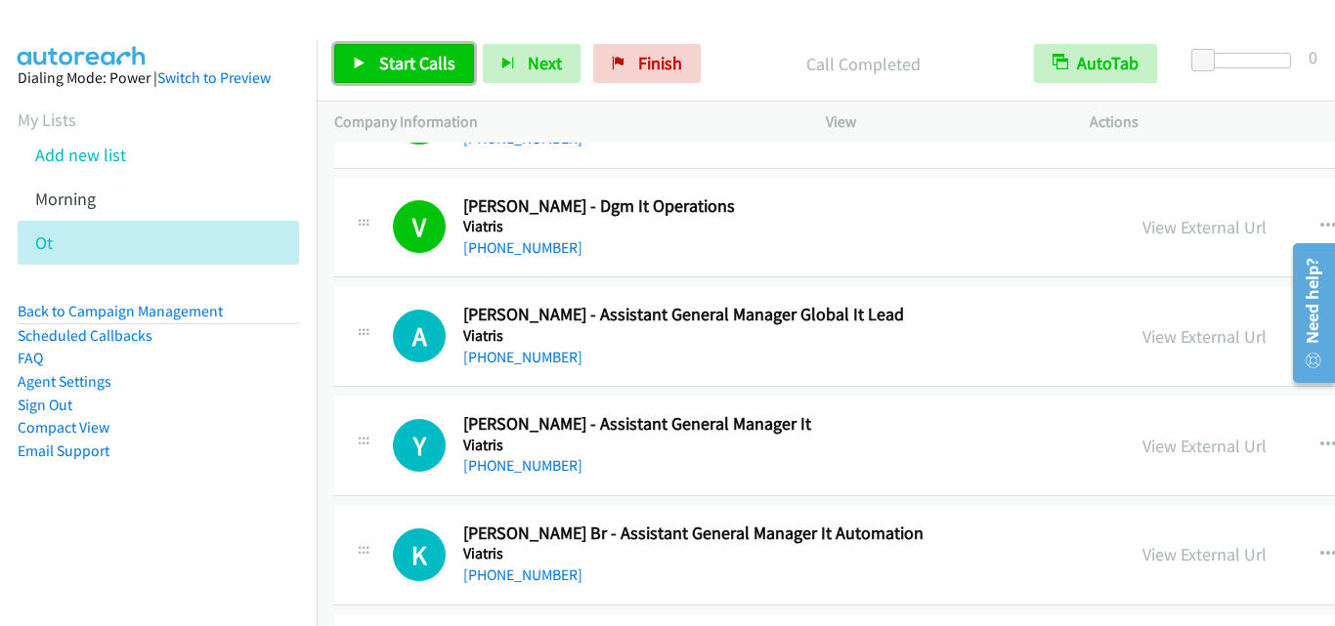
click at [384, 67] on span "Start Calls" at bounding box center [417, 63] width 76 height 22
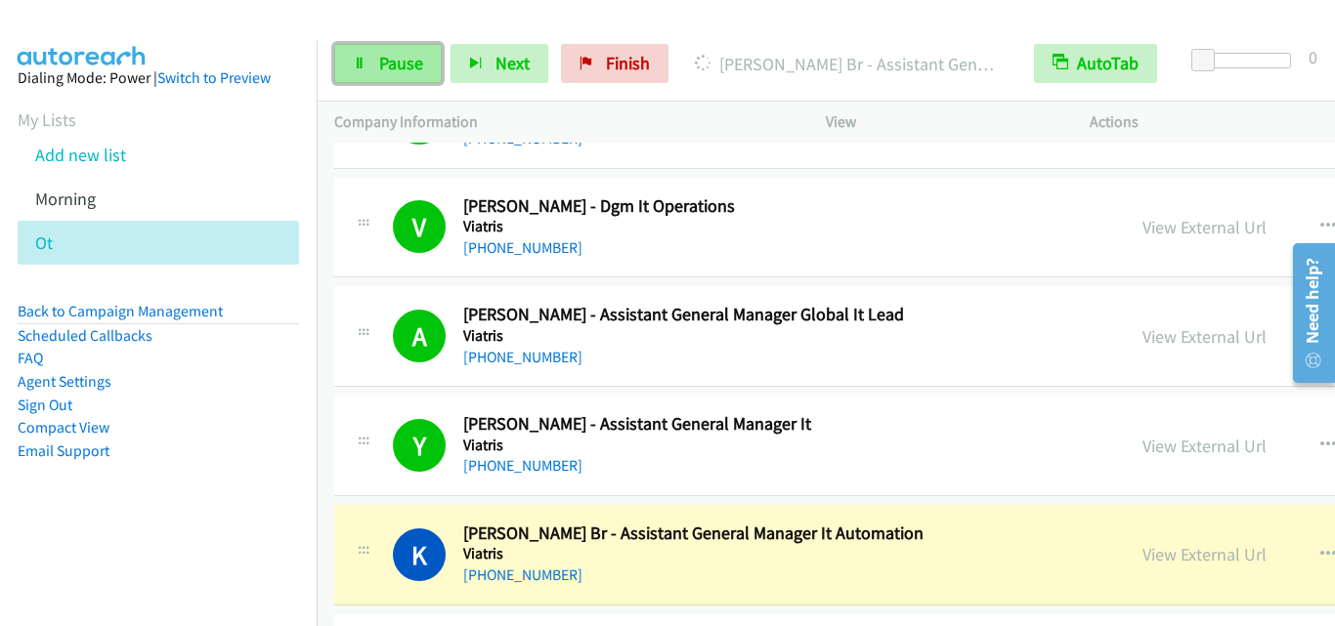
click at [364, 70] on link "Pause" at bounding box center [387, 63] width 107 height 39
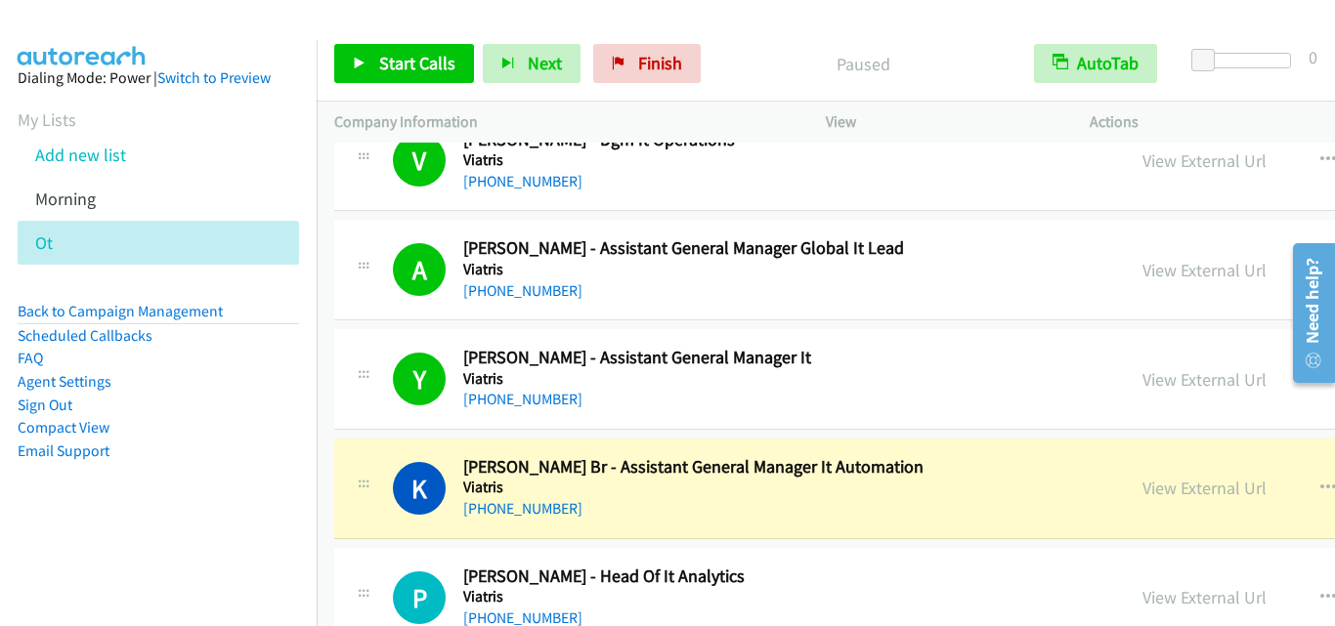
scroll to position [5374, 0]
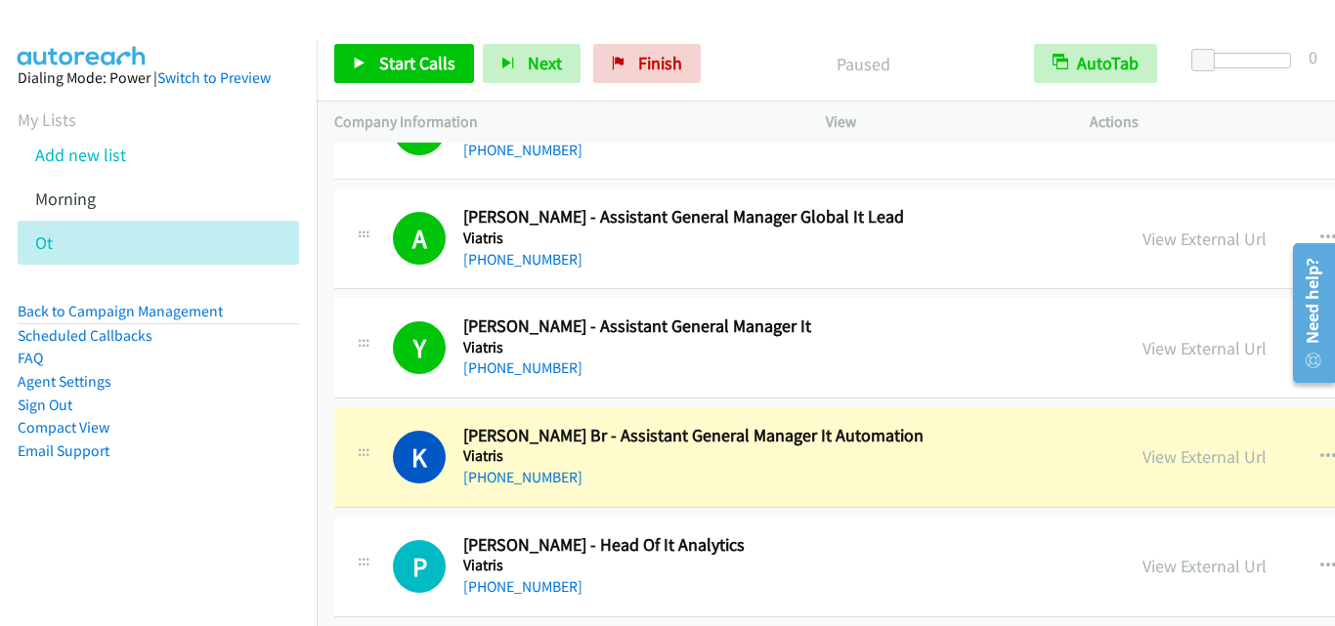
click at [374, 404] on td "K Callback Scheduled Kumar Dilip Br - Assistant General Manager It Automation V…" at bounding box center [1089, 457] width 1545 height 109
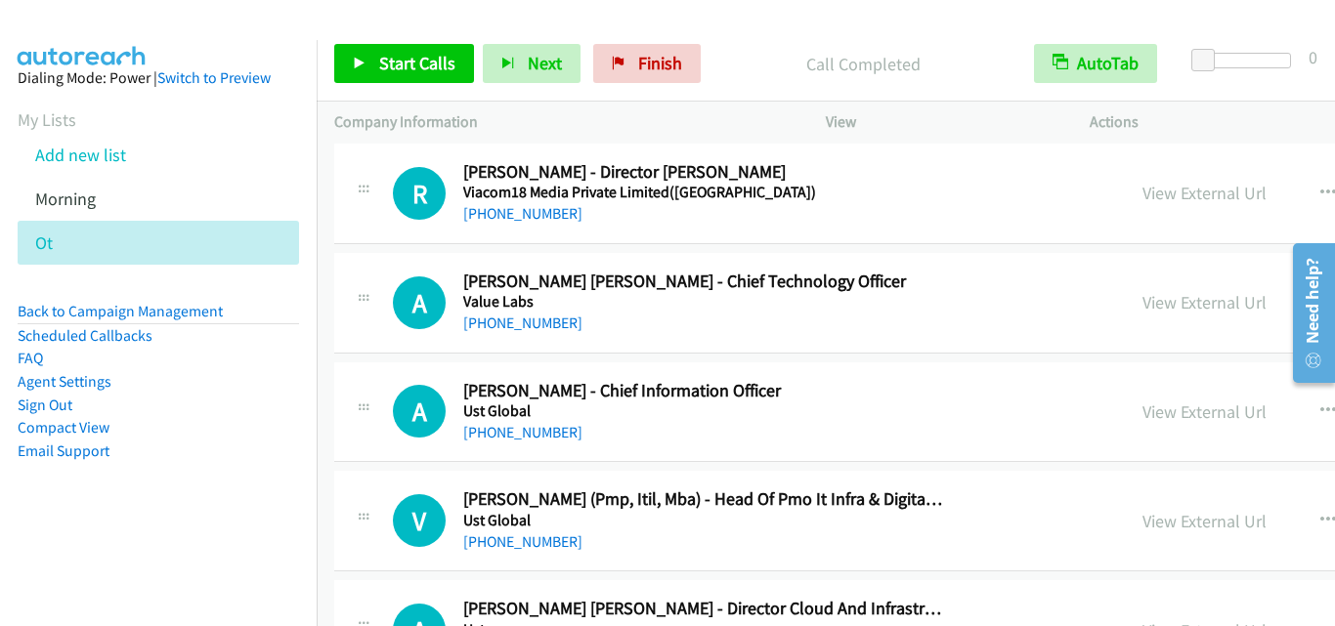
scroll to position [6937, 0]
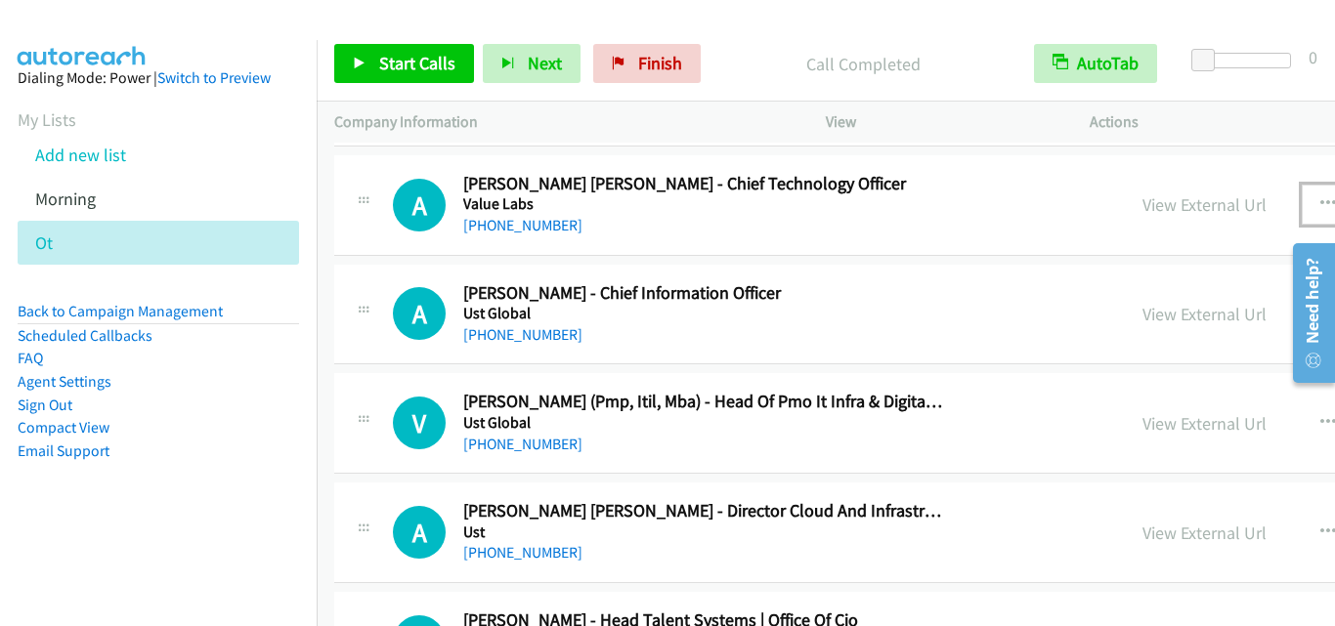
click at [1320, 199] on icon "button" at bounding box center [1328, 204] width 16 height 16
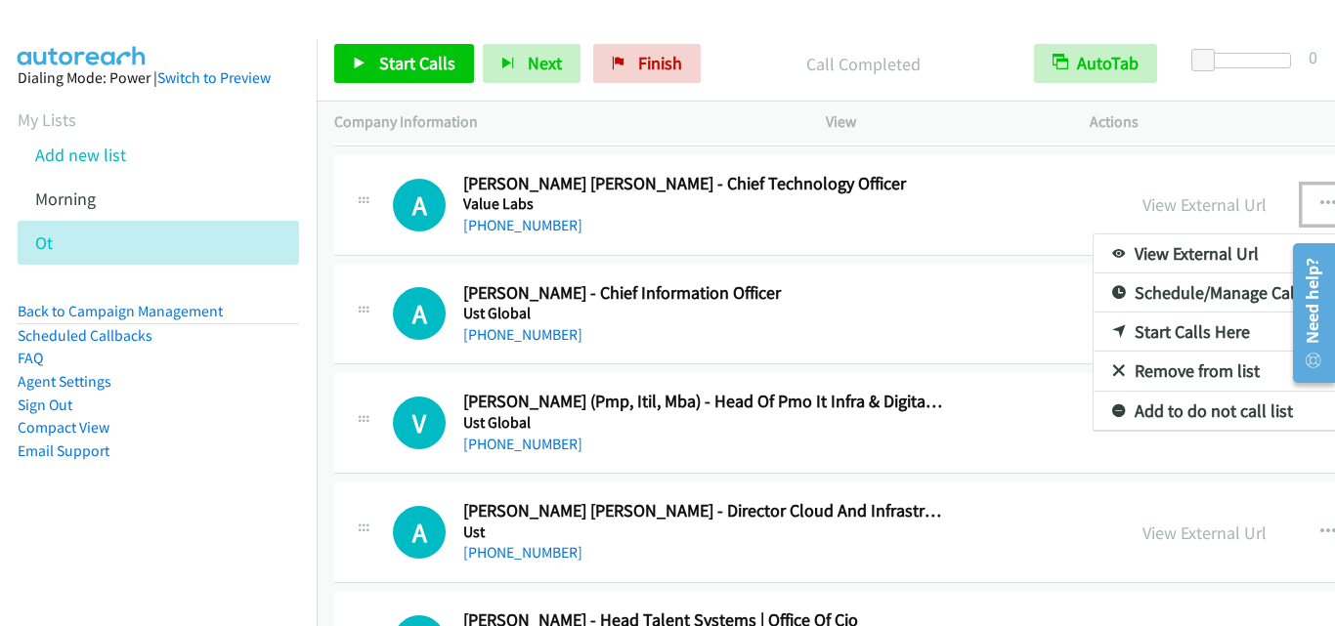
click at [1093, 341] on link "Start Calls Here" at bounding box center [1223, 332] width 260 height 39
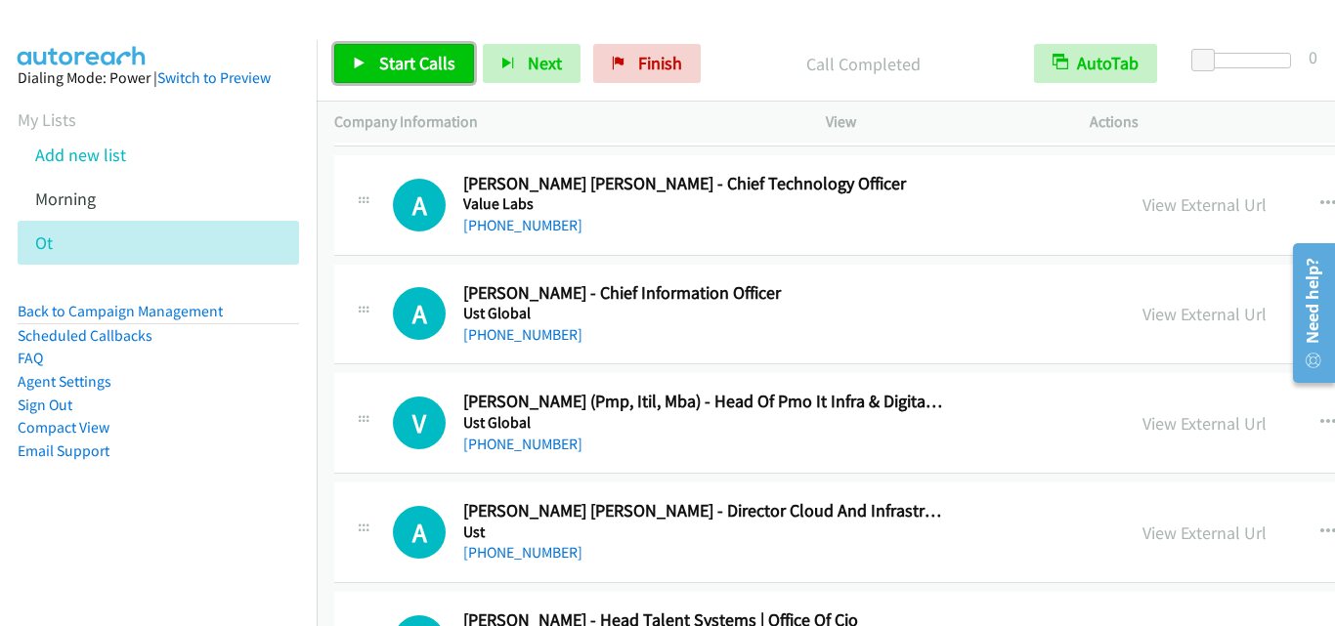
click at [386, 59] on span "Start Calls" at bounding box center [417, 63] width 76 height 22
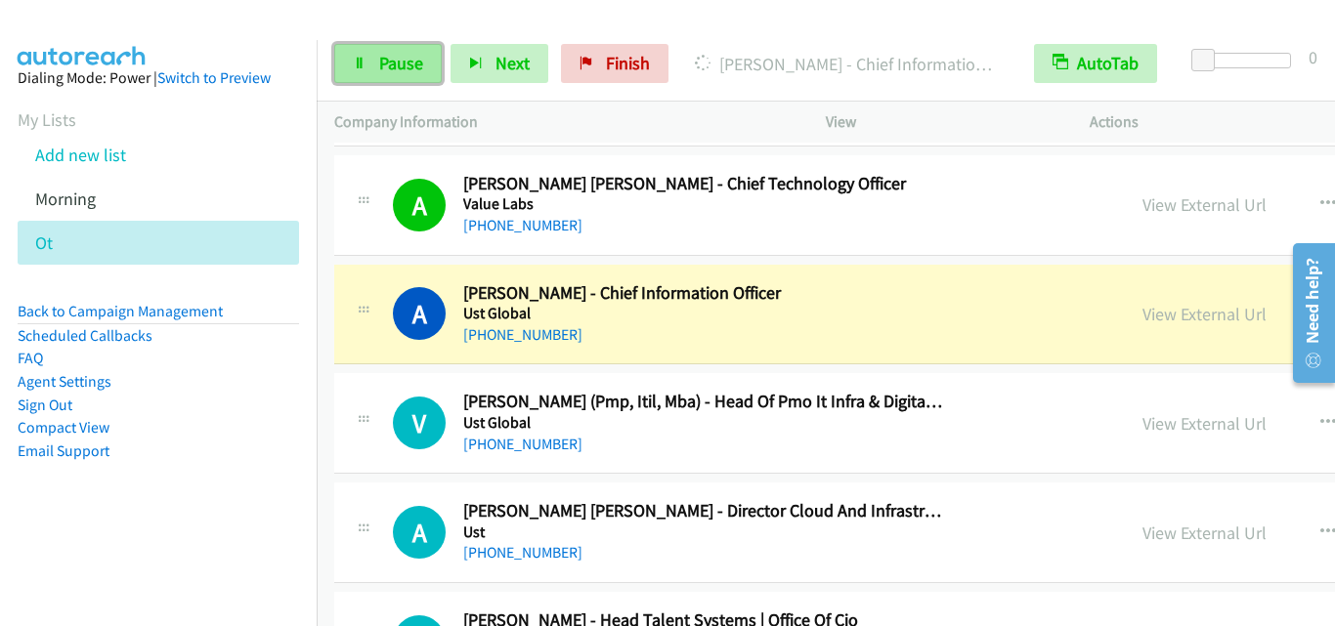
click at [402, 74] on link "Pause" at bounding box center [387, 63] width 107 height 39
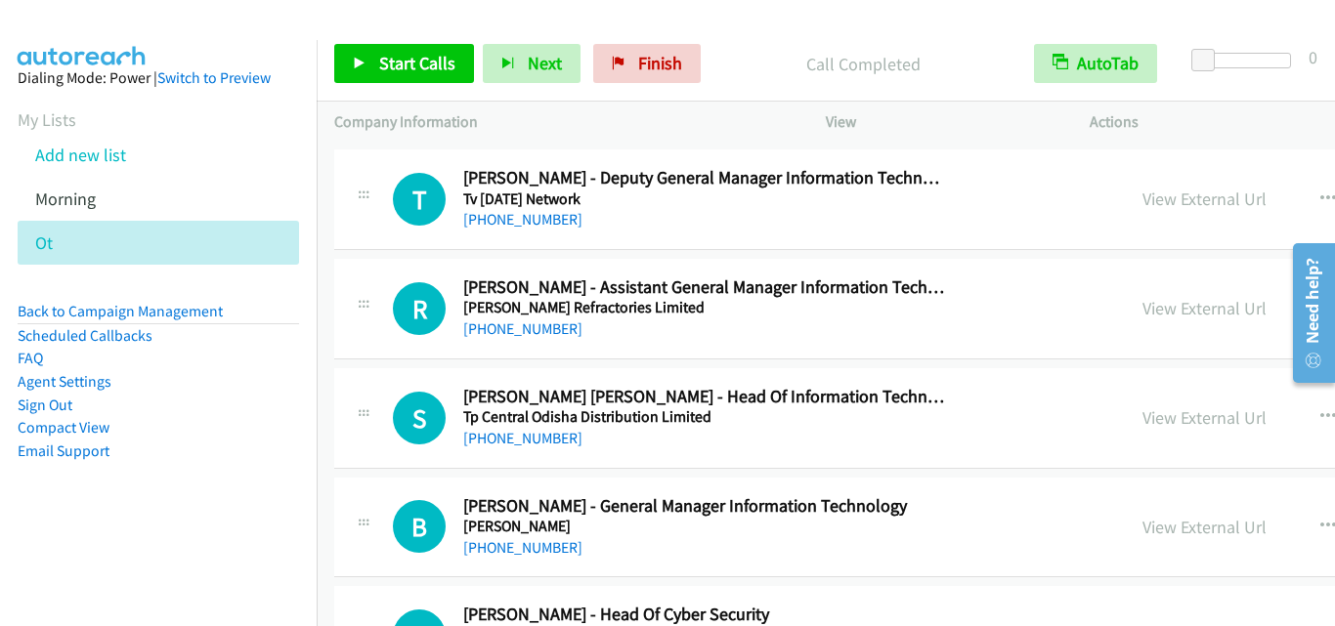
scroll to position [13776, 0]
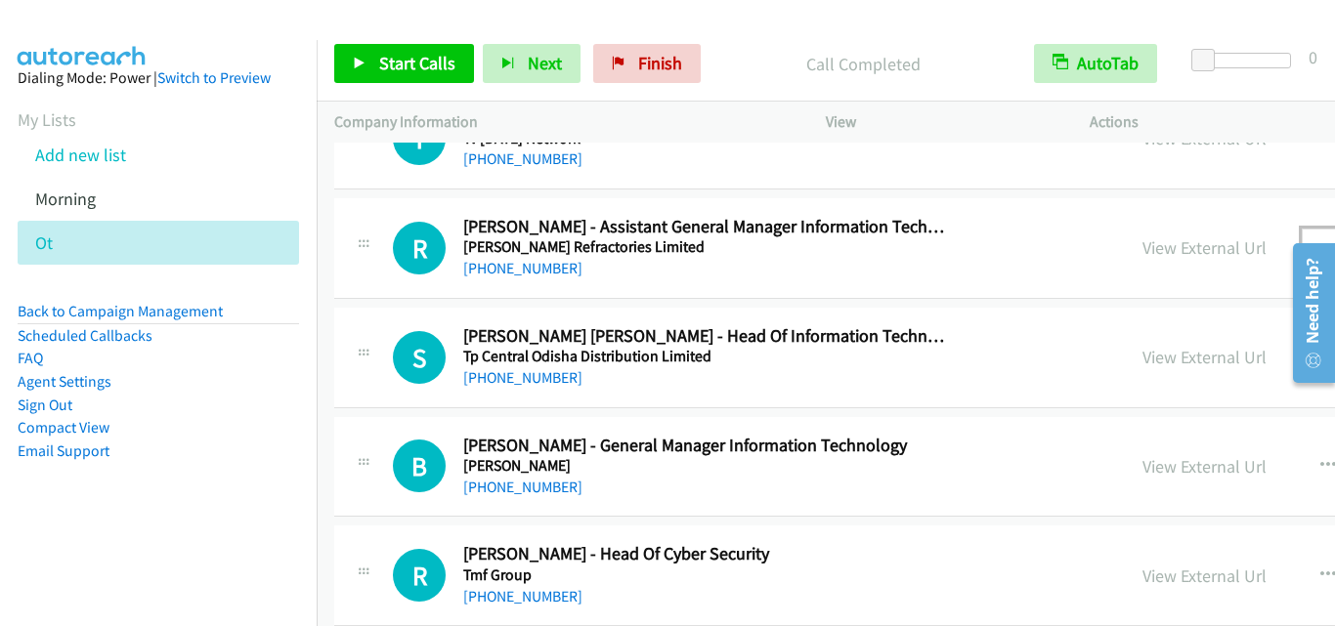
click at [1320, 240] on icon "button" at bounding box center [1328, 248] width 16 height 16
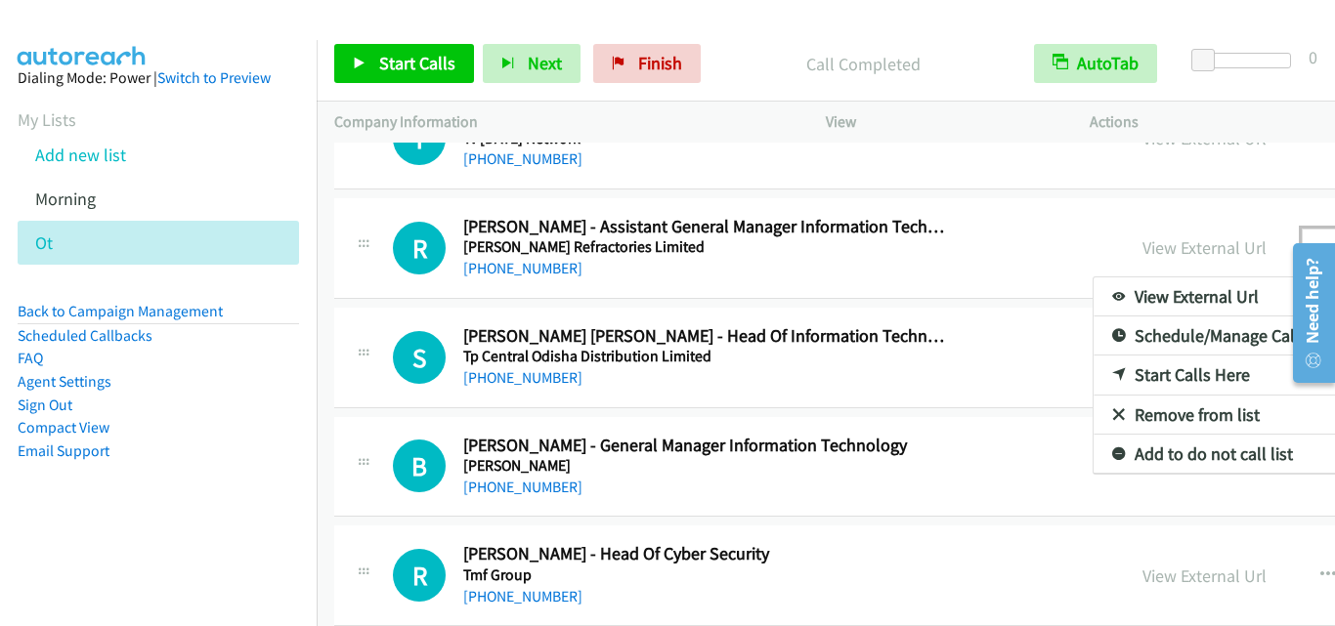
click at [1093, 369] on link "Start Calls Here" at bounding box center [1223, 375] width 260 height 39
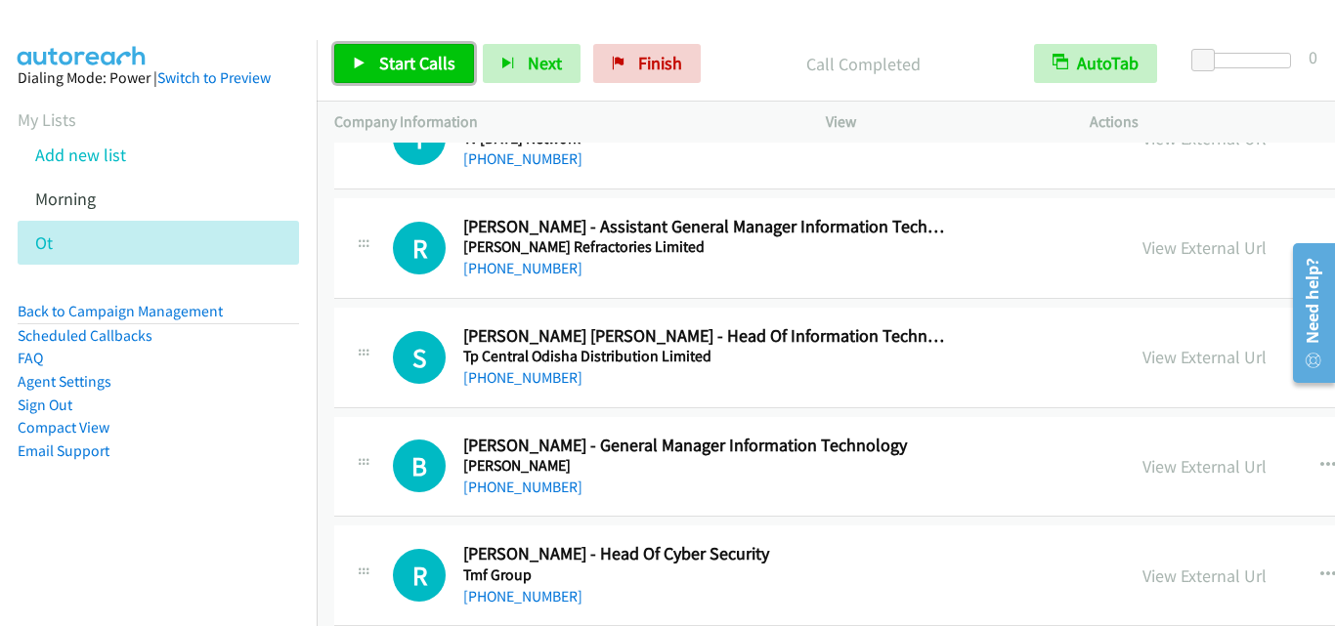
click at [402, 73] on span "Start Calls" at bounding box center [417, 63] width 76 height 22
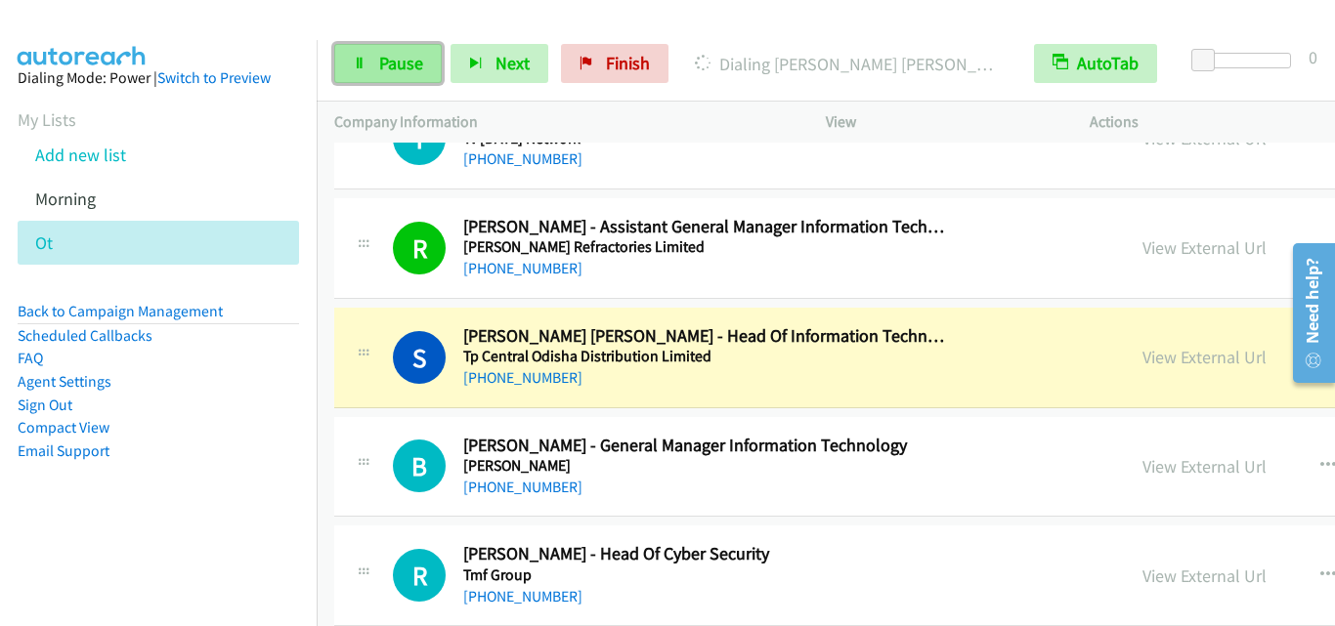
click at [365, 58] on icon at bounding box center [360, 65] width 14 height 14
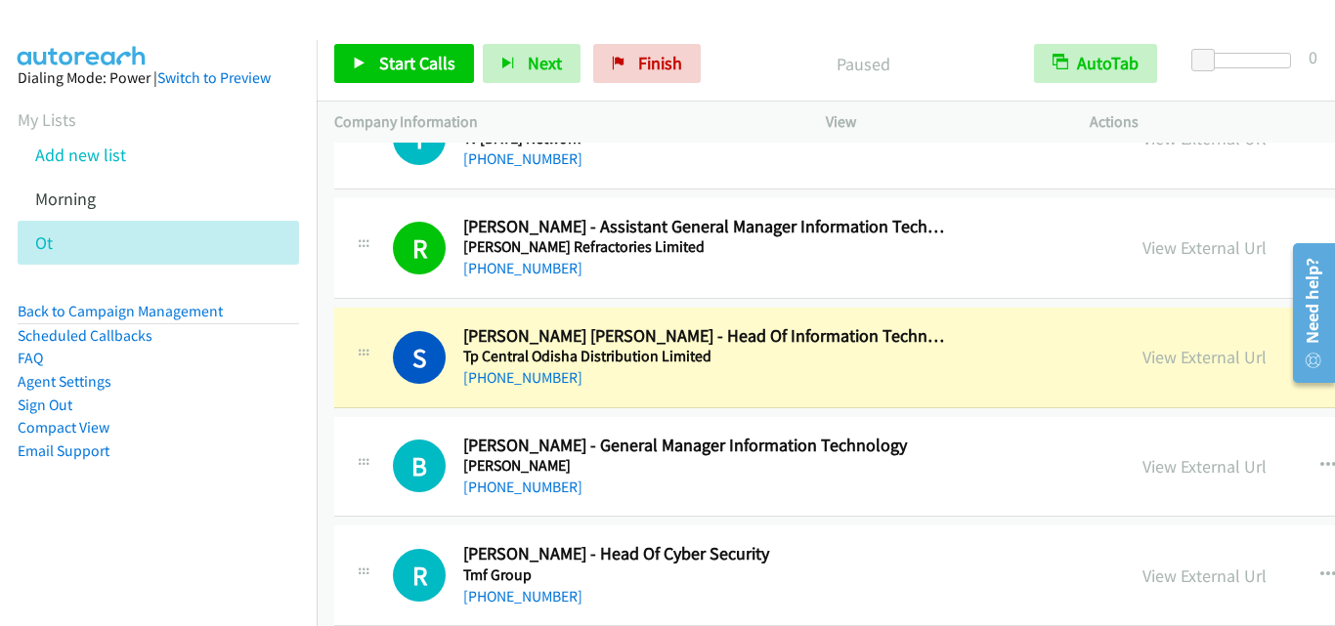
drag, startPoint x: 356, startPoint y: 197, endPoint x: 577, endPoint y: 21, distance: 283.0
click at [356, 198] on div "R Callback Scheduled Rakesh Raikwar - Assistant General Manager Information Tec…" at bounding box center [1088, 248] width 1509 height 101
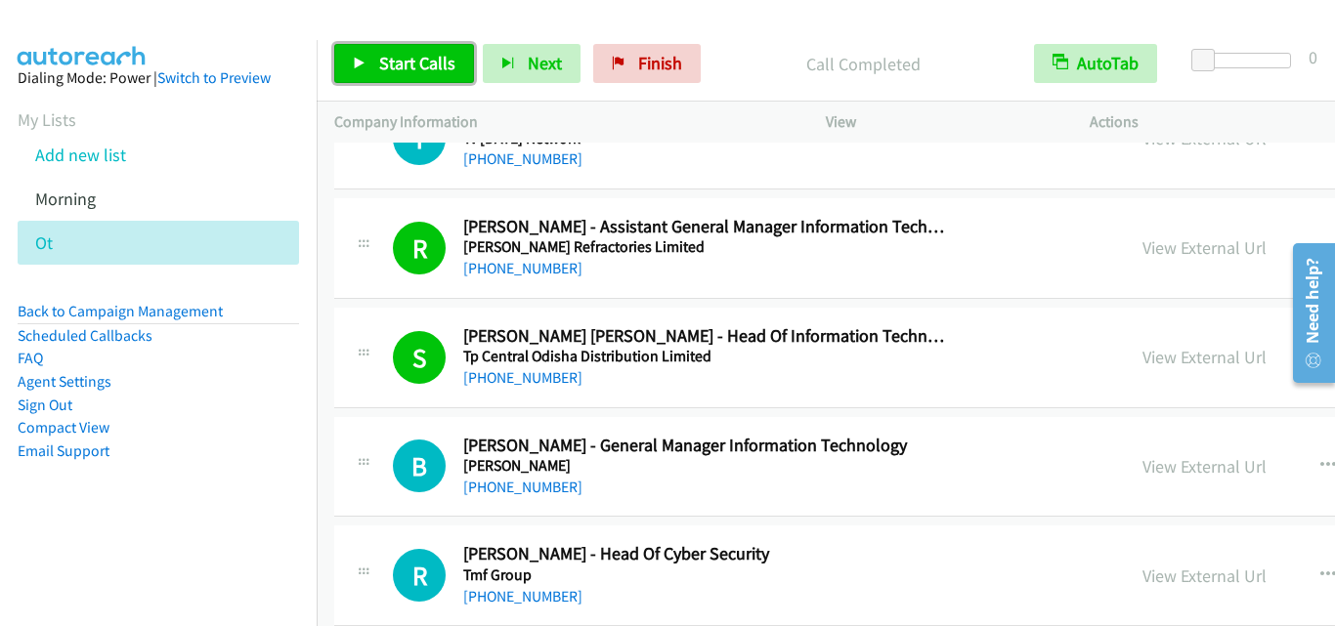
click at [441, 69] on span "Start Calls" at bounding box center [417, 63] width 76 height 22
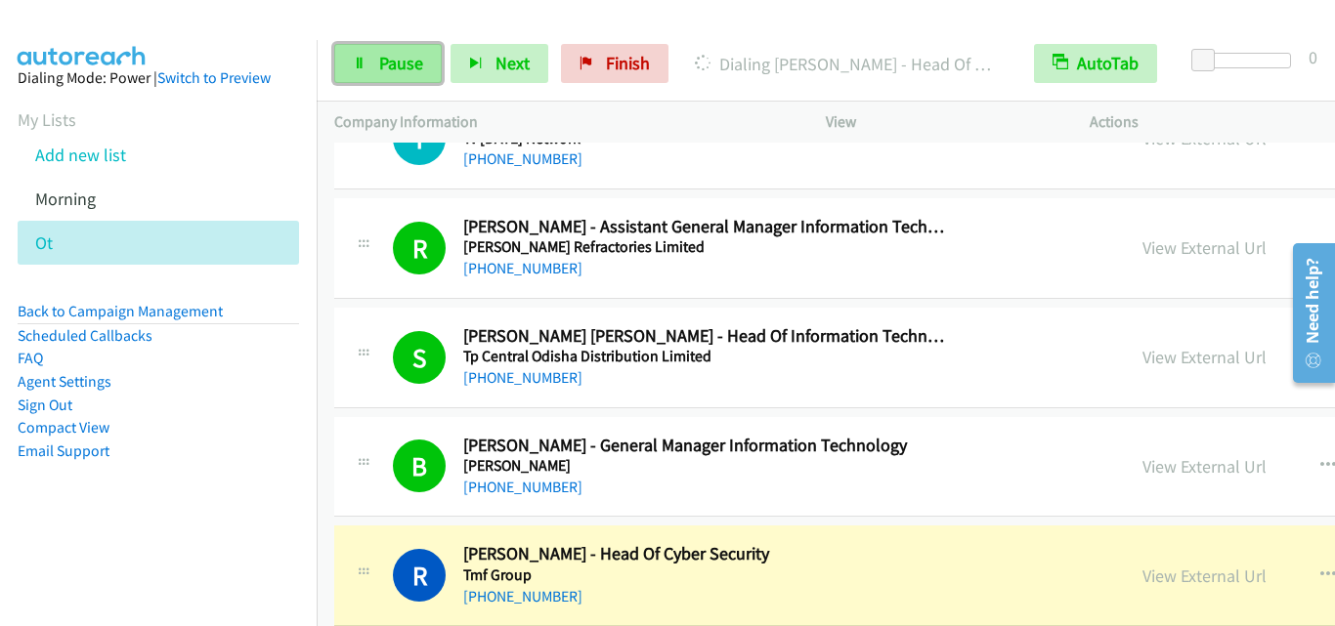
click at [376, 68] on link "Pause" at bounding box center [387, 63] width 107 height 39
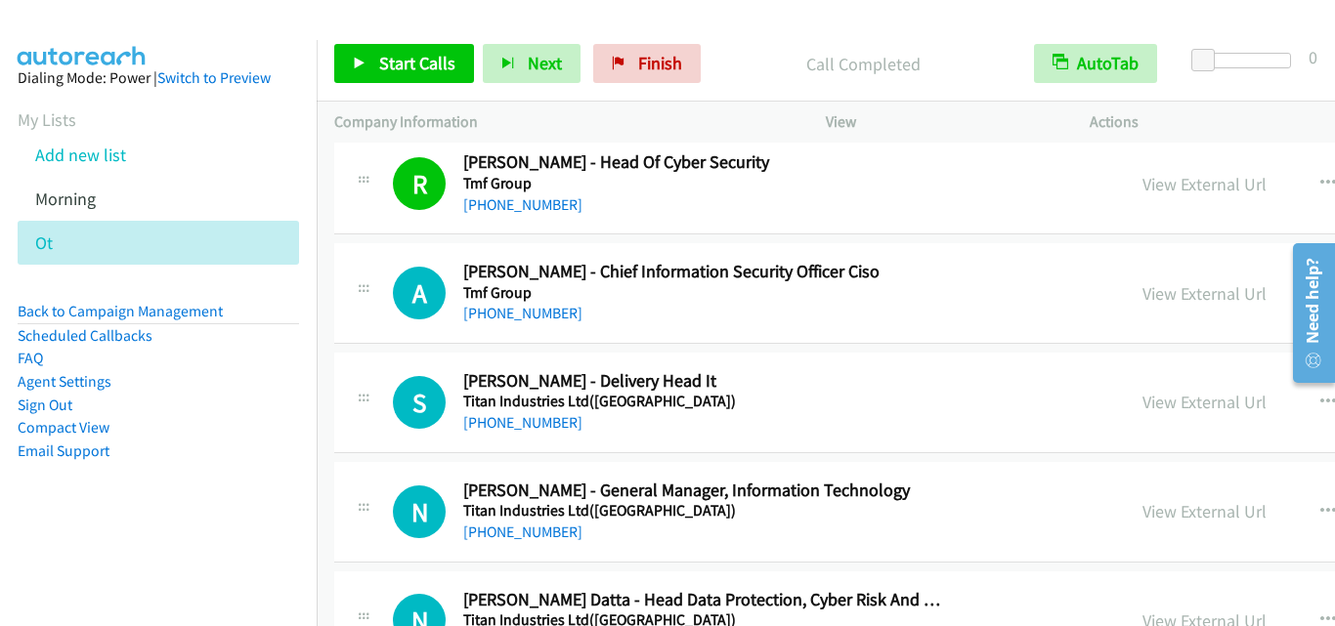
scroll to position [14264, 0]
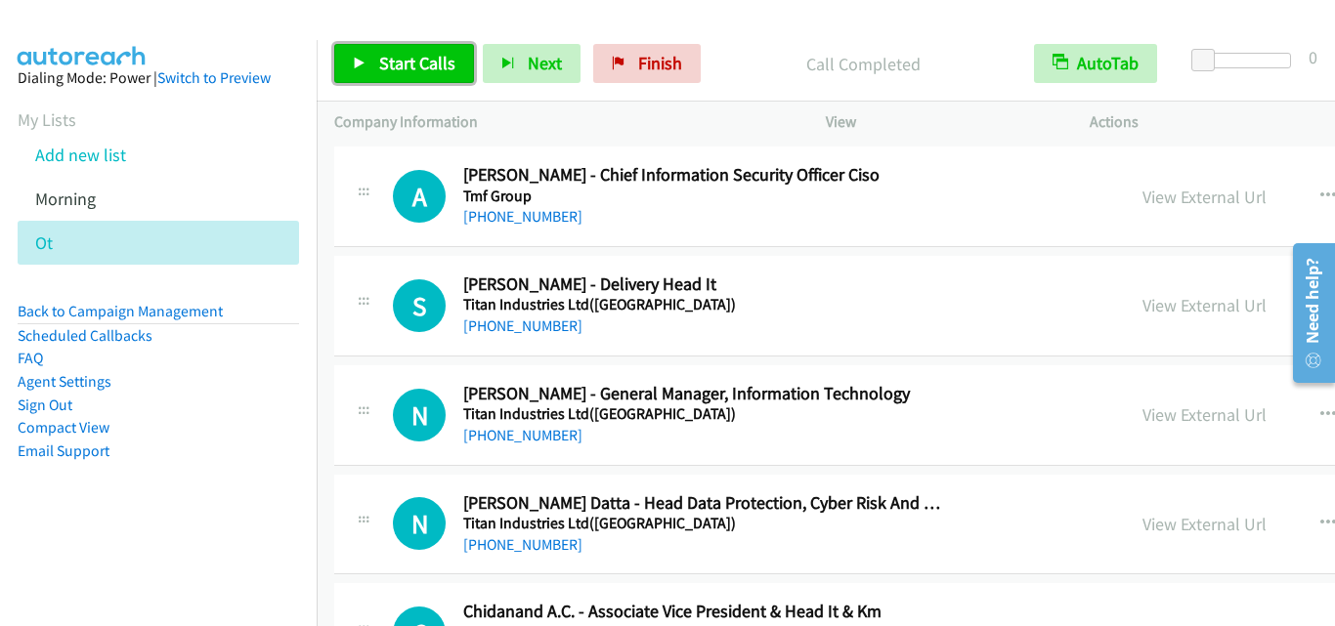
click at [392, 77] on link "Start Calls" at bounding box center [404, 63] width 140 height 39
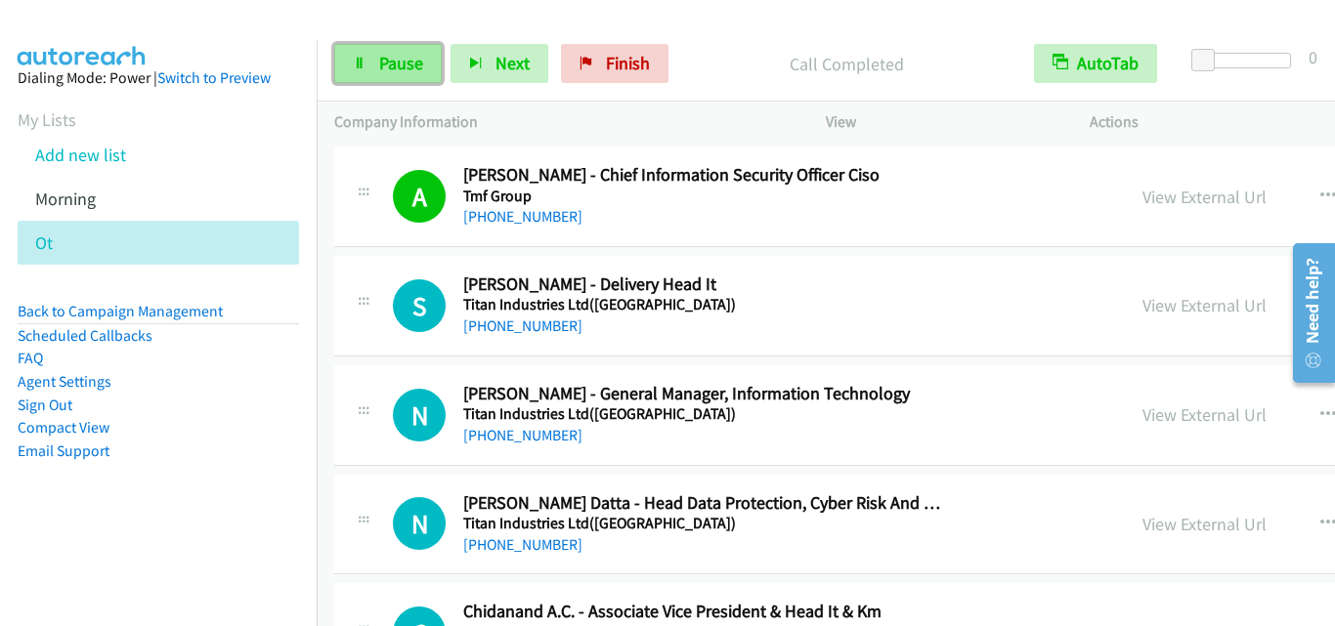
click at [372, 59] on link "Pause" at bounding box center [387, 63] width 107 height 39
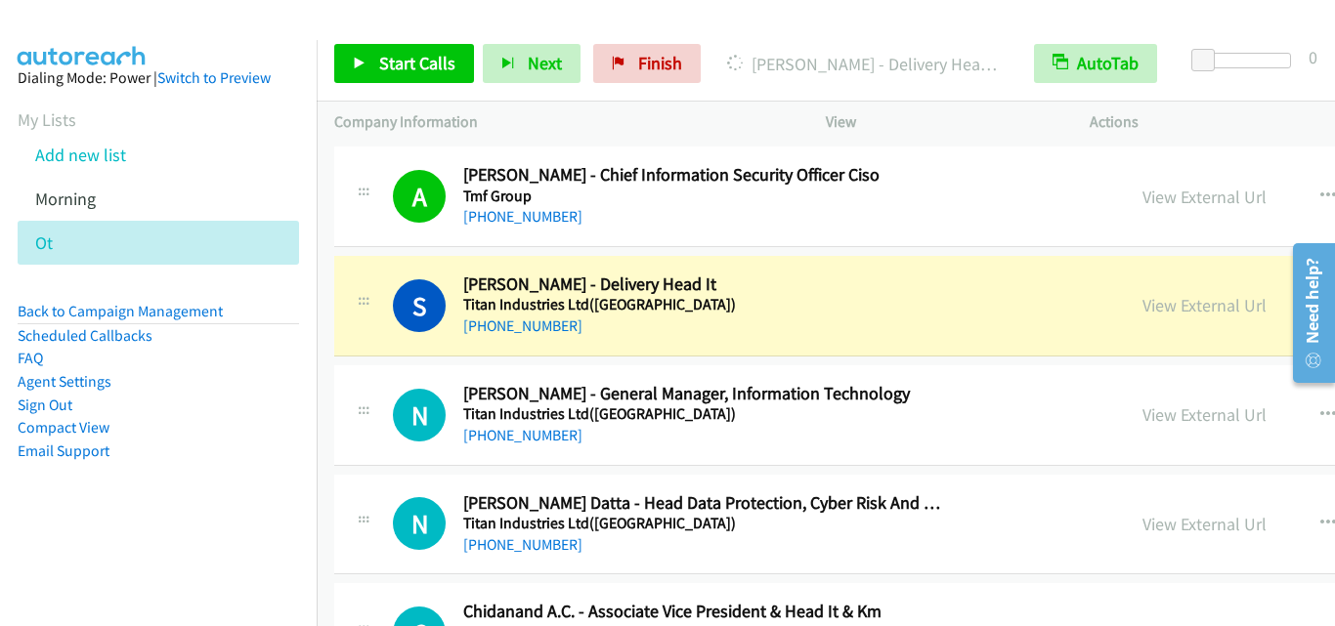
drag, startPoint x: 339, startPoint y: 336, endPoint x: 744, endPoint y: 28, distance: 509.0
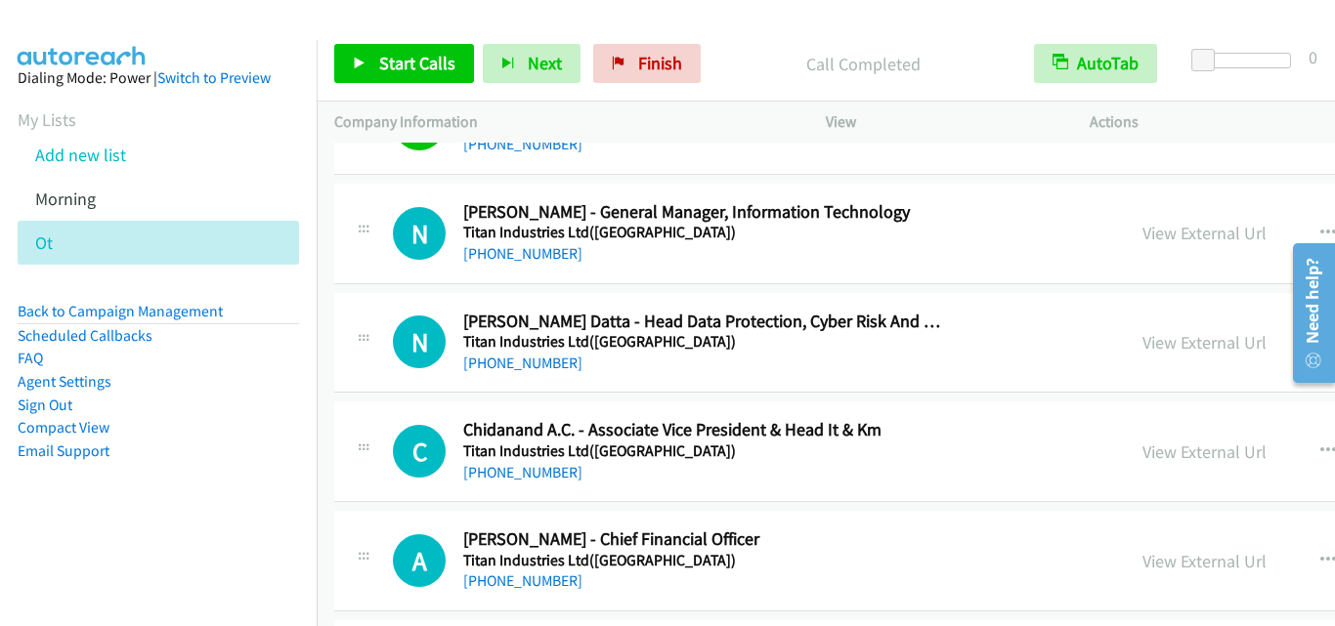
scroll to position [14460, 0]
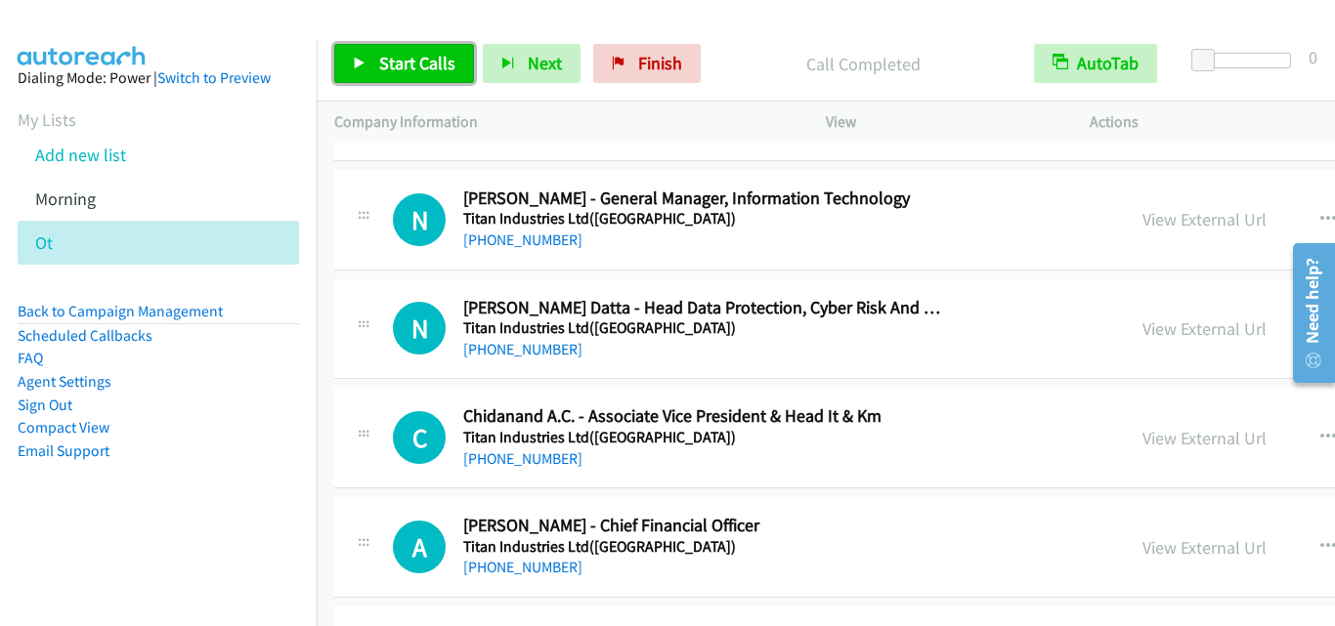
click at [414, 56] on span "Start Calls" at bounding box center [417, 63] width 76 height 22
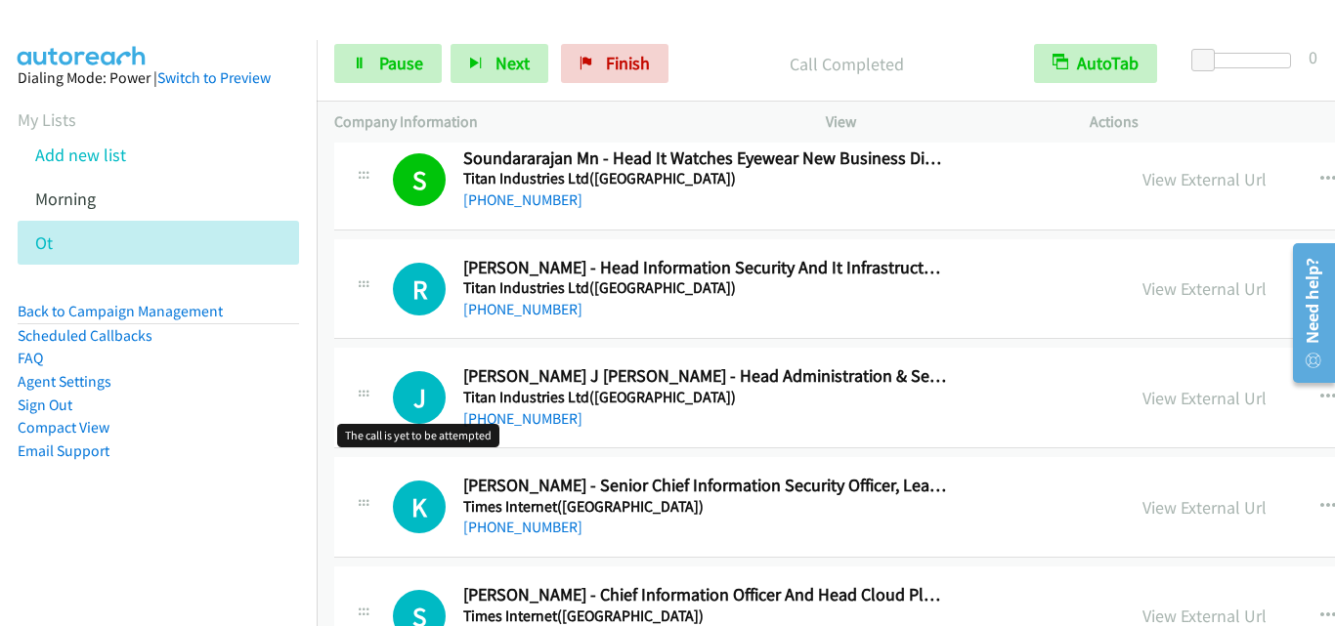
scroll to position [15144, 0]
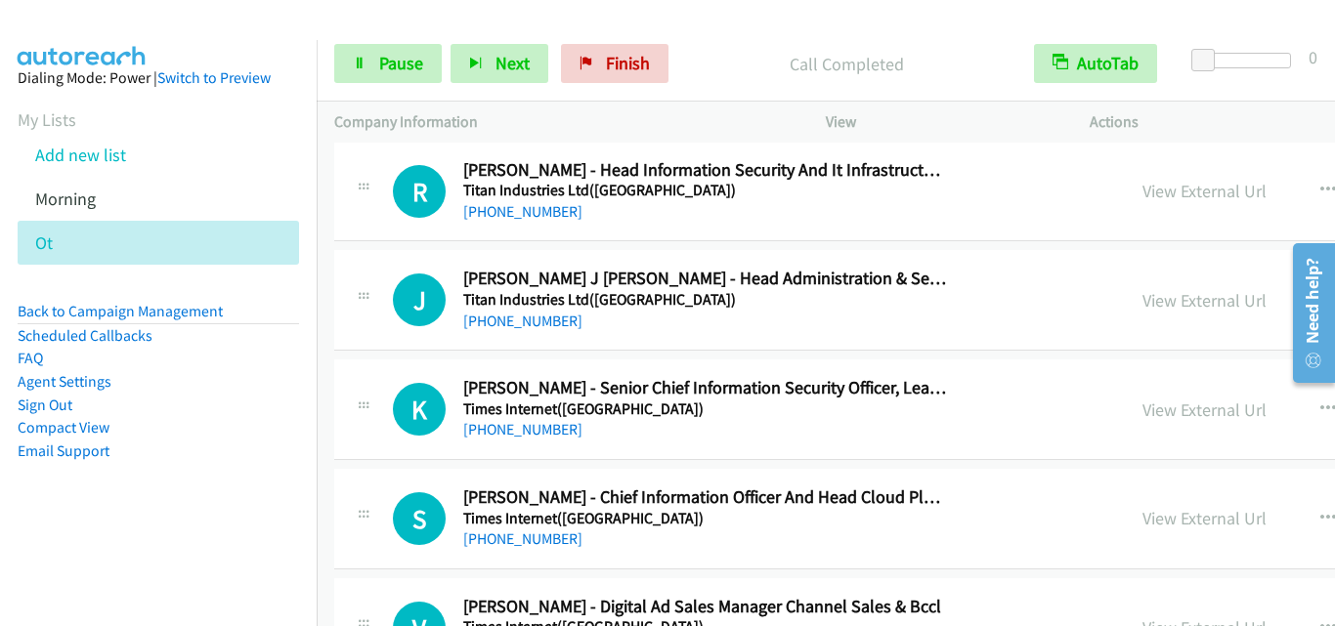
click at [369, 263] on div "J Callback Scheduled Joseph J Dominic - Head Administration & Security Titan In…" at bounding box center [1088, 300] width 1509 height 101
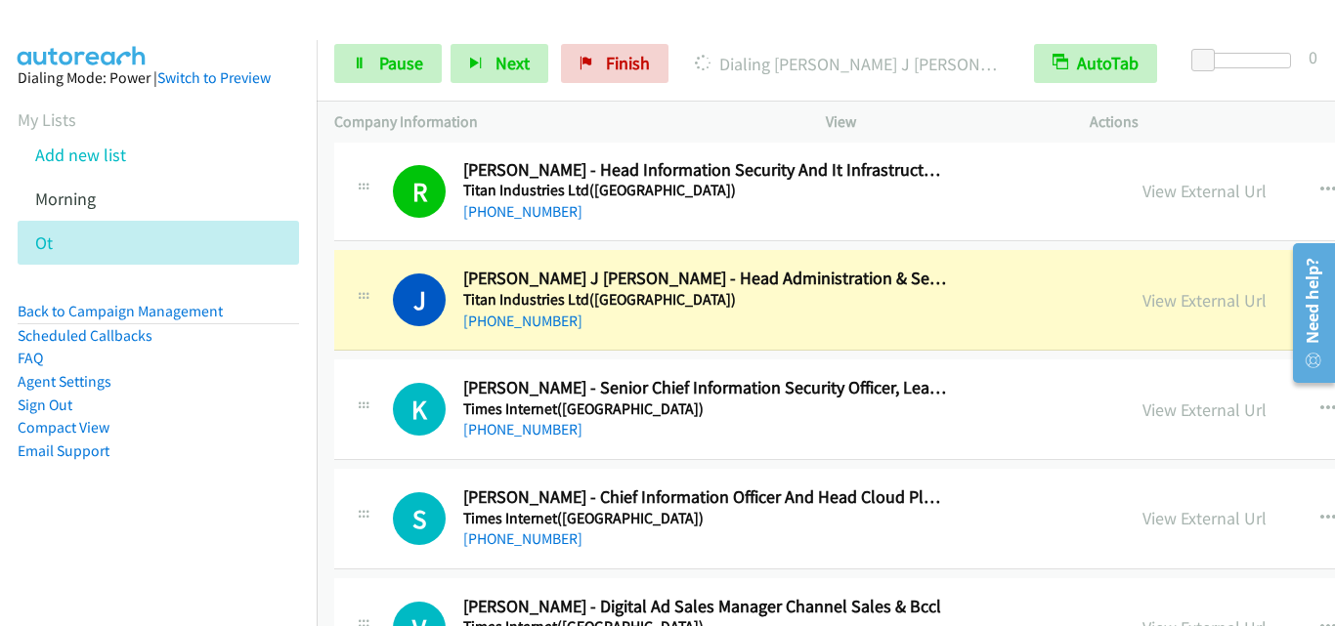
scroll to position [15241, 0]
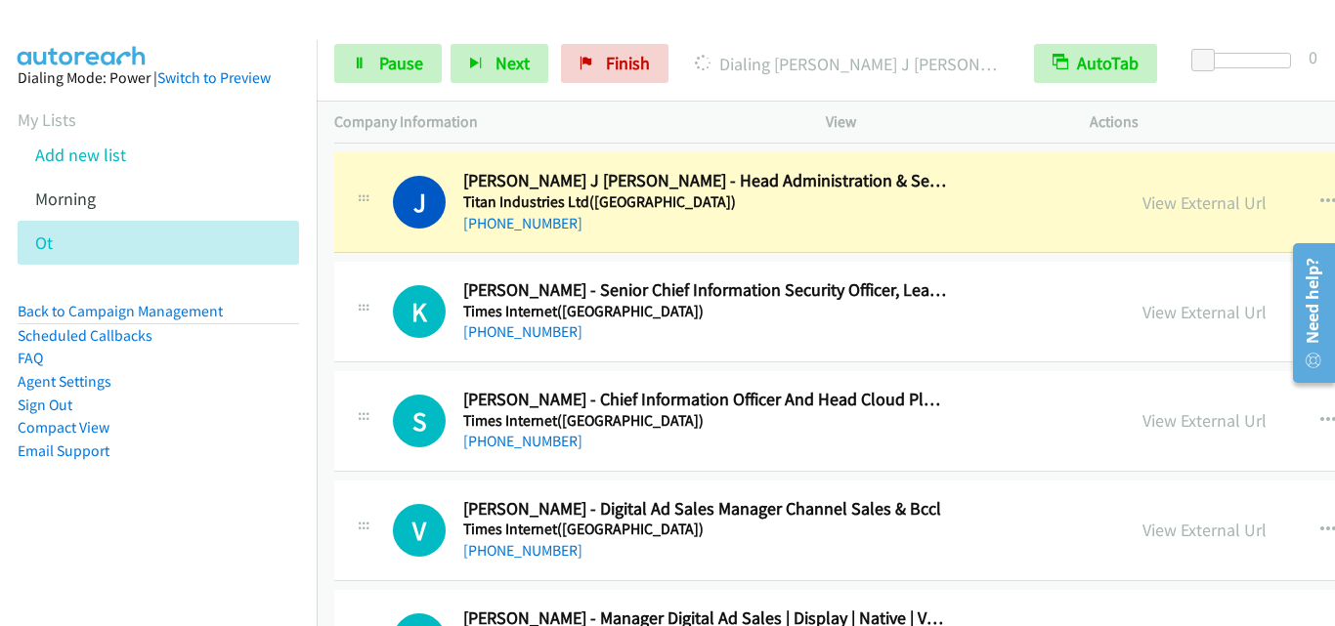
click at [342, 288] on div "K Callback Scheduled Krishna Mukherjee - Senior Chief Information Security Offi…" at bounding box center [729, 311] width 790 height 64
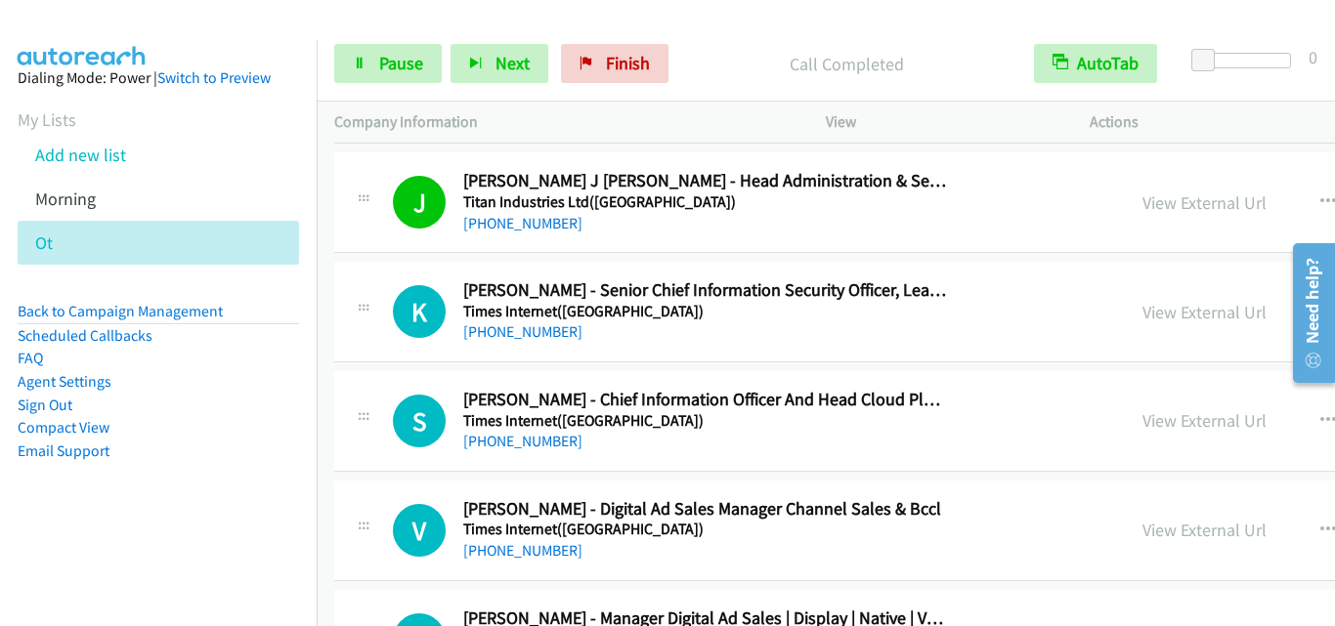
scroll to position [15339, 0]
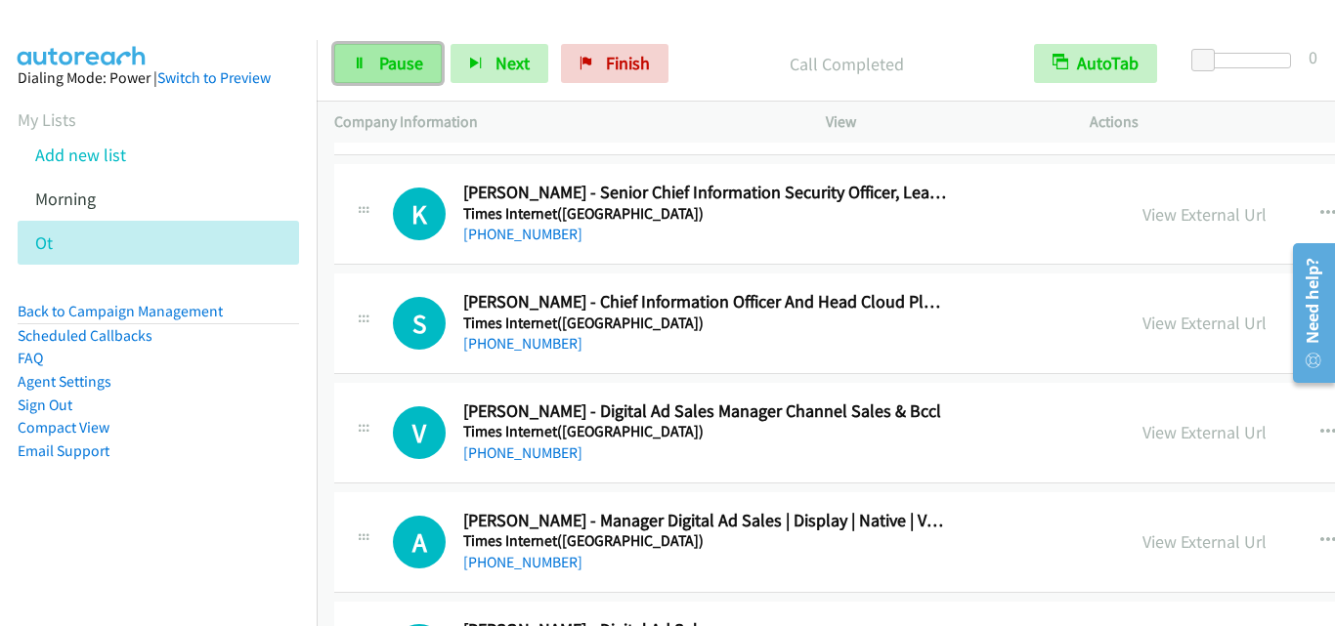
click at [391, 66] on span "Pause" at bounding box center [401, 63] width 44 height 22
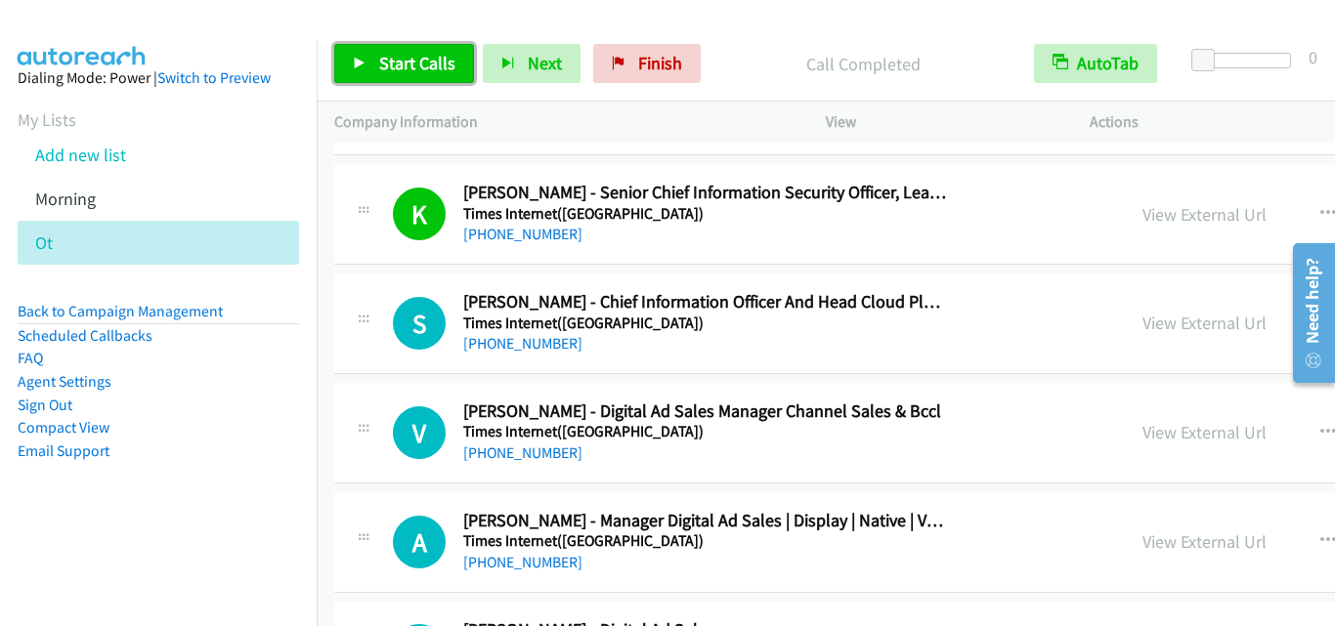
click at [364, 49] on link "Start Calls" at bounding box center [404, 63] width 140 height 39
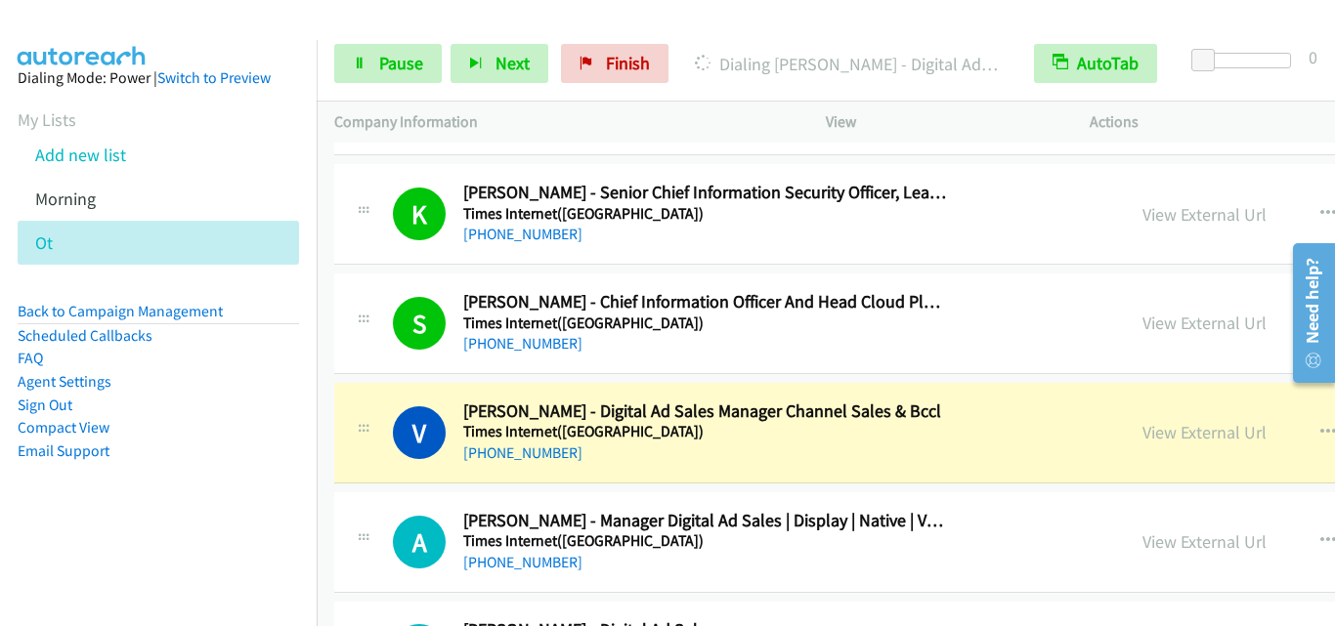
click at [386, 427] on div "V Callback Scheduled Virat Gaurav - Digital Ad Sales Manager Channel Sales & Bc…" at bounding box center [729, 433] width 755 height 64
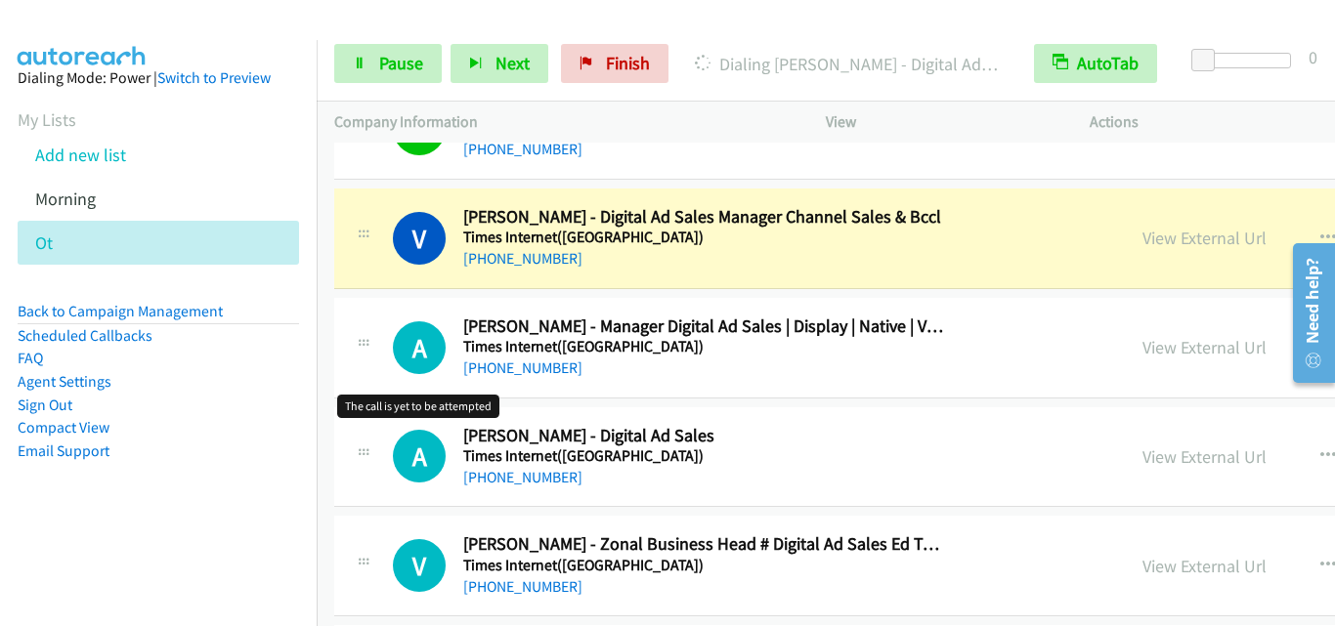
scroll to position [15535, 0]
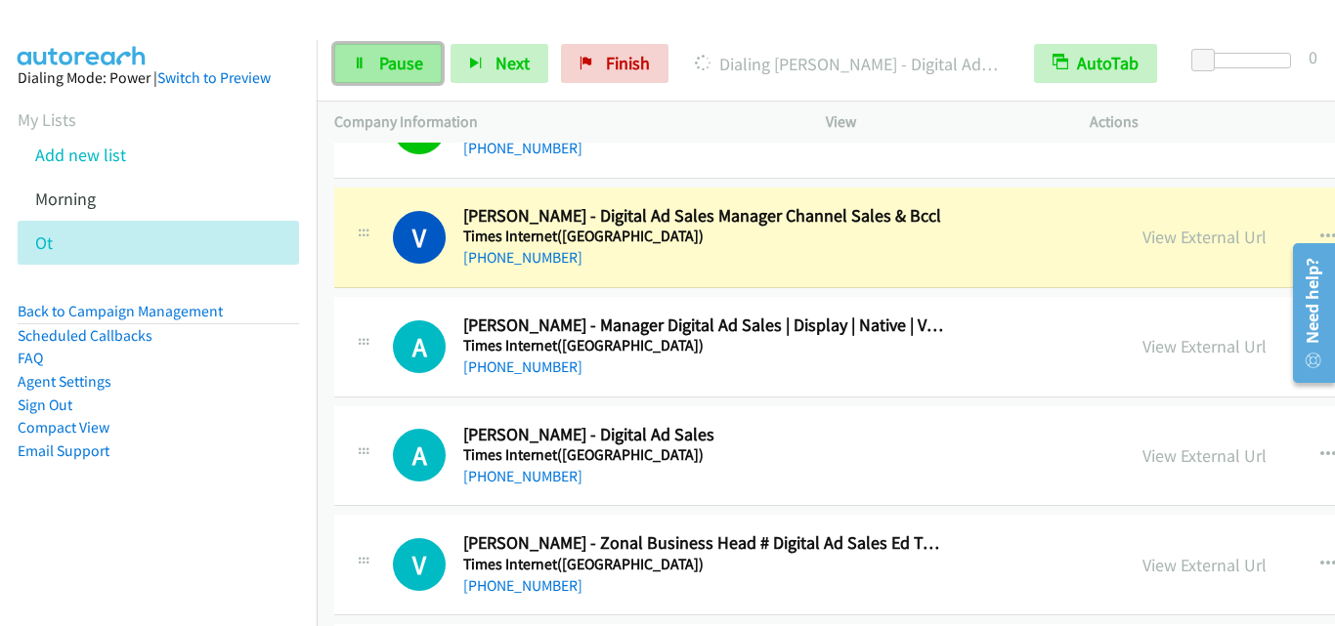
click at [336, 51] on link "Pause" at bounding box center [387, 63] width 107 height 39
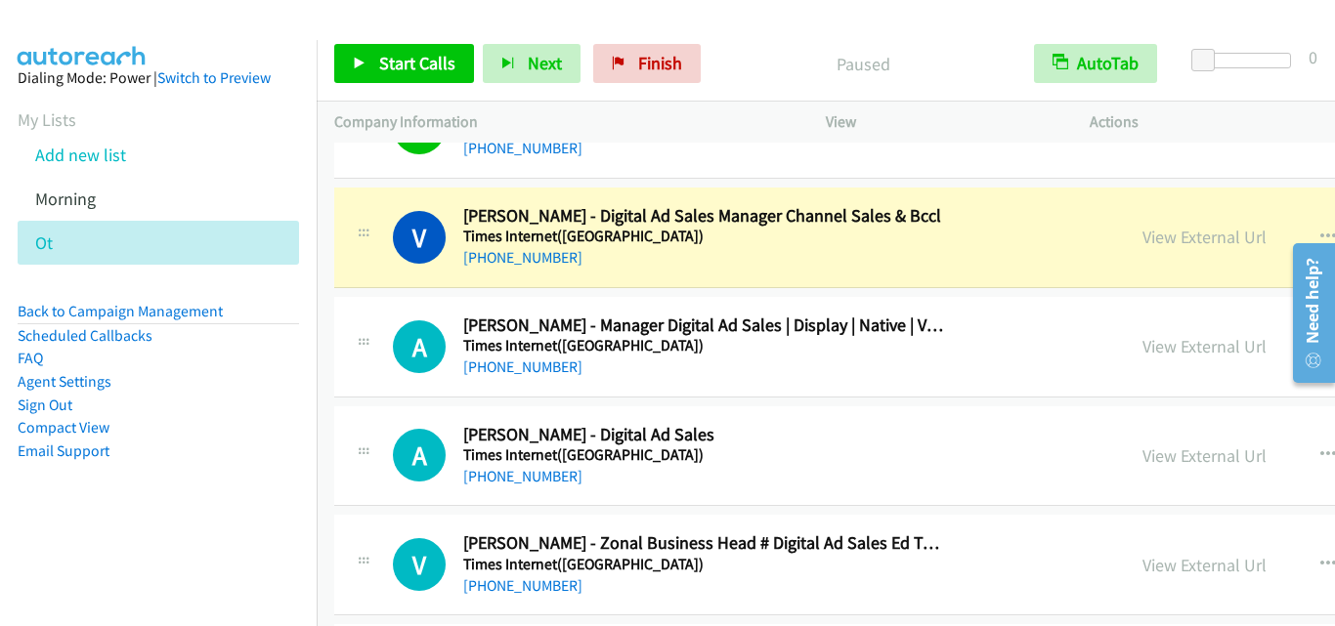
click at [372, 446] on icon at bounding box center [363, 451] width 23 height 10
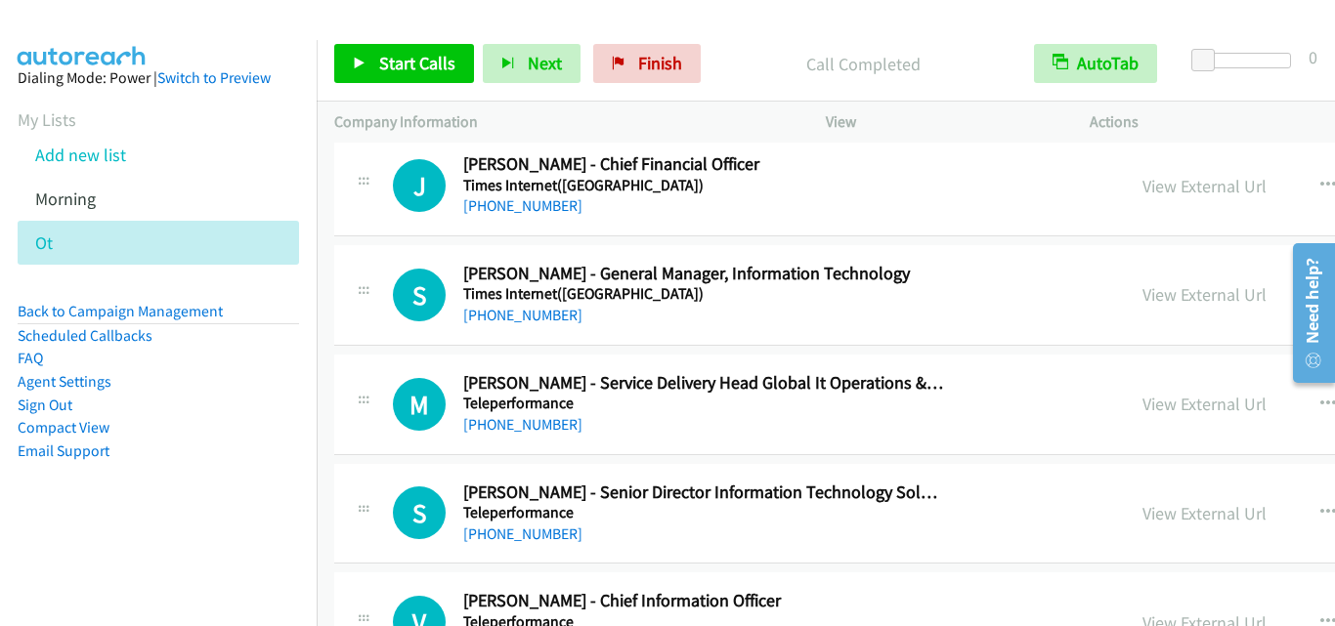
scroll to position [16121, 0]
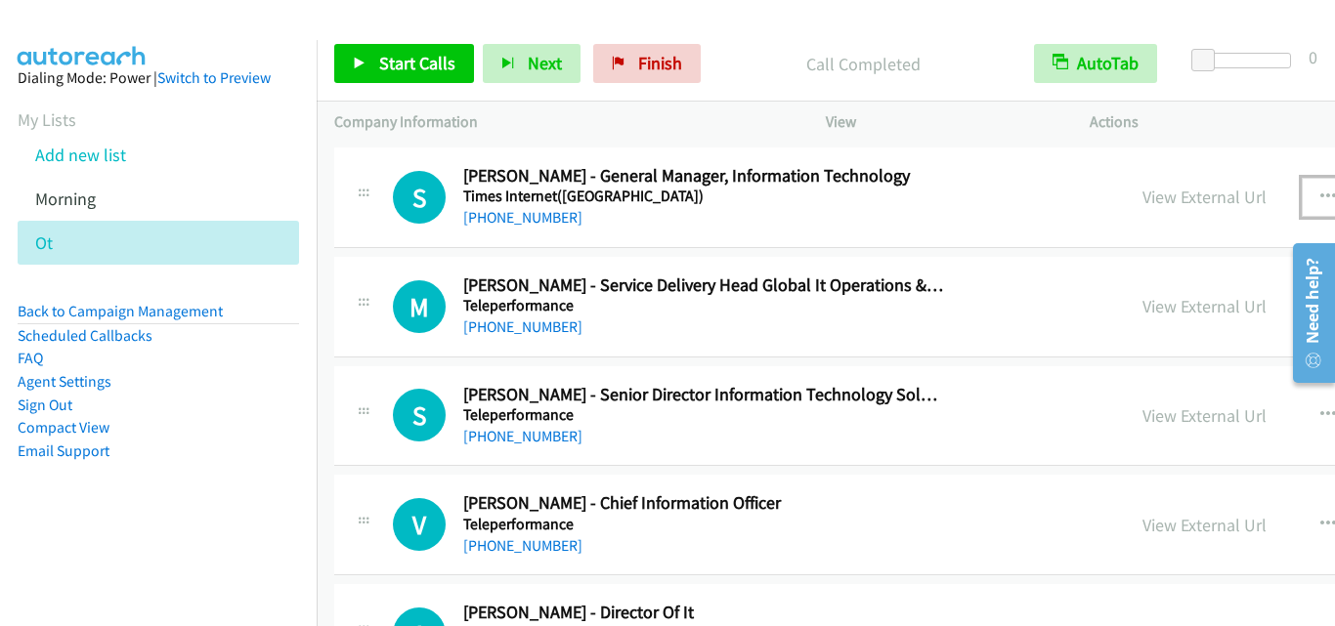
click at [1320, 196] on icon "button" at bounding box center [1328, 198] width 16 height 16
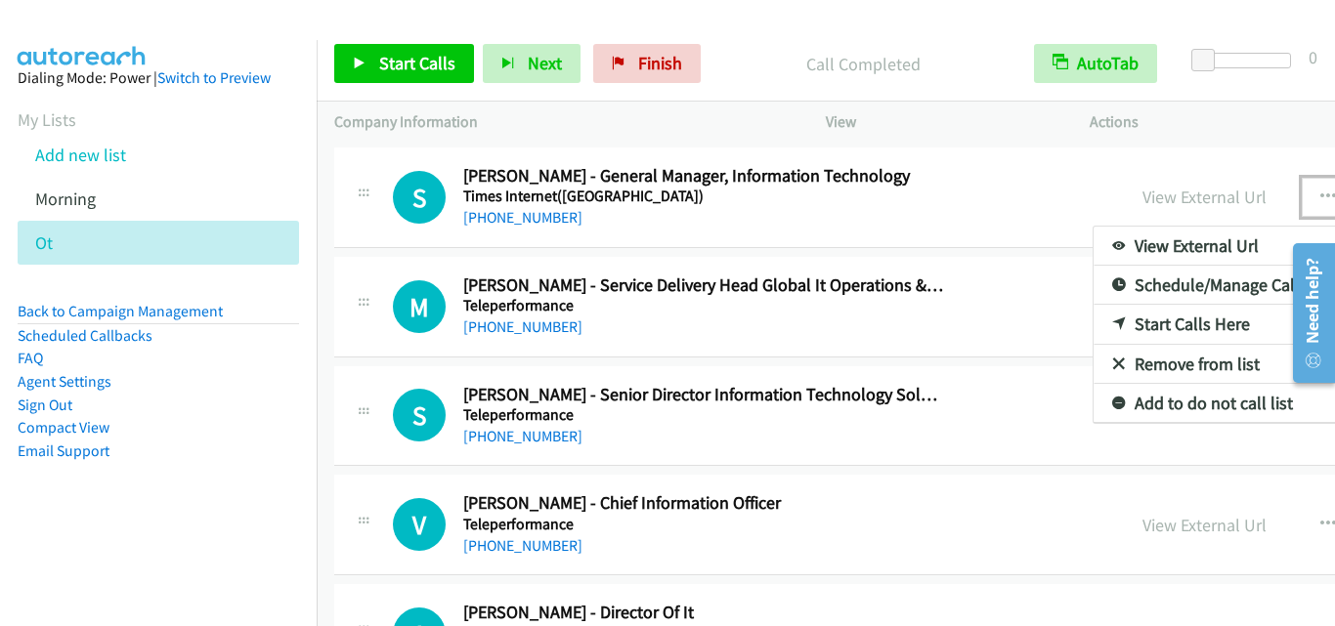
click at [1093, 317] on link "Start Calls Here" at bounding box center [1223, 324] width 260 height 39
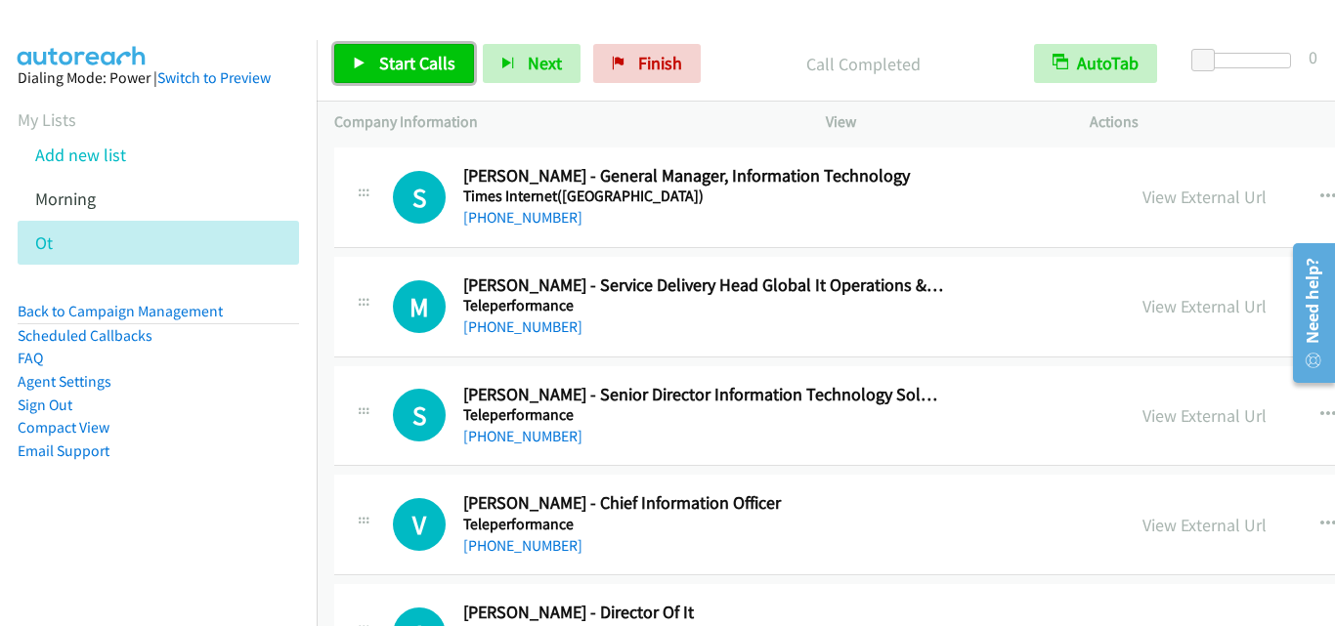
click at [393, 54] on span "Start Calls" at bounding box center [417, 63] width 76 height 22
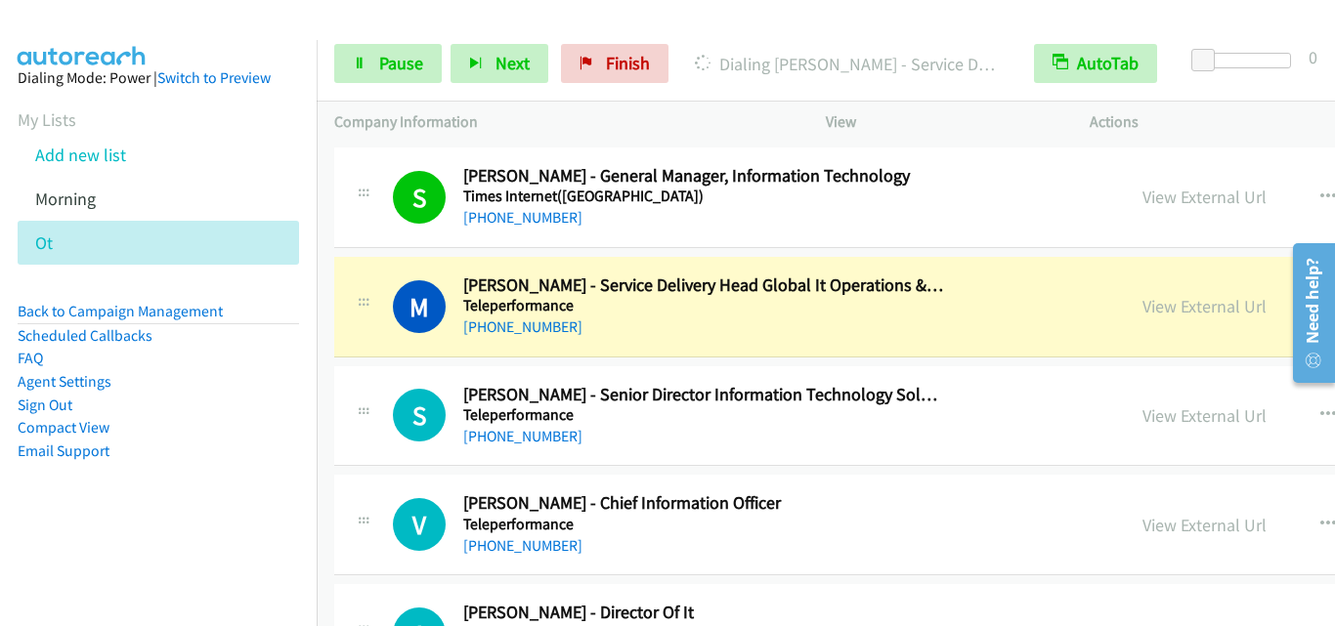
click at [365, 395] on div at bounding box center [363, 410] width 23 height 53
click at [403, 63] on span "Pause" at bounding box center [401, 63] width 44 height 22
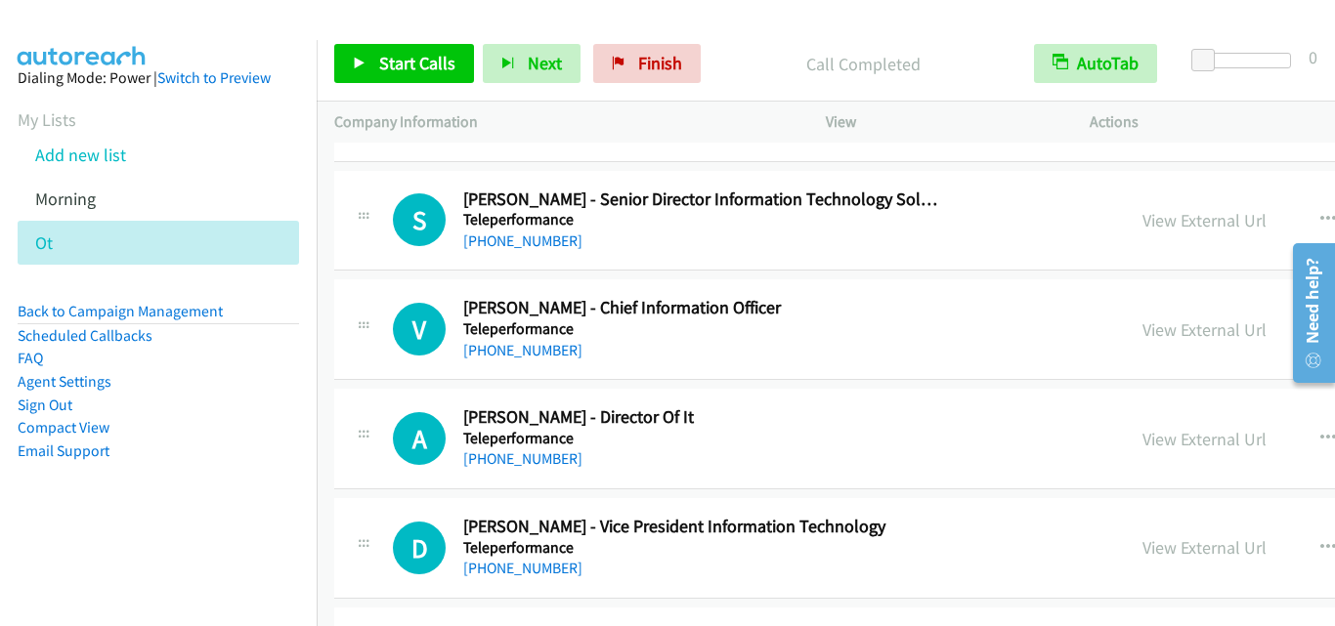
scroll to position [16218, 0]
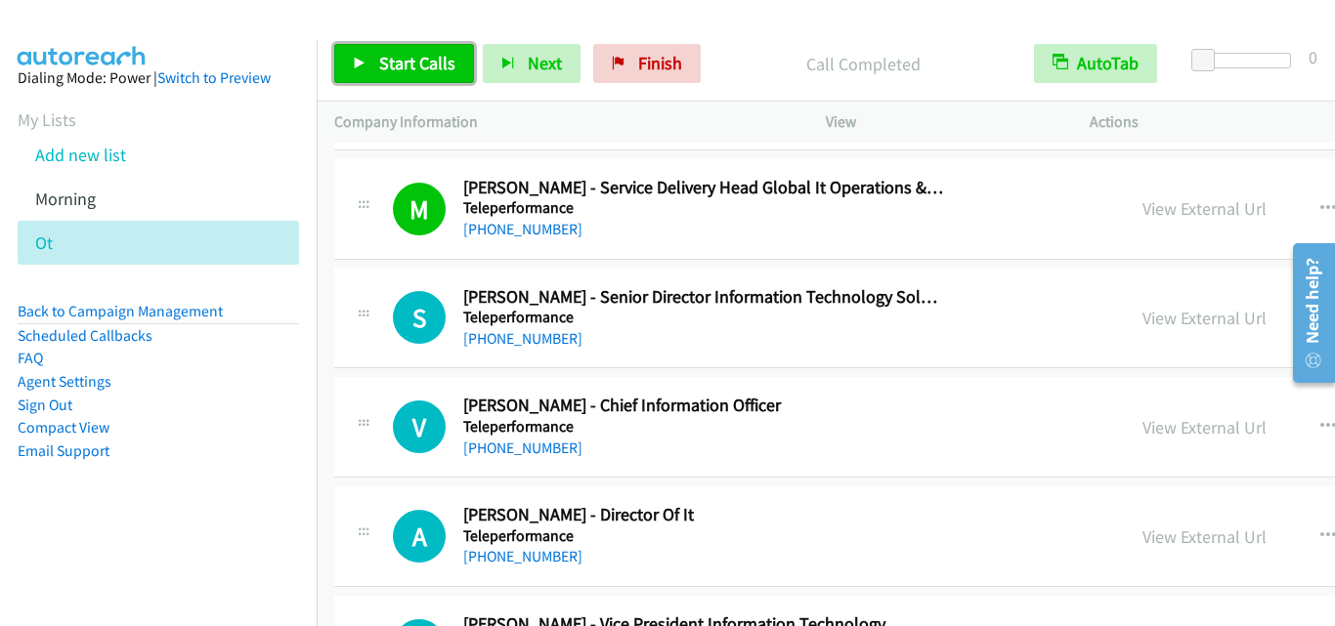
click at [446, 76] on link "Start Calls" at bounding box center [404, 63] width 140 height 39
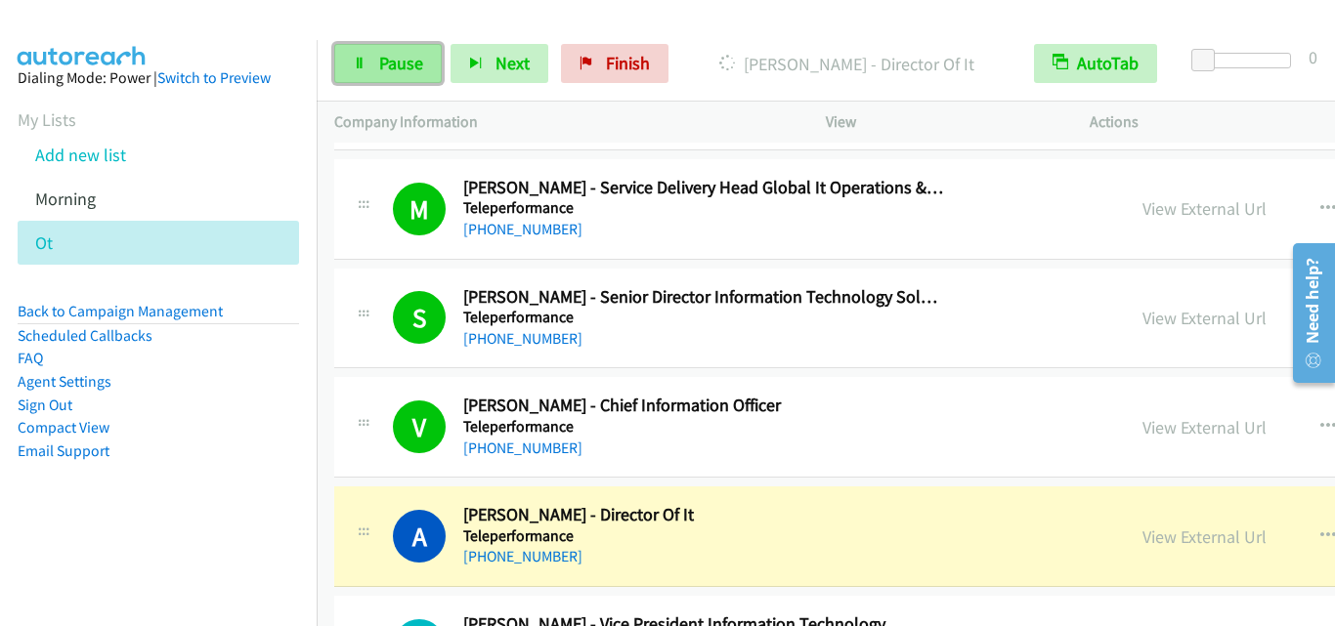
click at [387, 51] on link "Pause" at bounding box center [387, 63] width 107 height 39
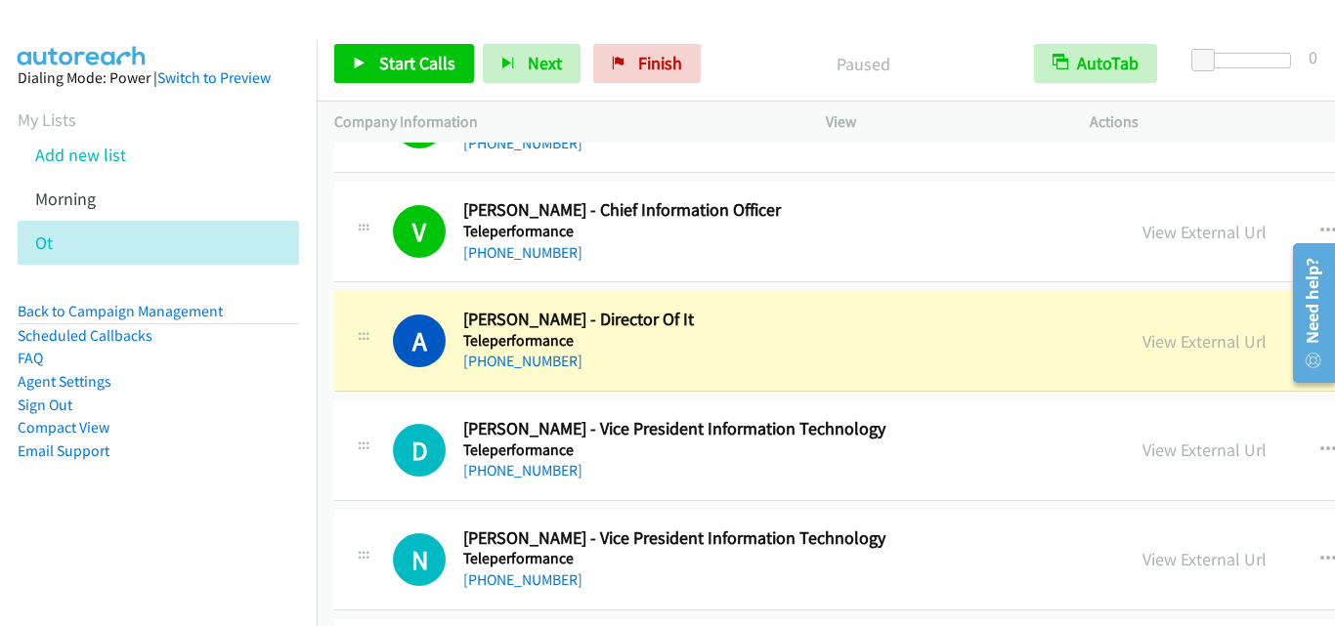
scroll to position [16512, 0]
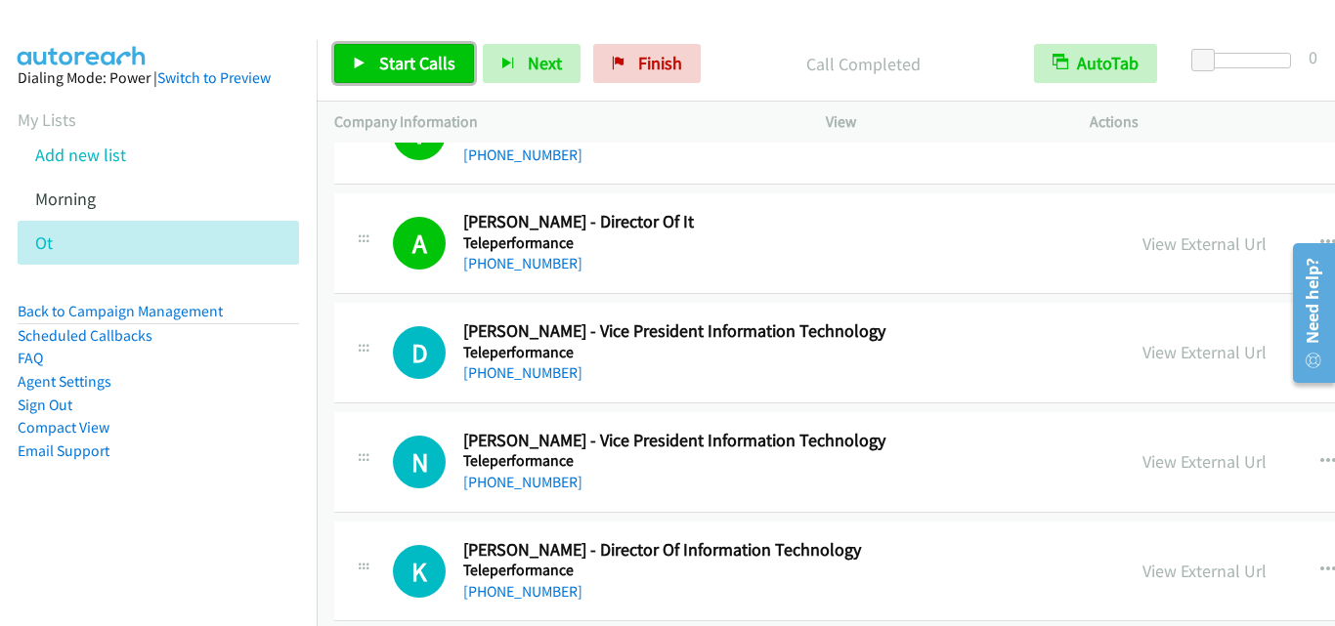
click at [421, 63] on span "Start Calls" at bounding box center [417, 63] width 76 height 22
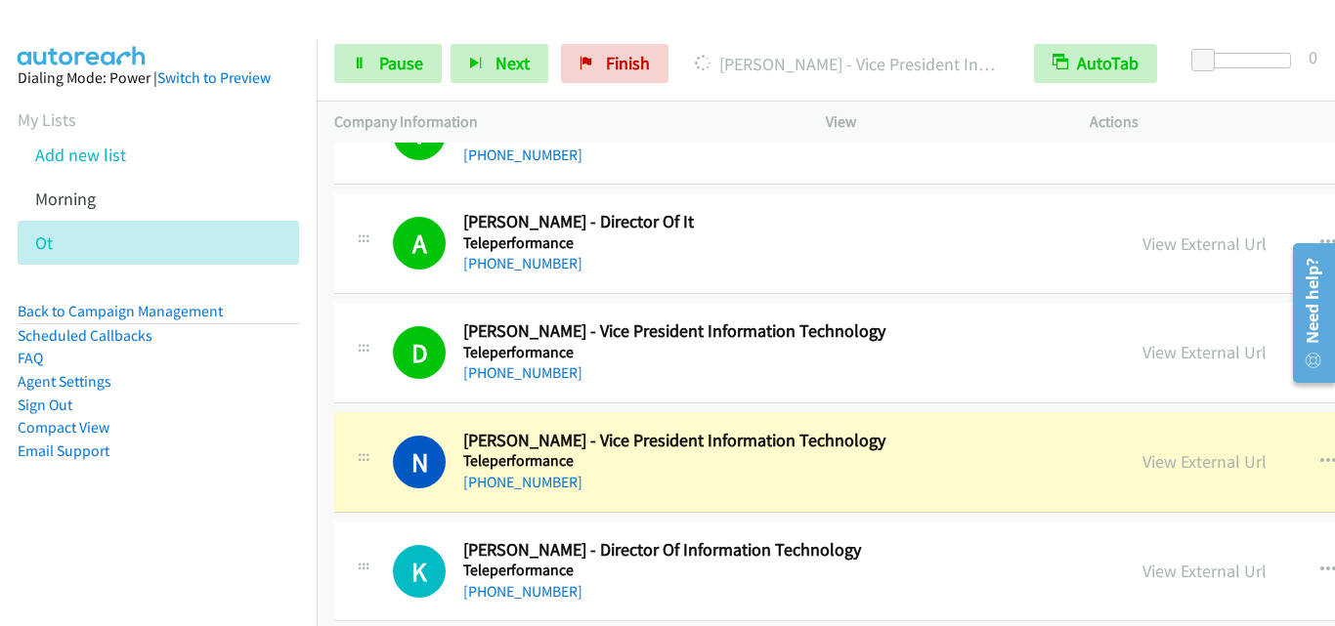
click at [373, 412] on div "N Callback Scheduled Navin Rathod - Vice President Information Technology Telep…" at bounding box center [1088, 462] width 1509 height 101
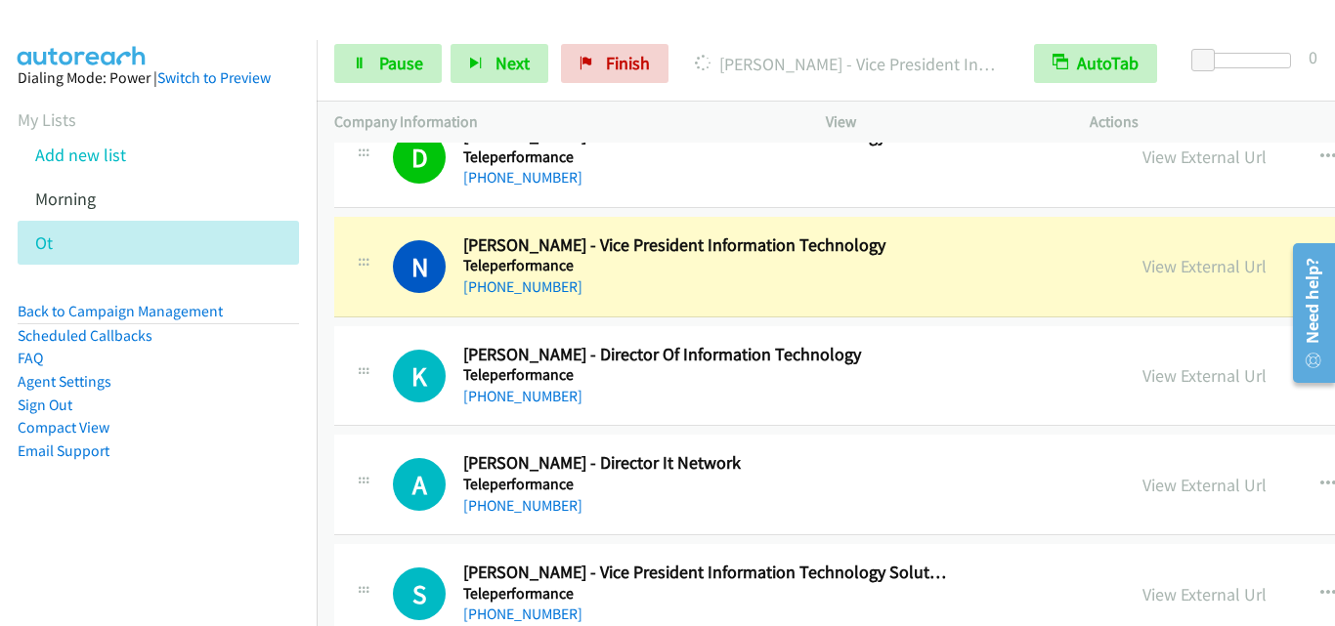
scroll to position [16805, 0]
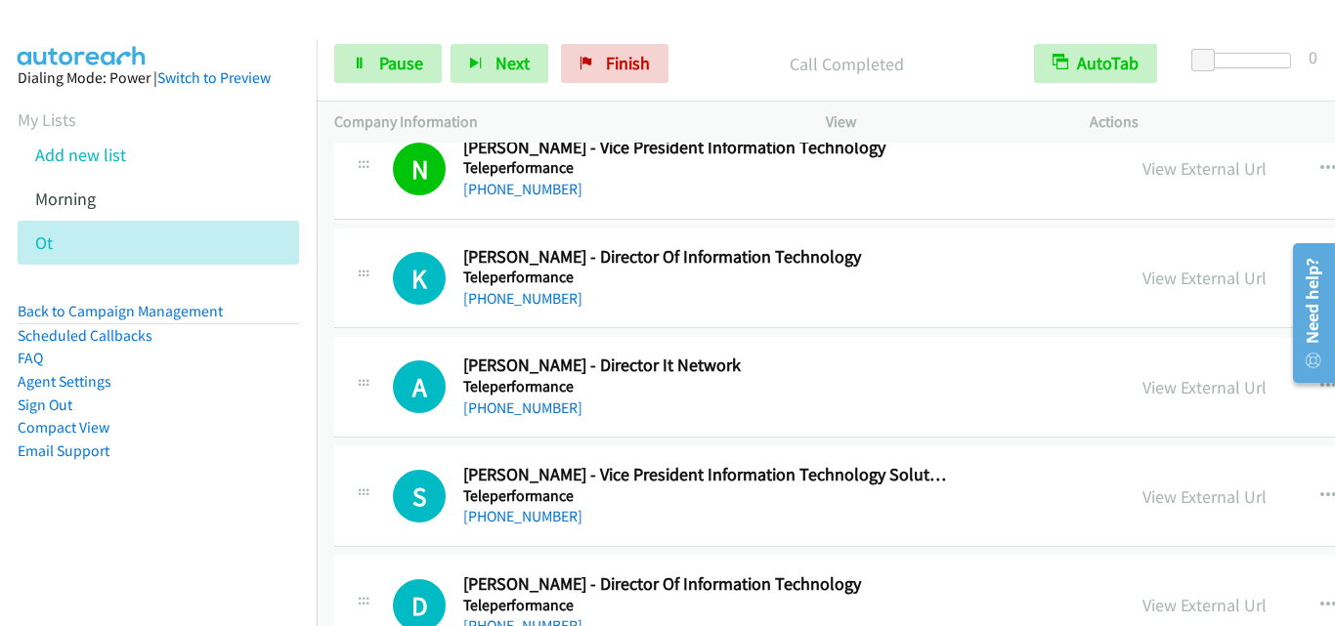
click at [396, 355] on div "A Callback Scheduled Amit Nirgude - Director It Network Teleperformance Asia/Ca…" at bounding box center [750, 387] width 714 height 64
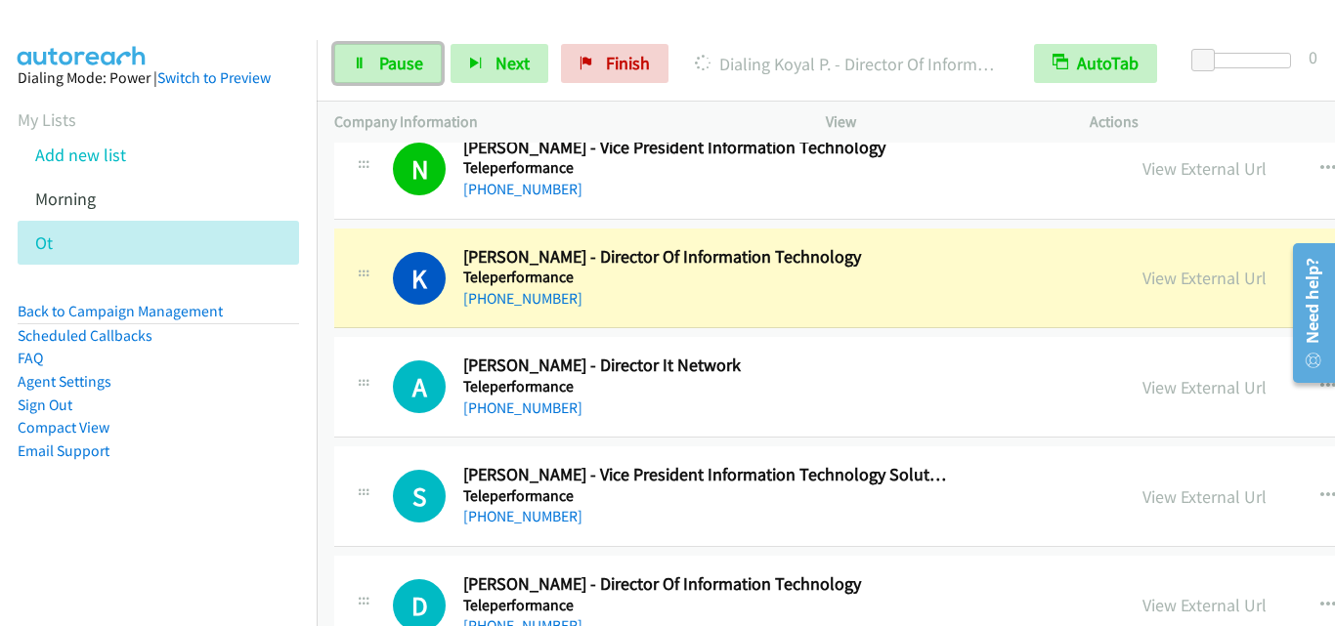
click at [383, 427] on div "A Callback Scheduled Amit Nirgude - Director It Network Teleperformance Asia/Ca…" at bounding box center [1088, 387] width 1509 height 101
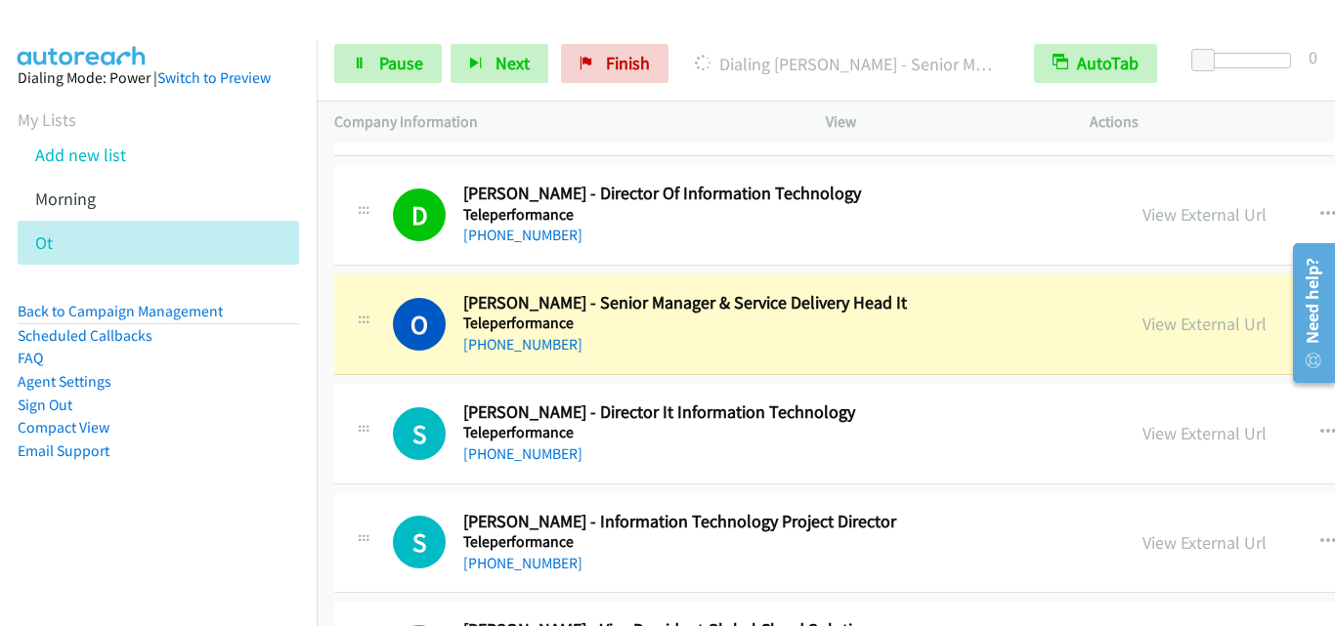
scroll to position [17293, 0]
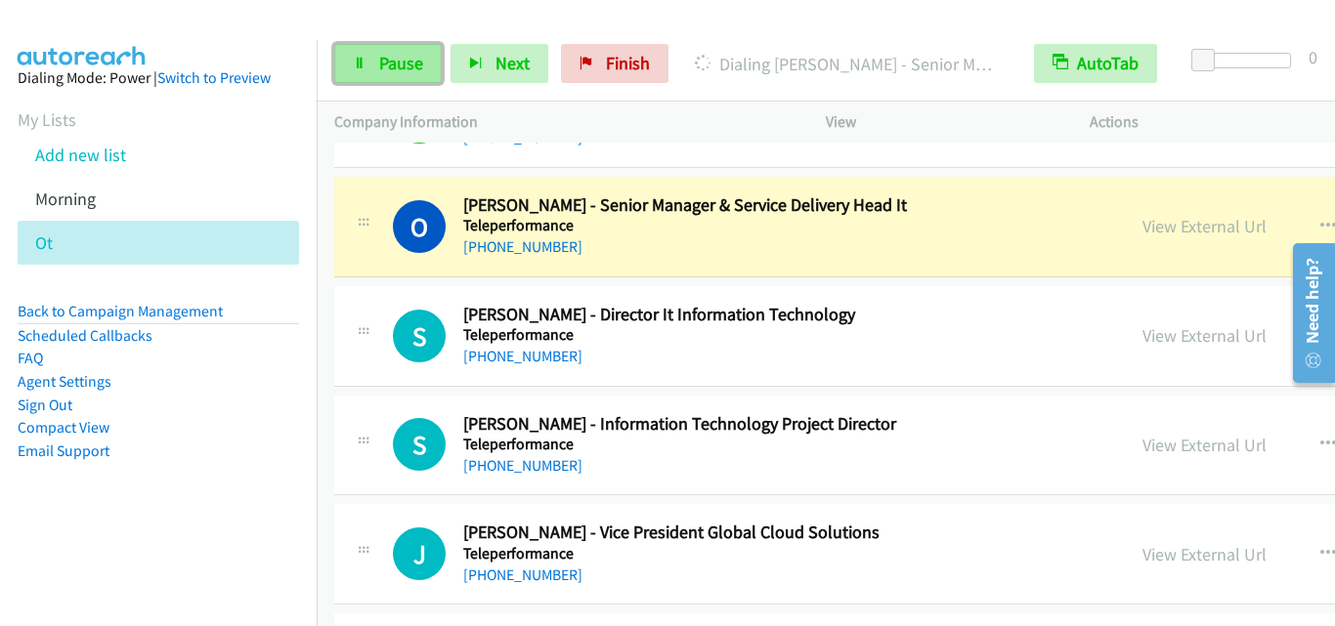
click at [419, 56] on span "Pause" at bounding box center [401, 63] width 44 height 22
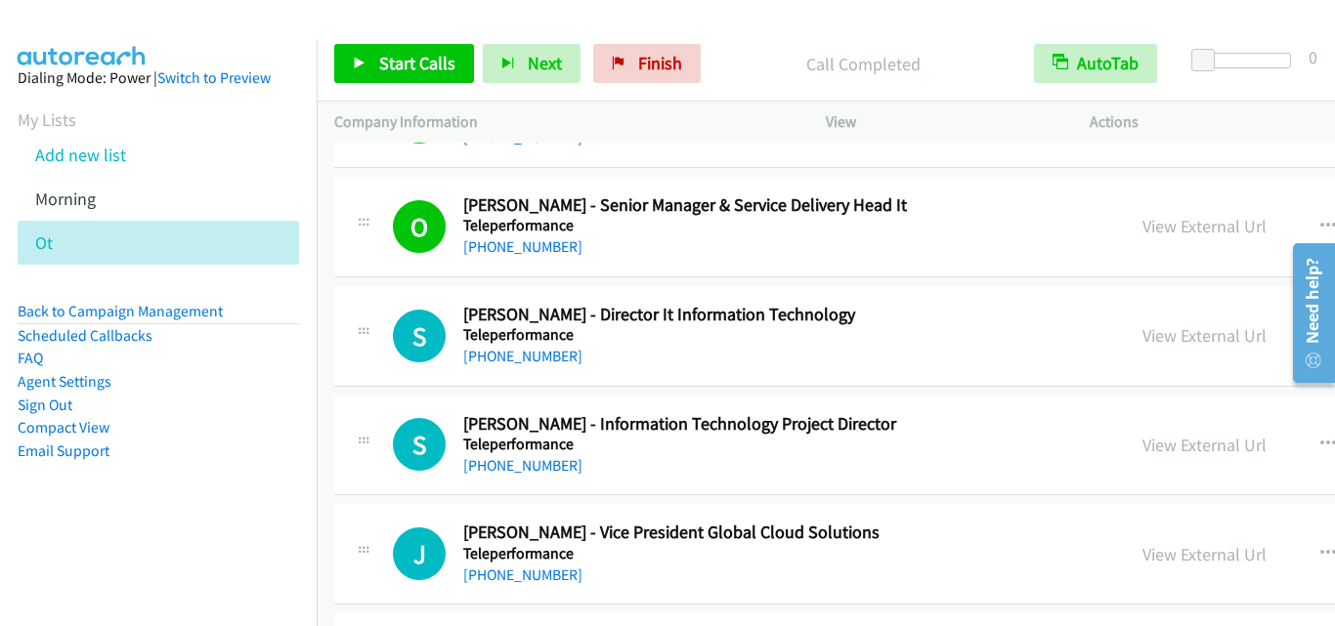
drag, startPoint x: 568, startPoint y: 147, endPoint x: 1101, endPoint y: 22, distance: 547.7
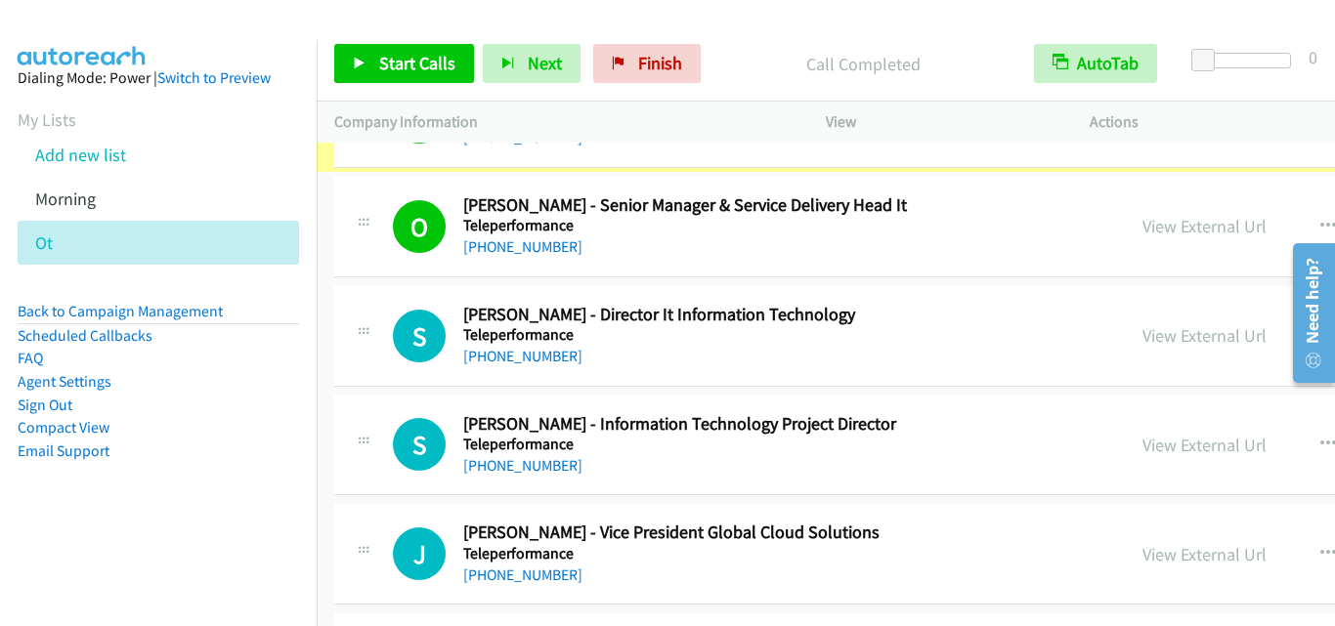
scroll to position [17160, 0]
